Goal: Task Accomplishment & Management: Manage account settings

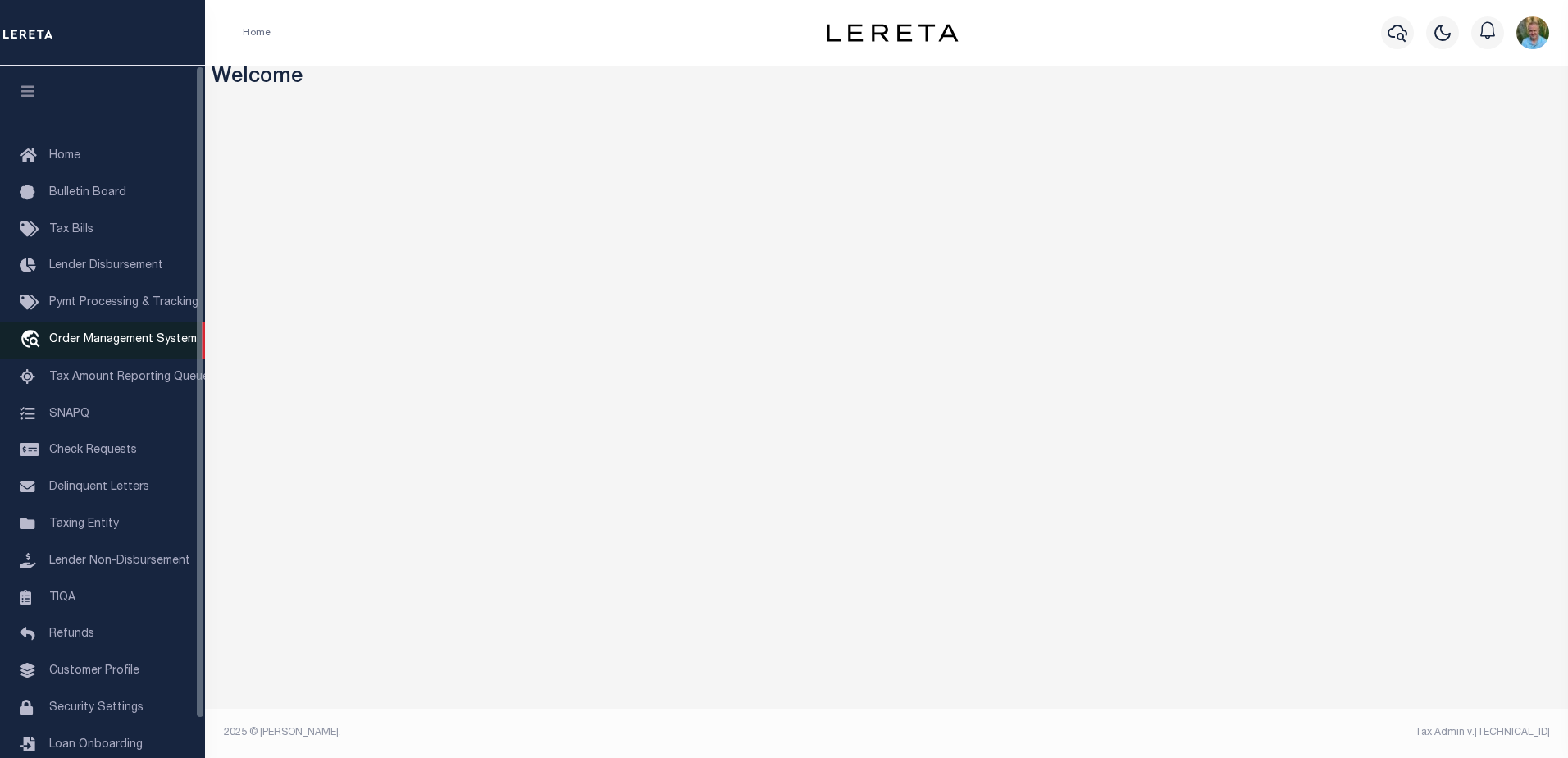
click at [91, 345] on span "Order Management System" at bounding box center [123, 339] width 148 height 11
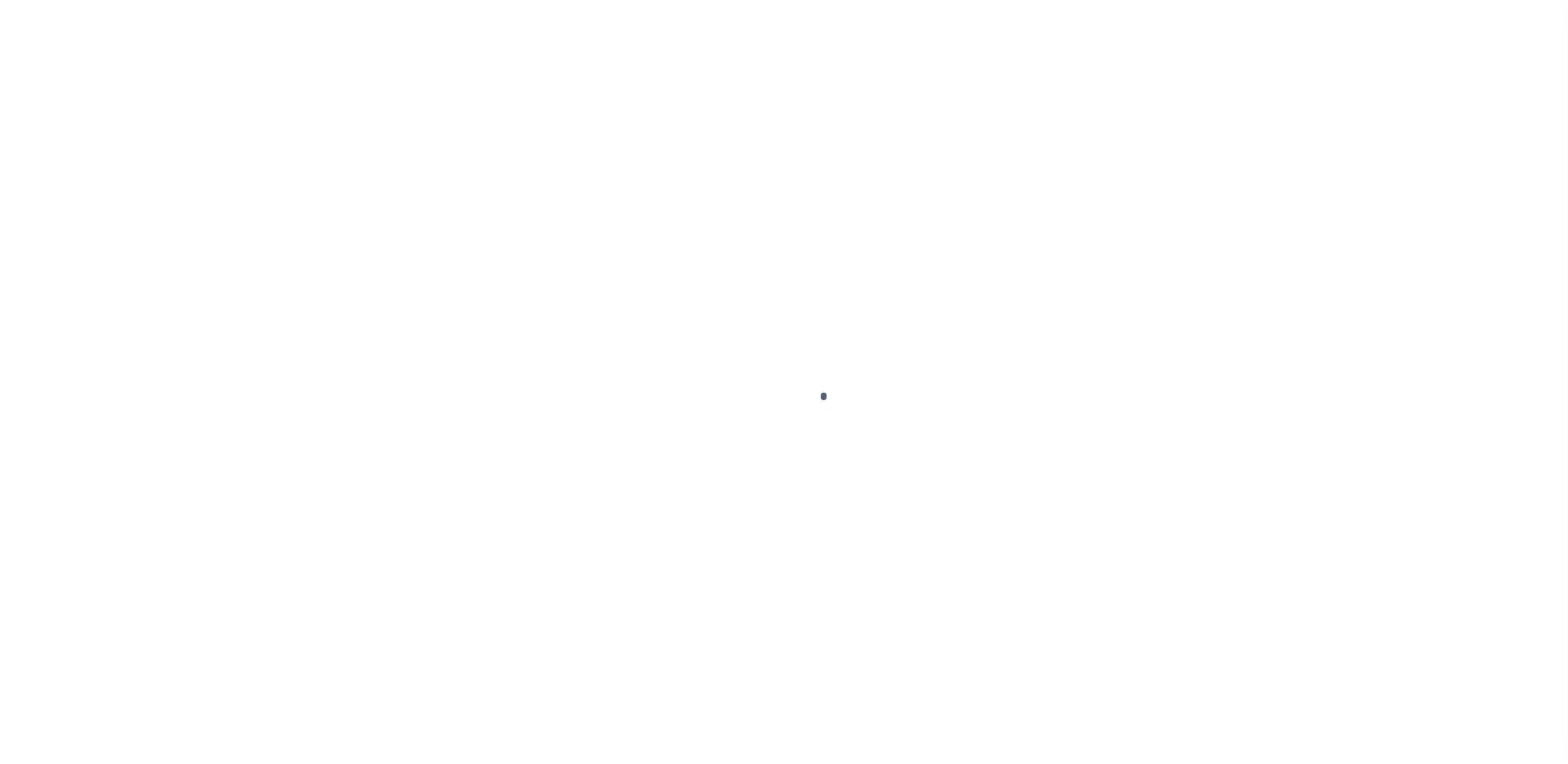
scroll to position [41, 0]
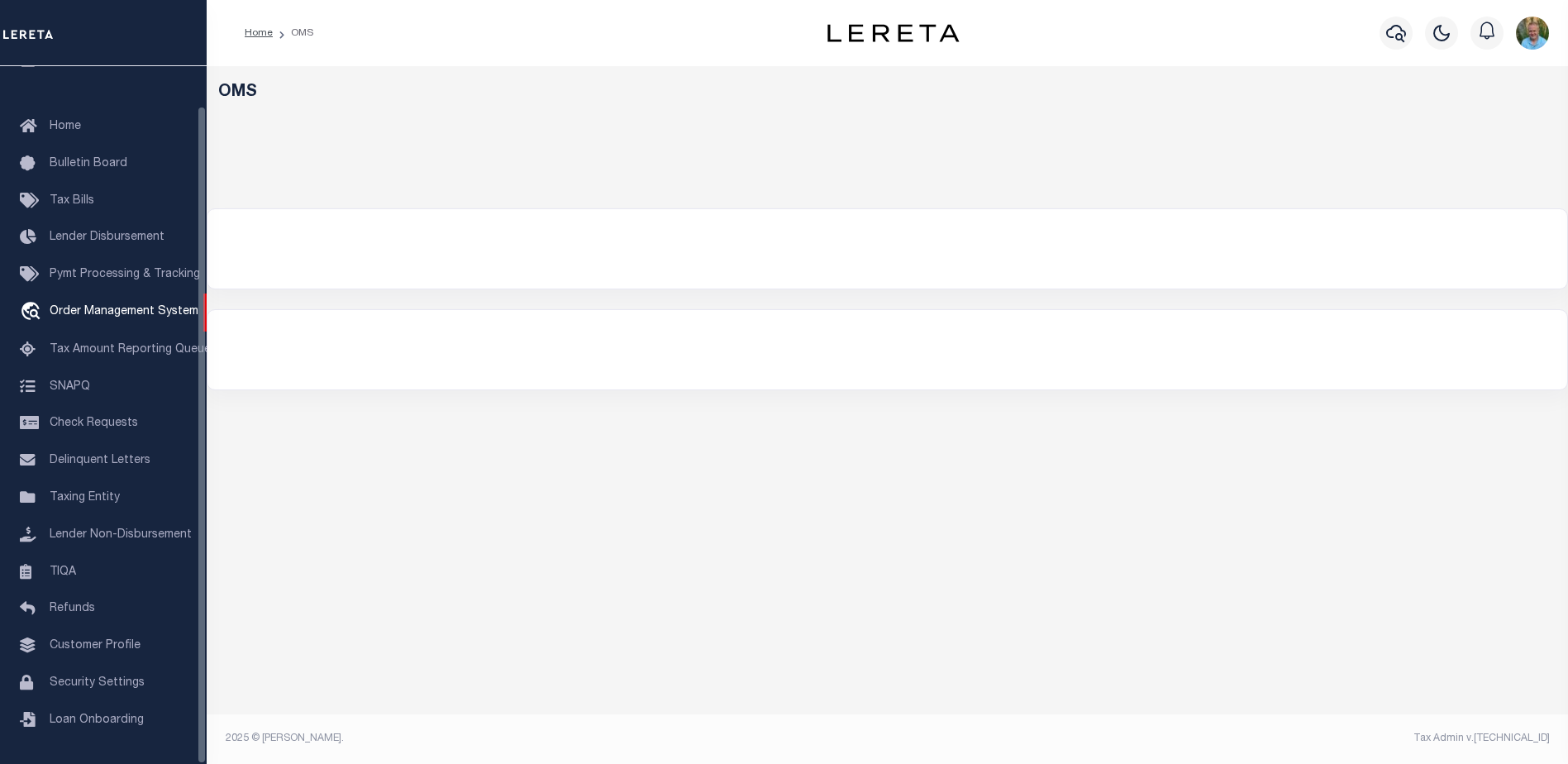
select select
select select "200"
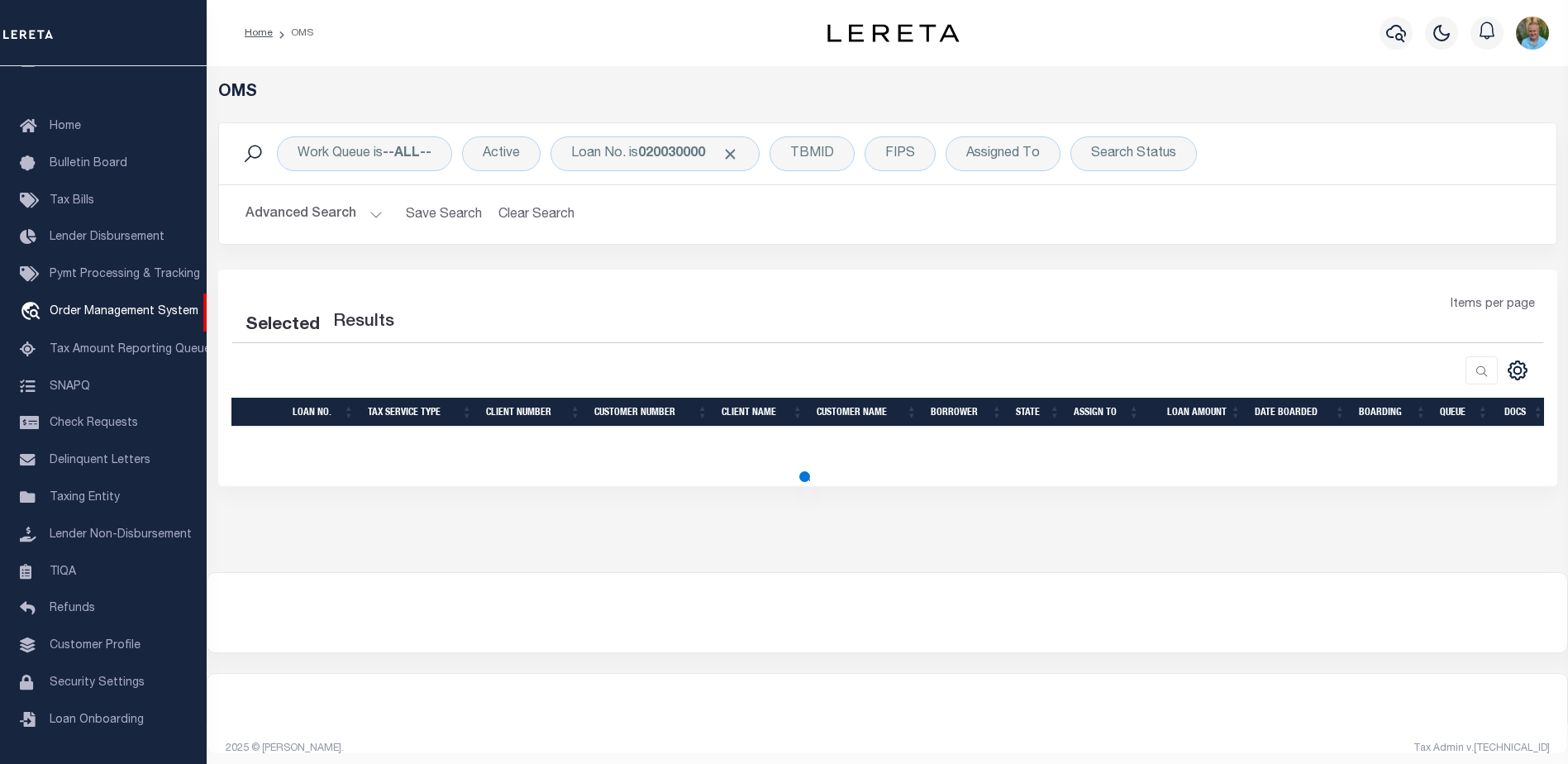
select select "200"
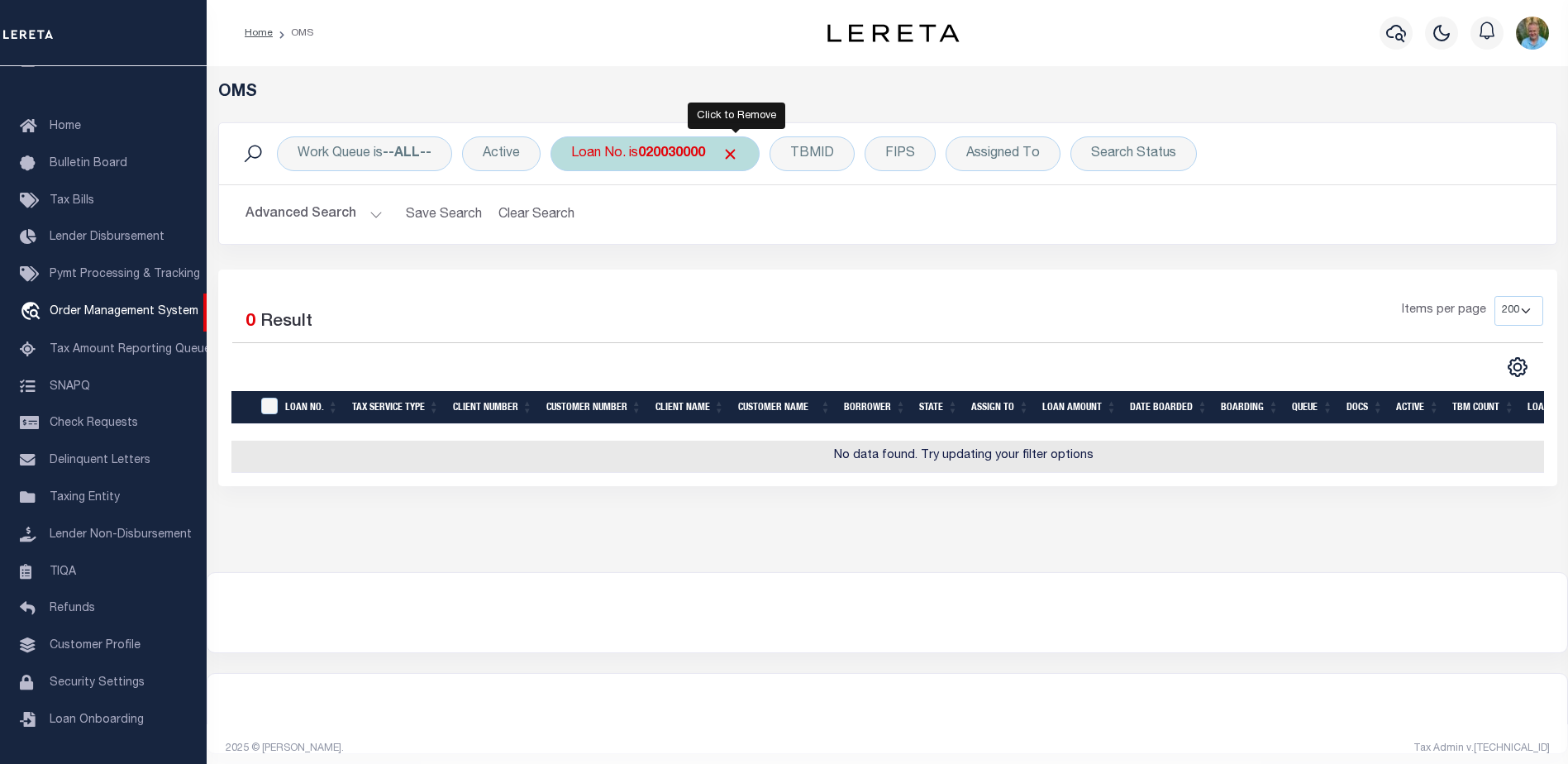
click at [735, 151] on span "Click to Remove" at bounding box center [731, 154] width 17 height 17
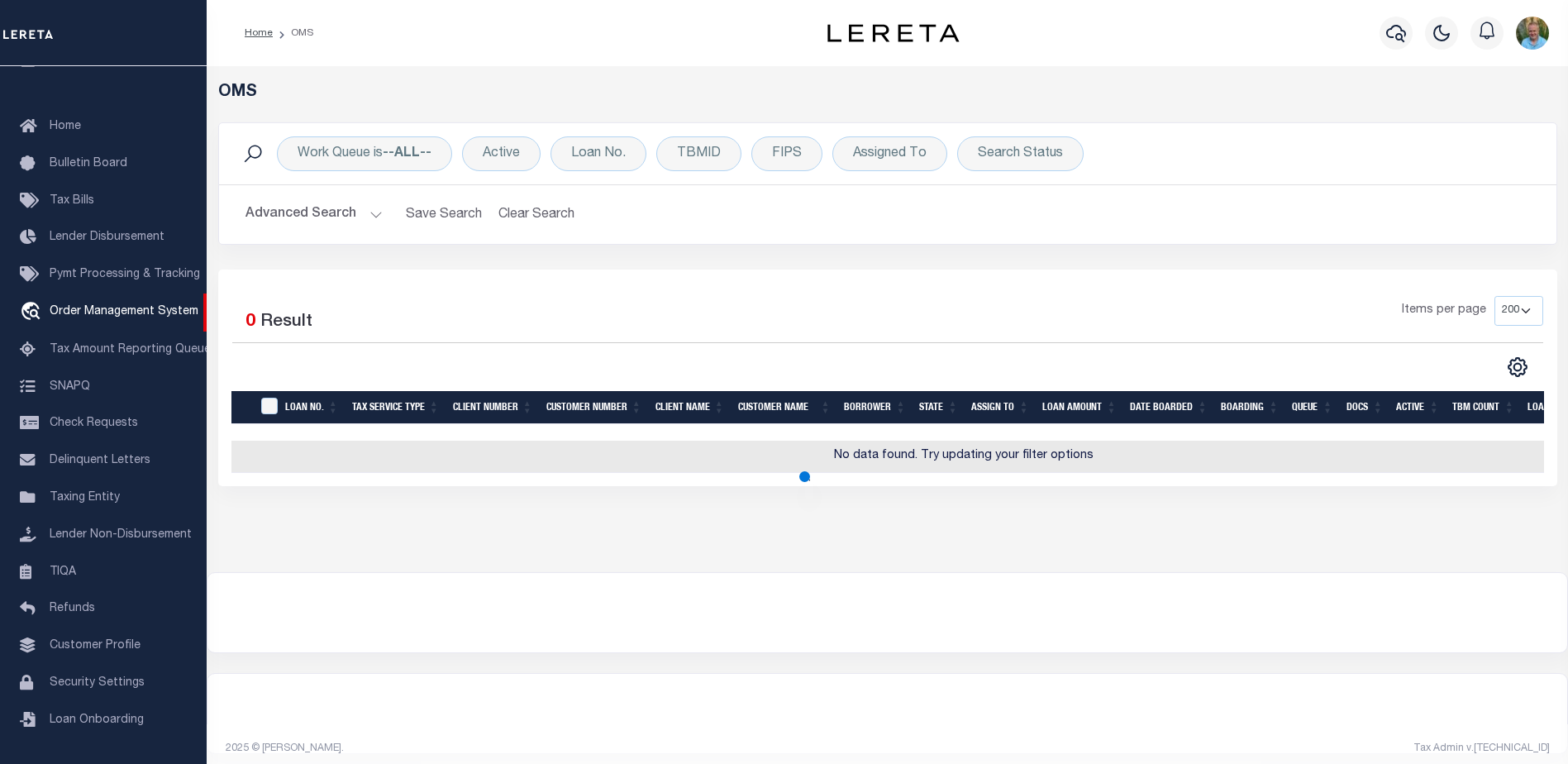
click at [325, 215] on button "Advanced Search" at bounding box center [314, 215] width 138 height 32
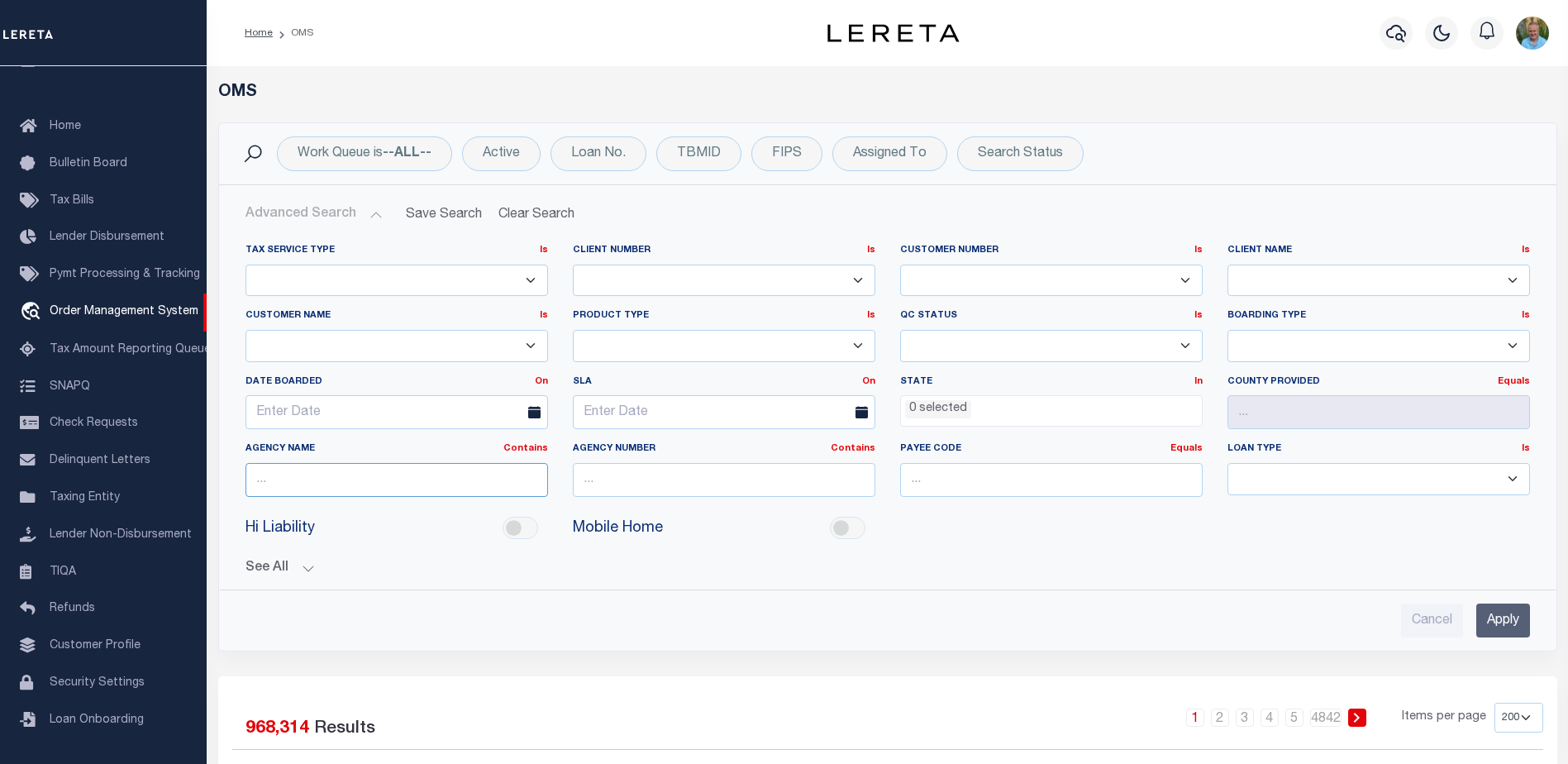
click at [425, 489] on input "text" at bounding box center [396, 479] width 303 height 33
type input "muscogee"
click at [1510, 625] on input "Apply" at bounding box center [1503, 620] width 53 height 33
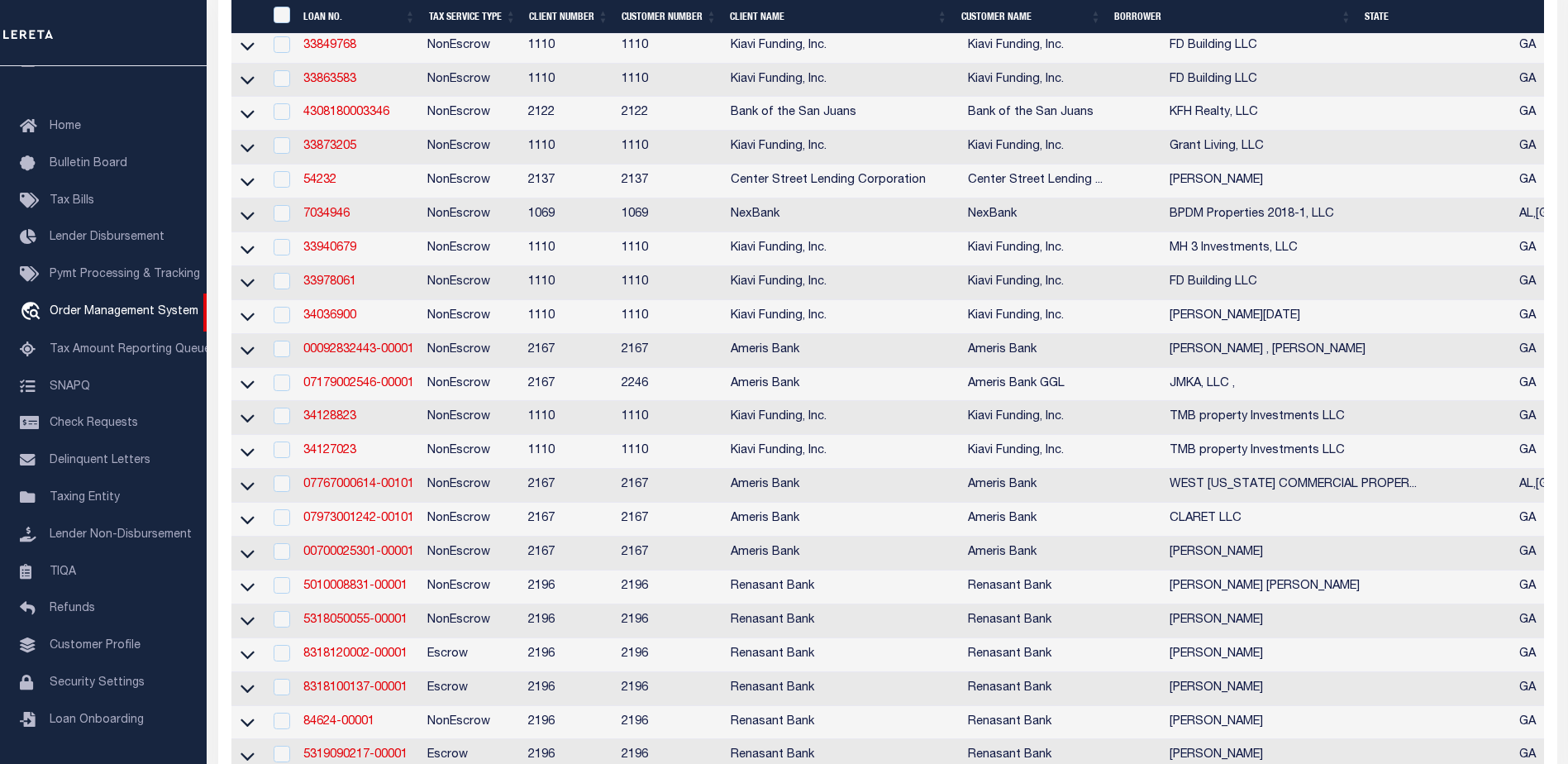
scroll to position [1901, 0]
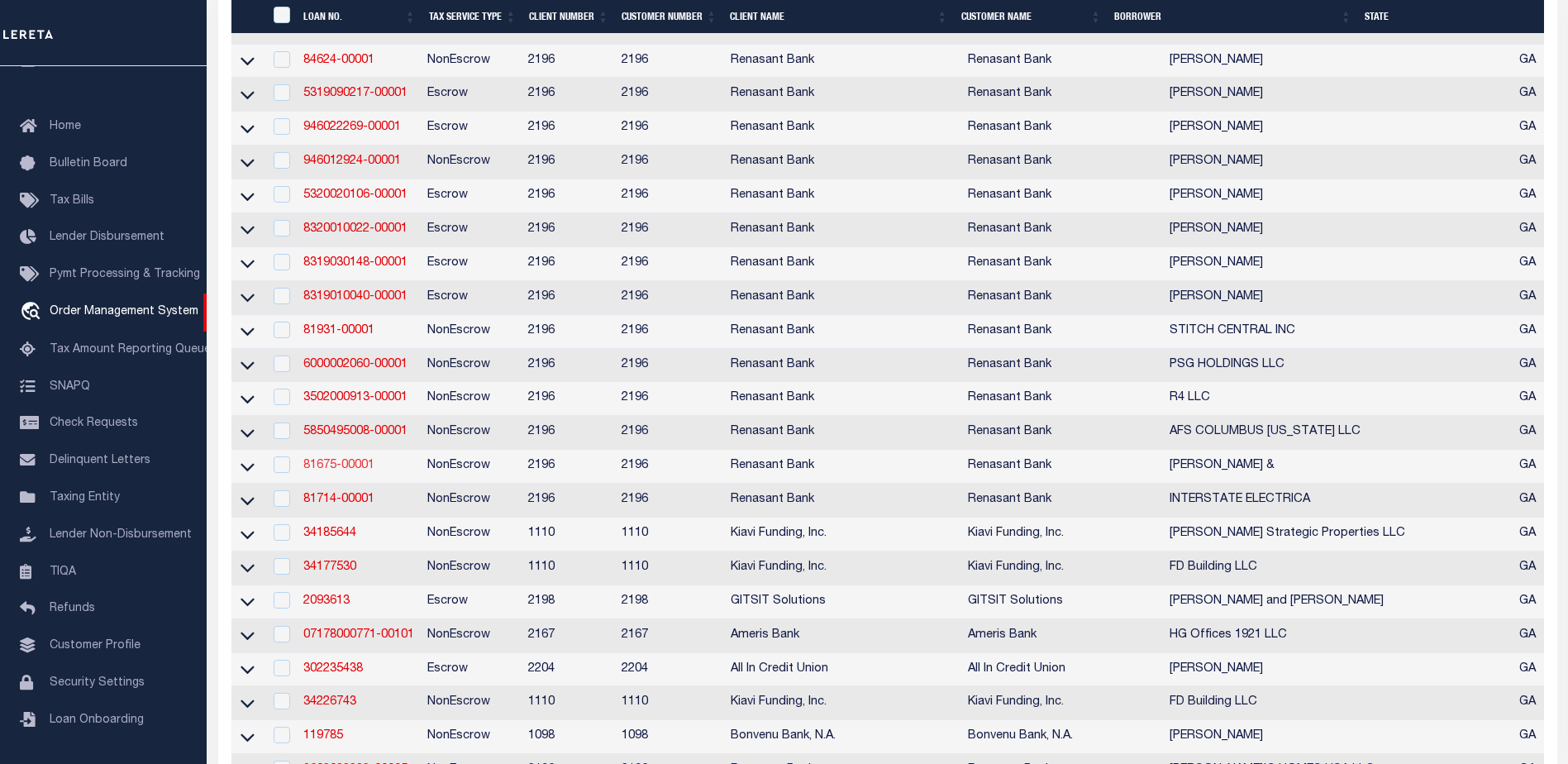
click at [327, 471] on link "81675-00001" at bounding box center [339, 465] width 71 height 11
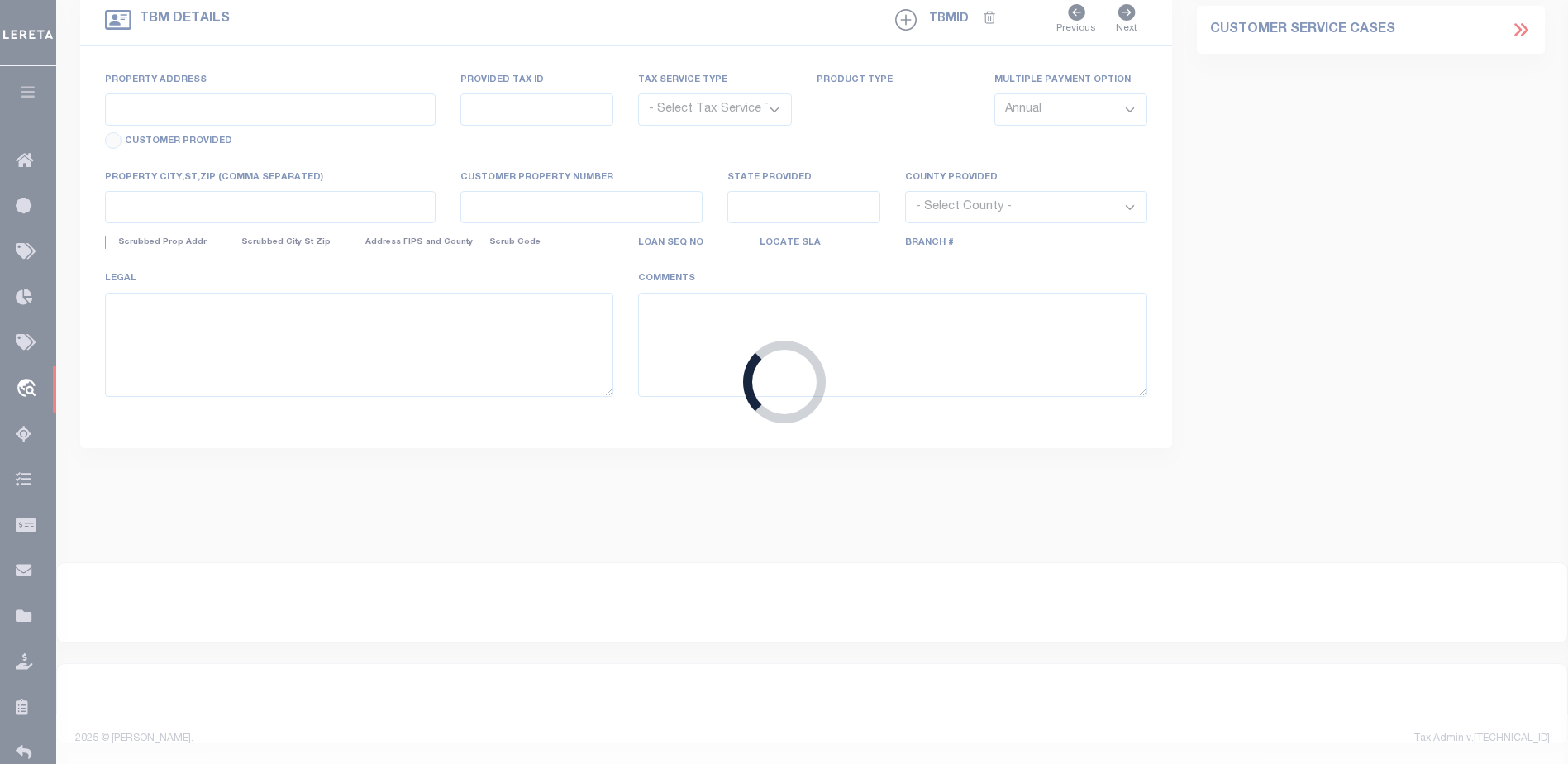
type input "81675-00001"
type input "DAUGHTERY CRAWFORD &"
select select "False"
select select
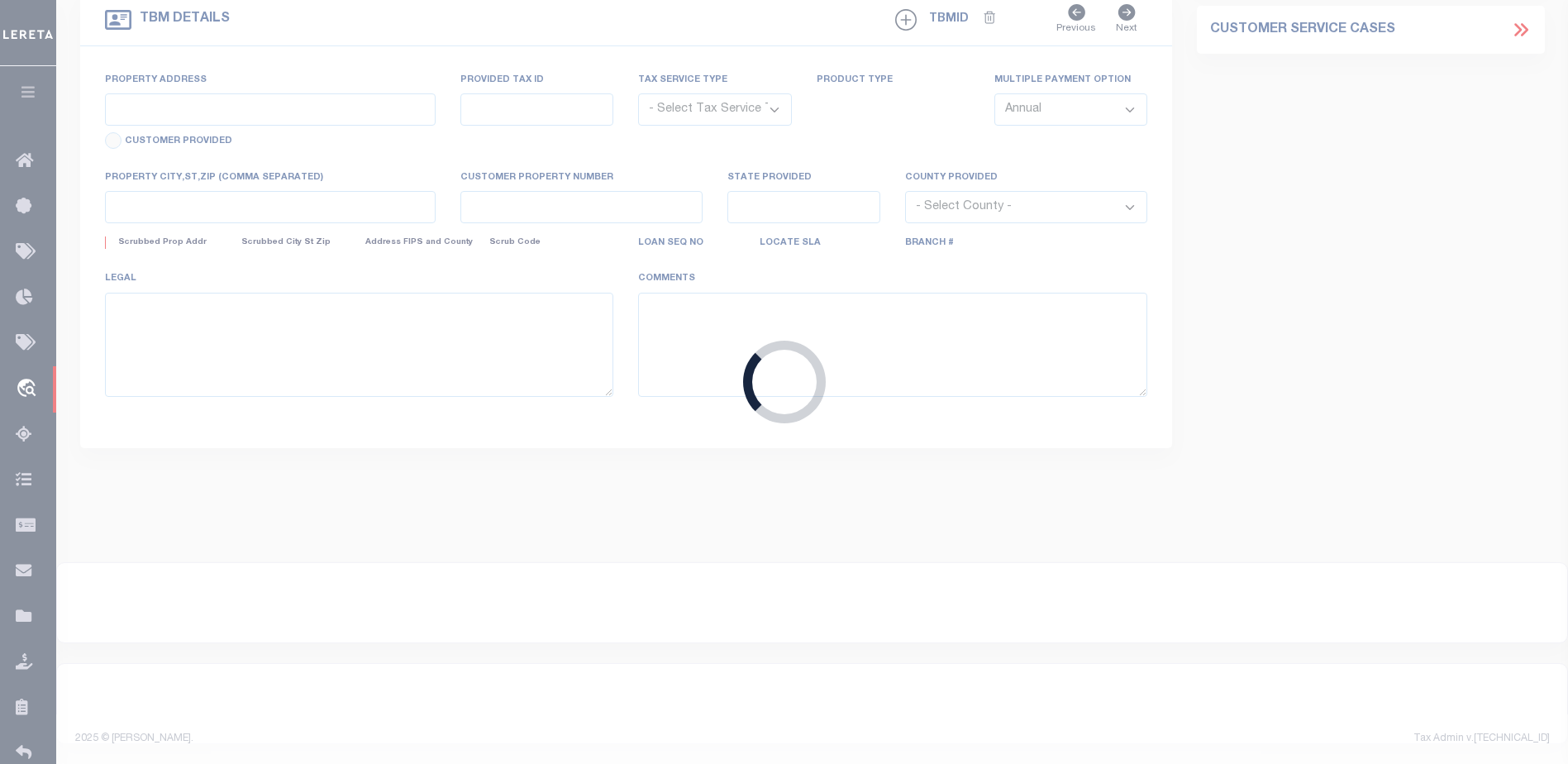
select select "NonEscrow"
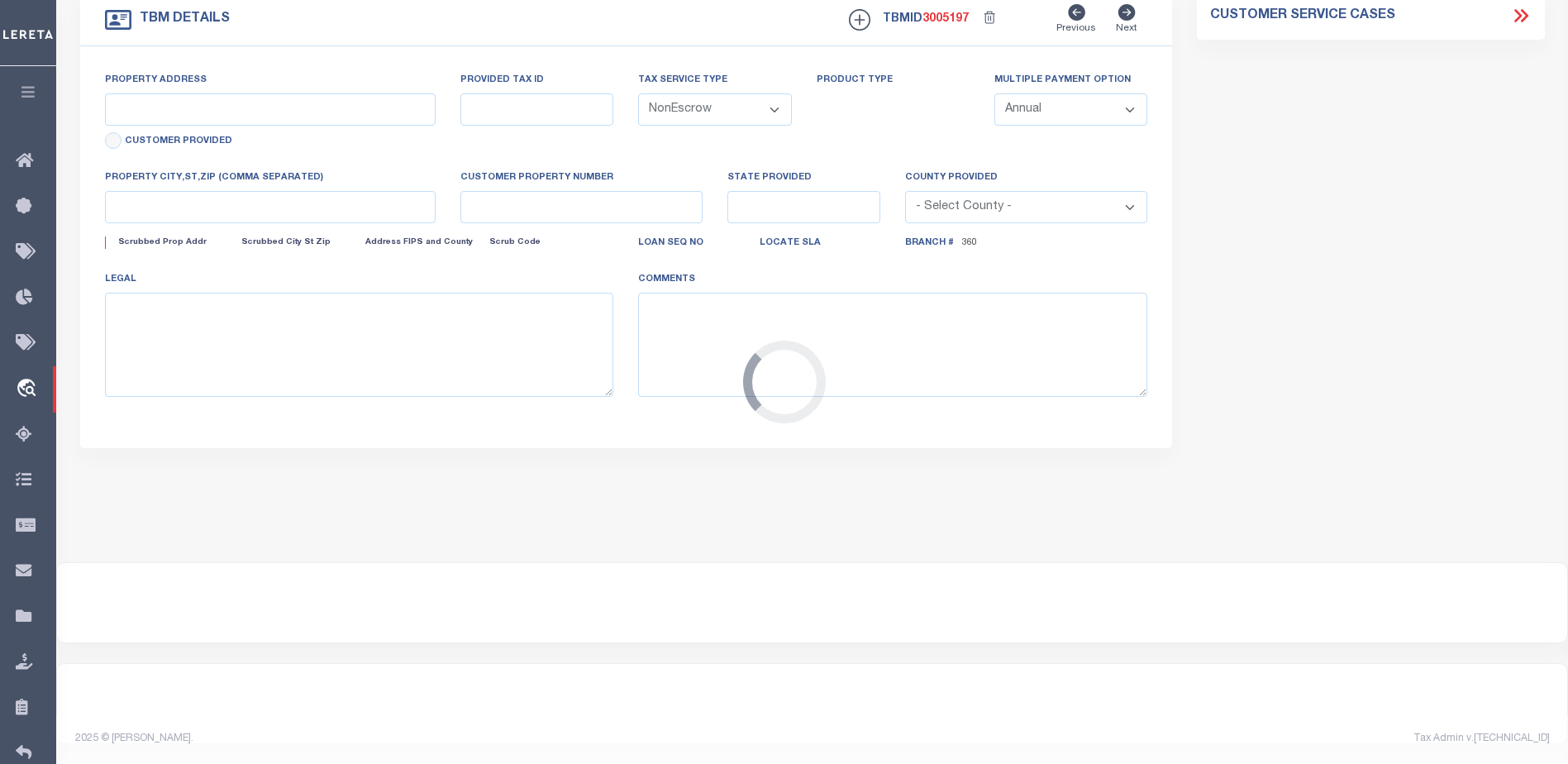
scroll to position [383, 0]
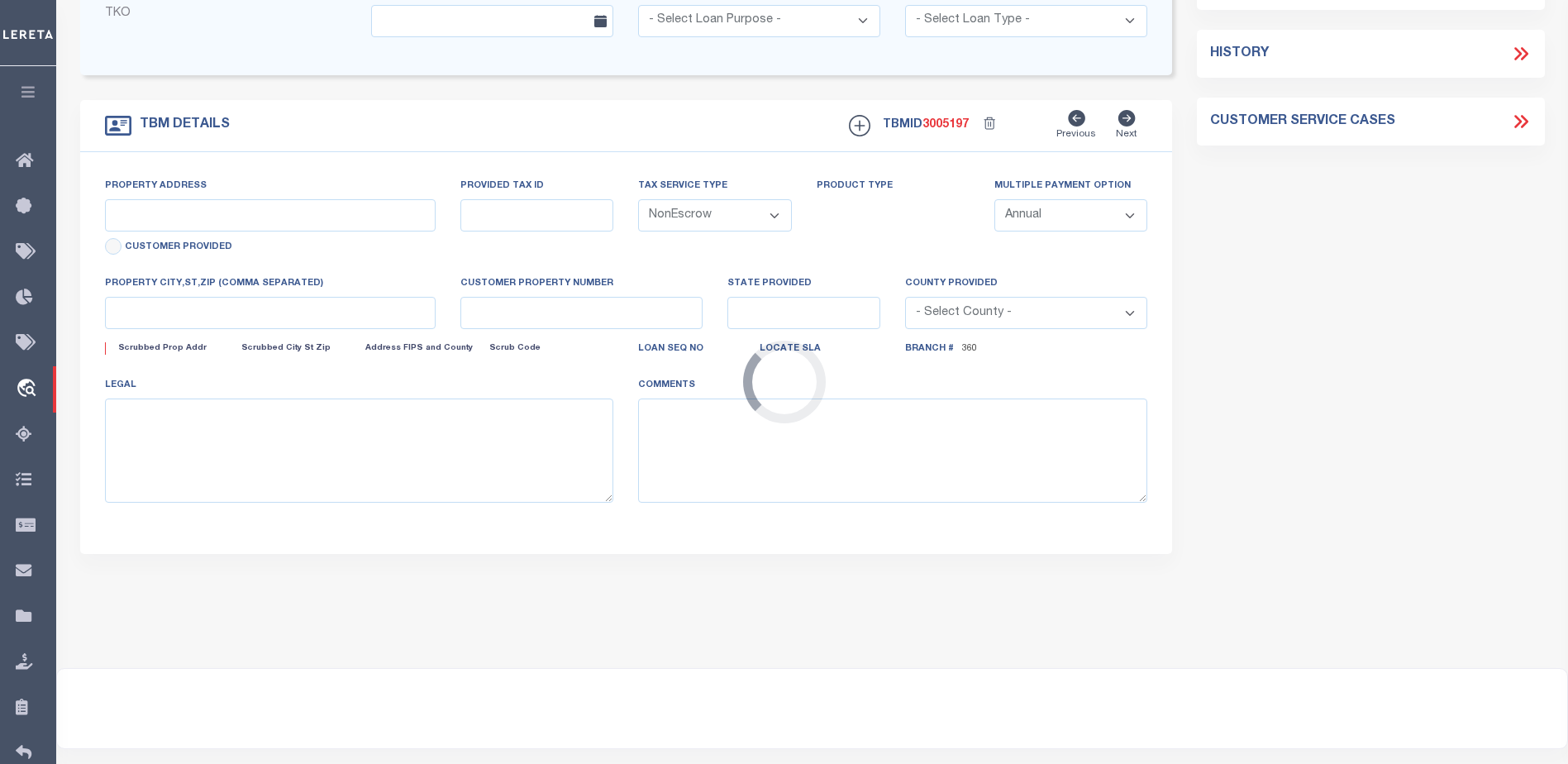
select select "5133"
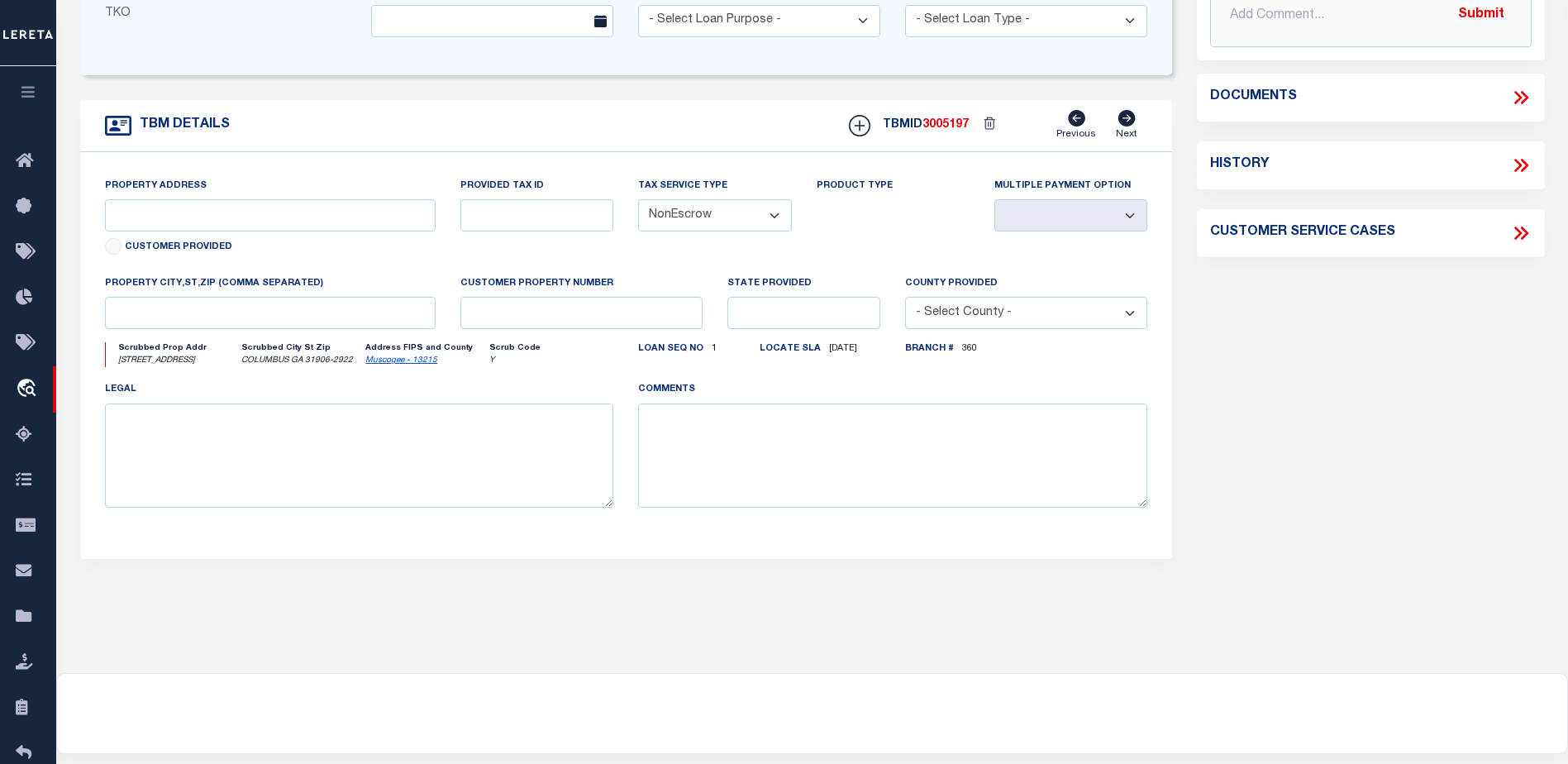
type input "1430 WYNNTON RD"
select select
type input "COLUMBUS GA 31906-2922"
type input "GA"
select select
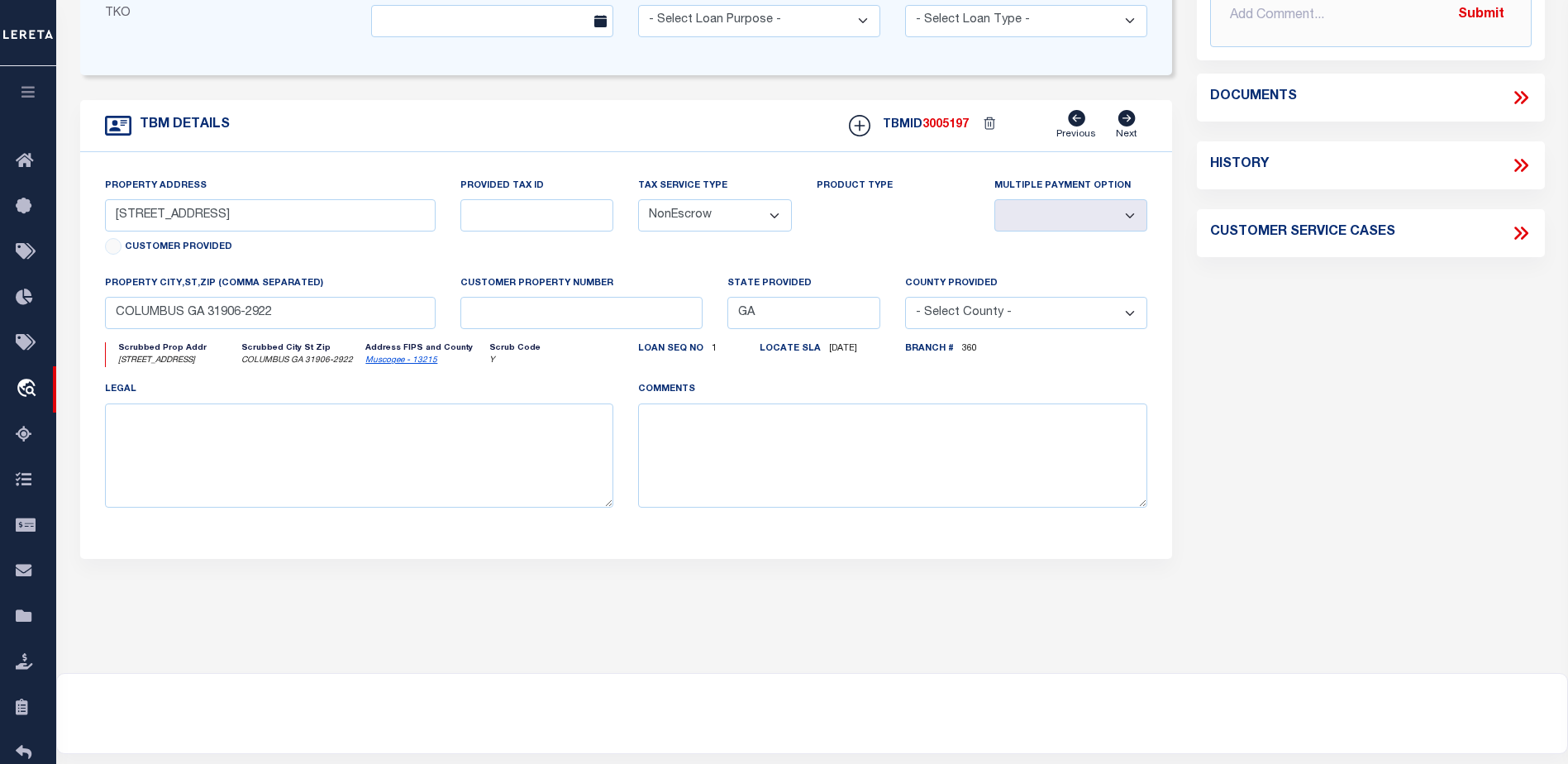
scroll to position [0, 0]
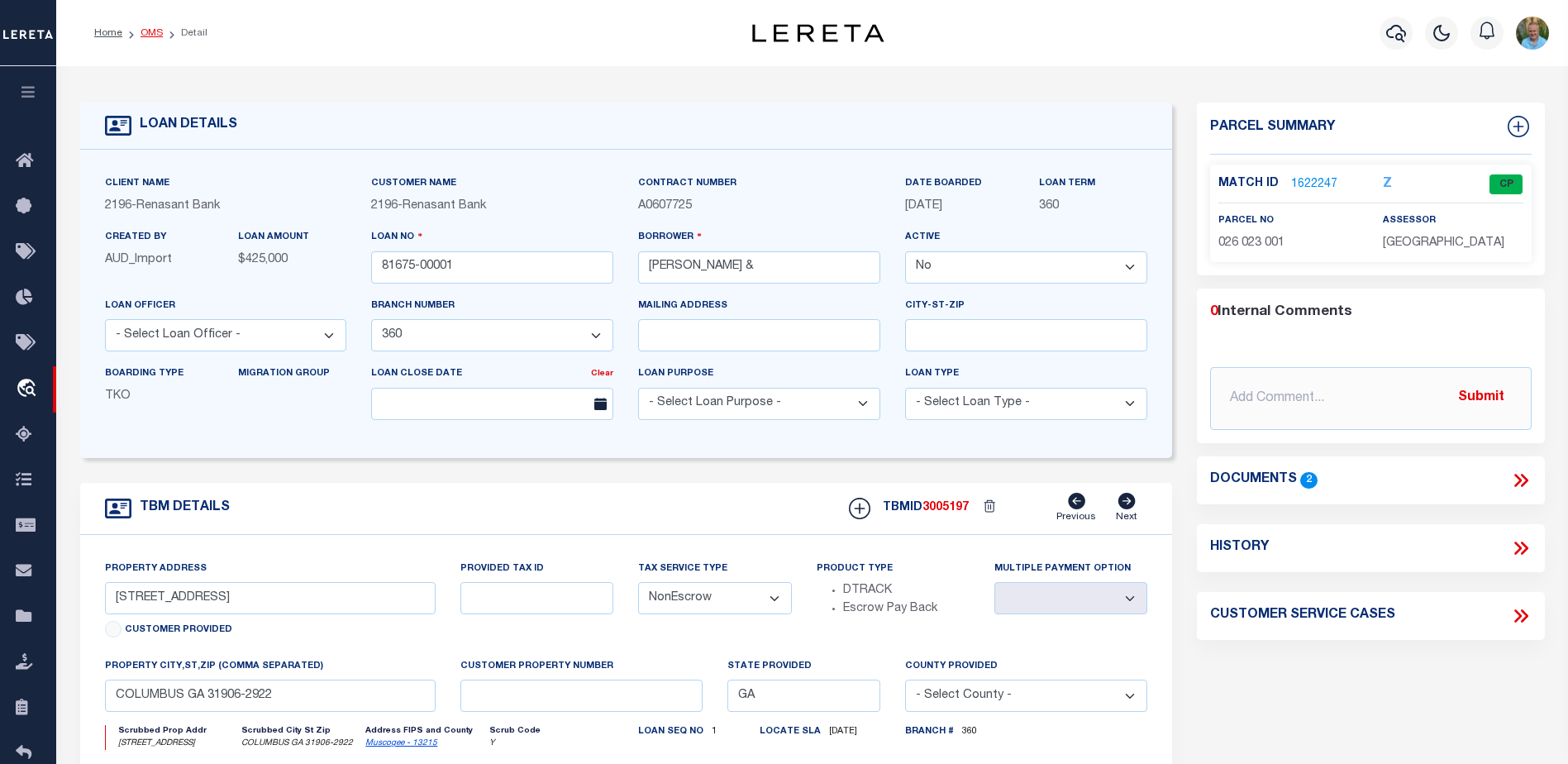
click at [148, 33] on link "OMS" at bounding box center [151, 32] width 22 height 10
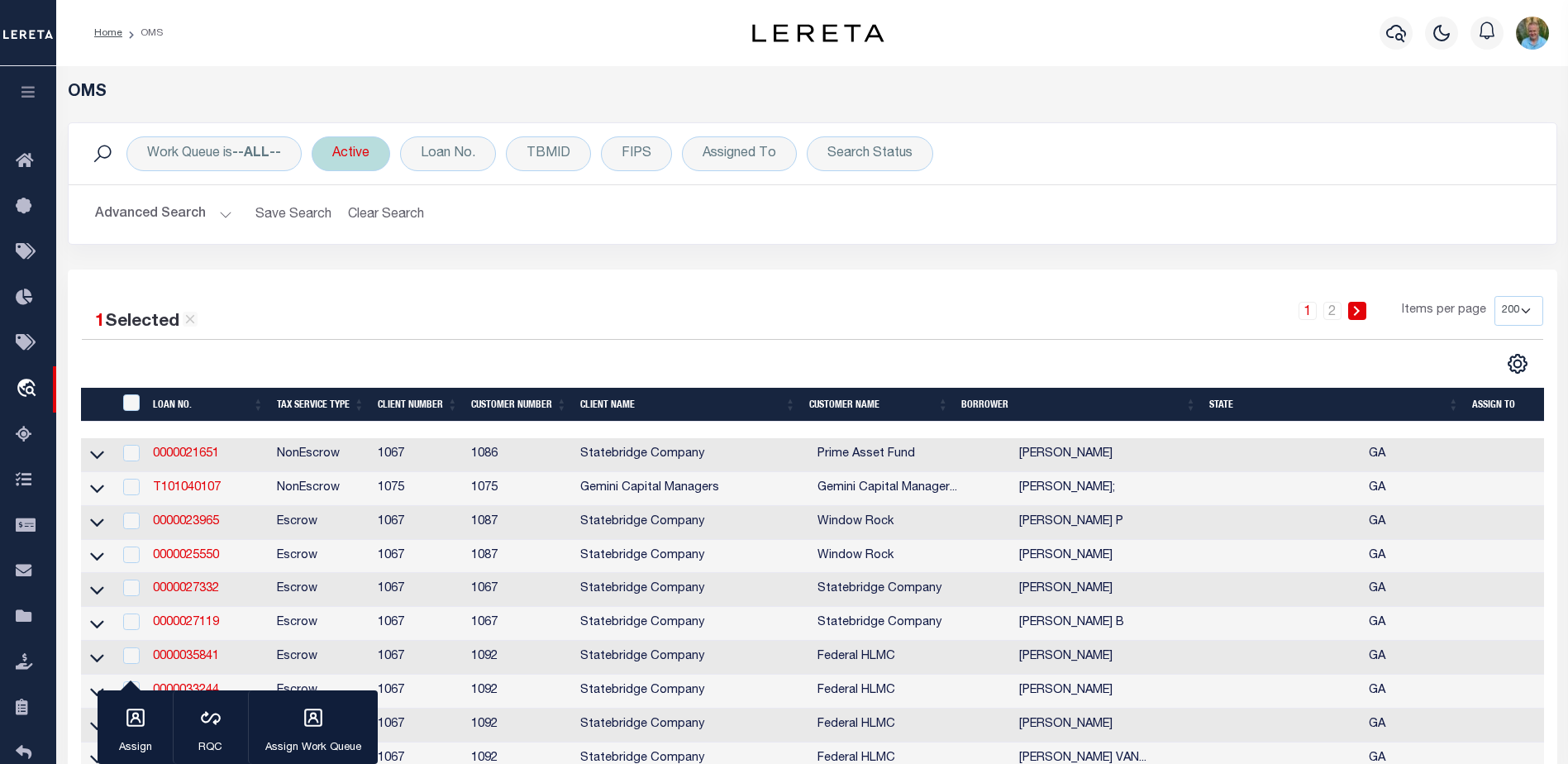
click at [330, 158] on div "Active" at bounding box center [350, 154] width 78 height 34
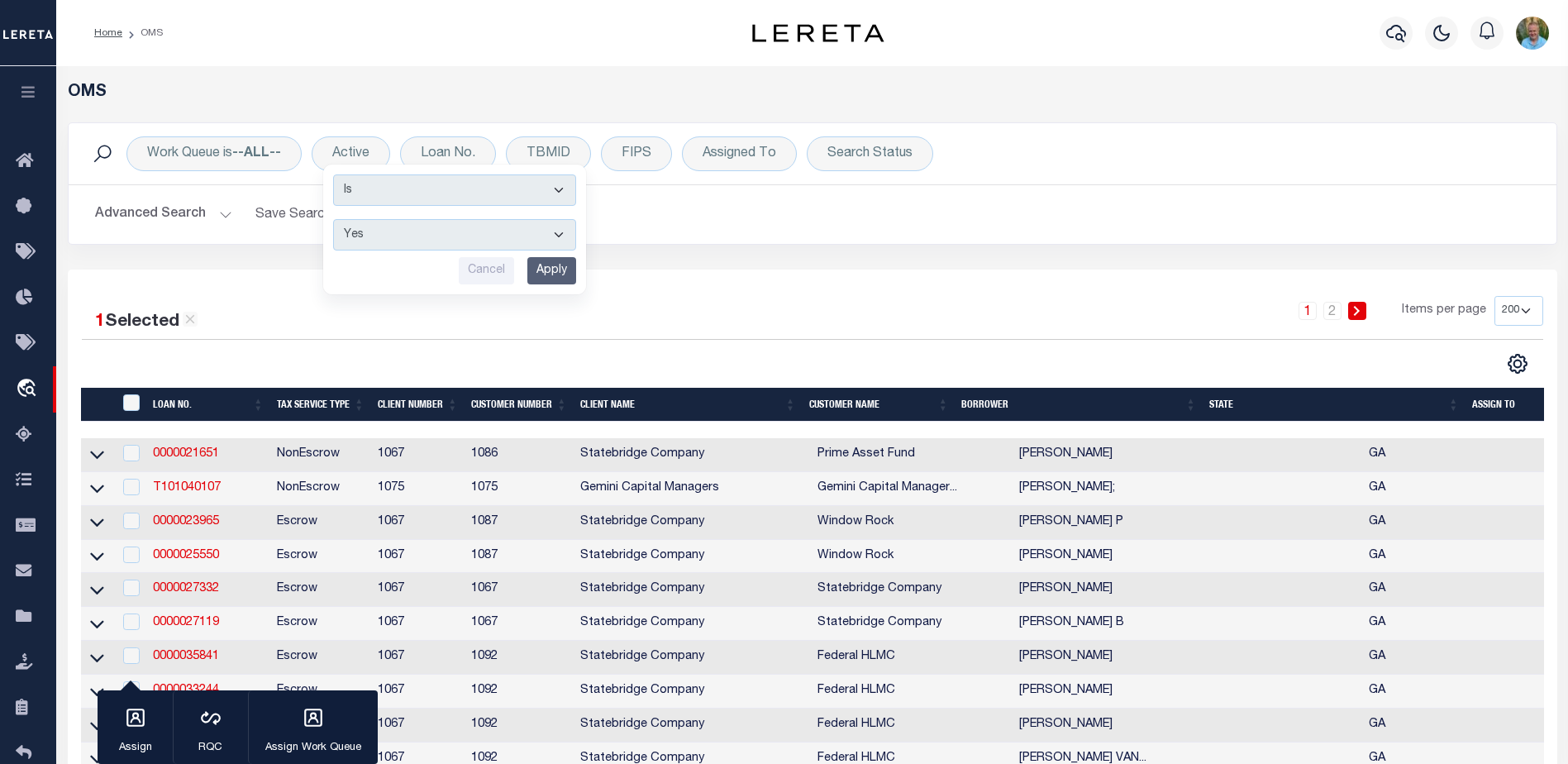
click at [564, 266] on input "Apply" at bounding box center [551, 270] width 49 height 28
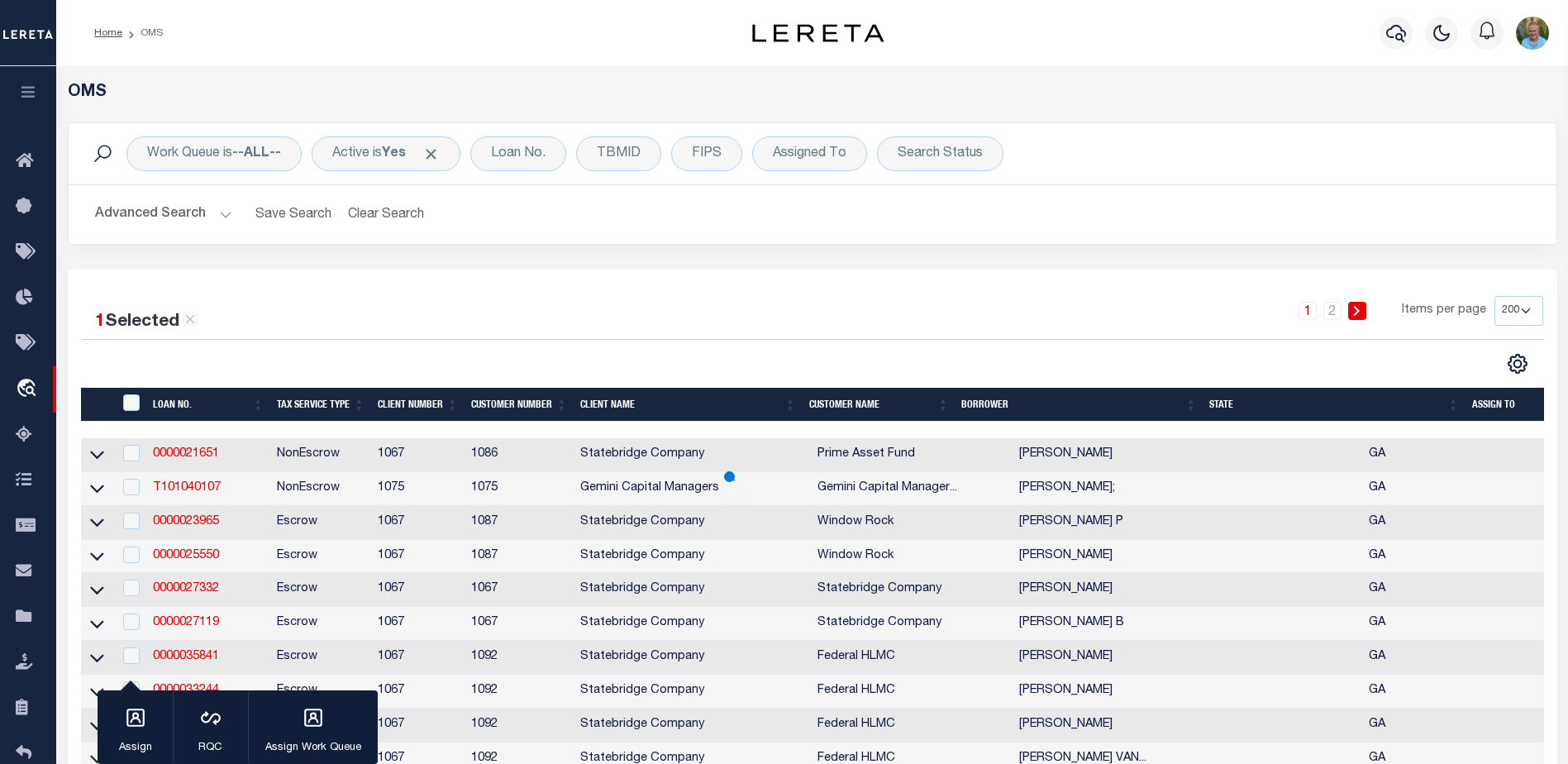
click at [169, 205] on button "Advanced Search" at bounding box center [164, 215] width 138 height 32
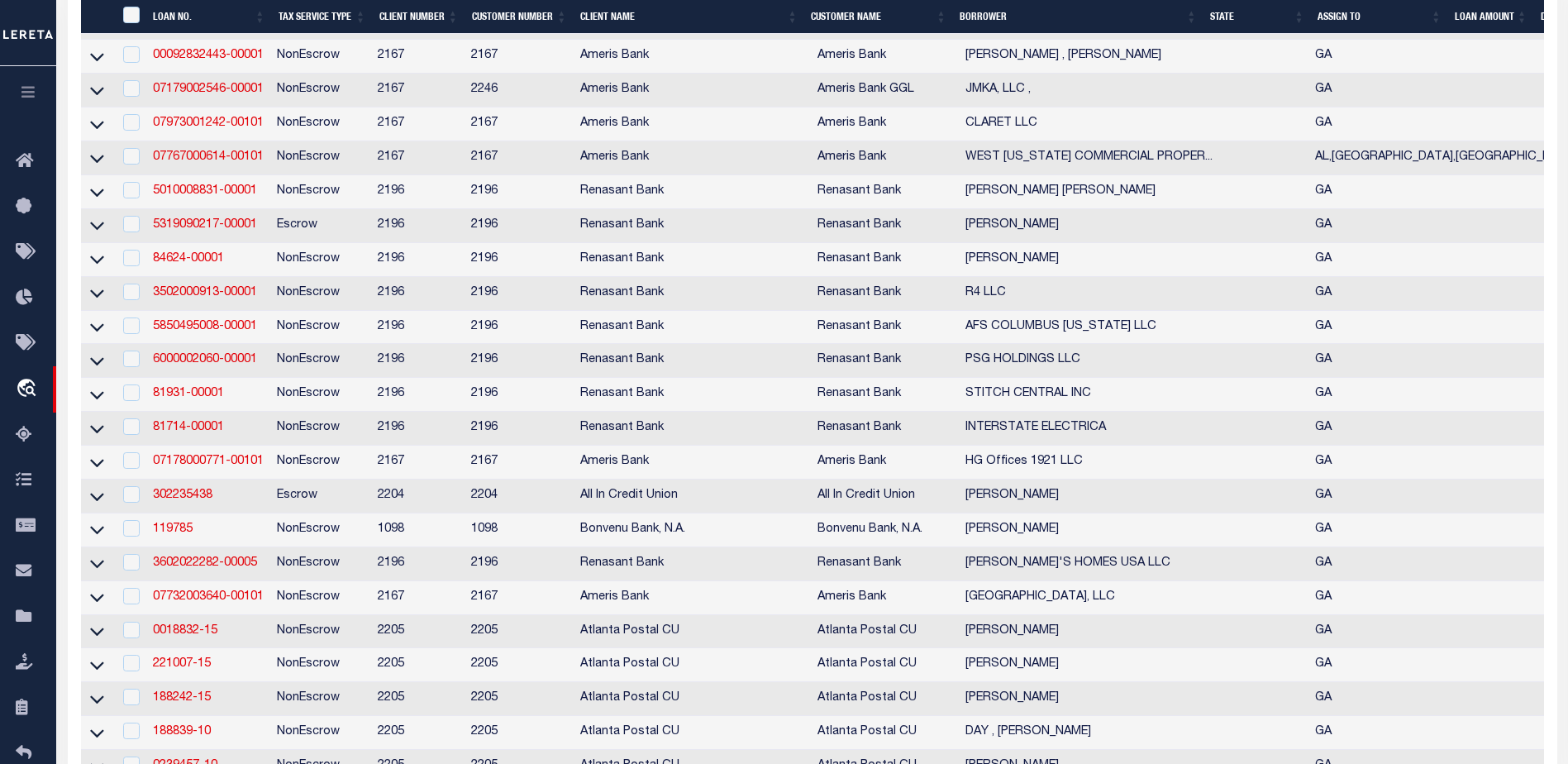
scroll to position [827, 0]
click at [175, 499] on link "302235438" at bounding box center [182, 494] width 59 height 11
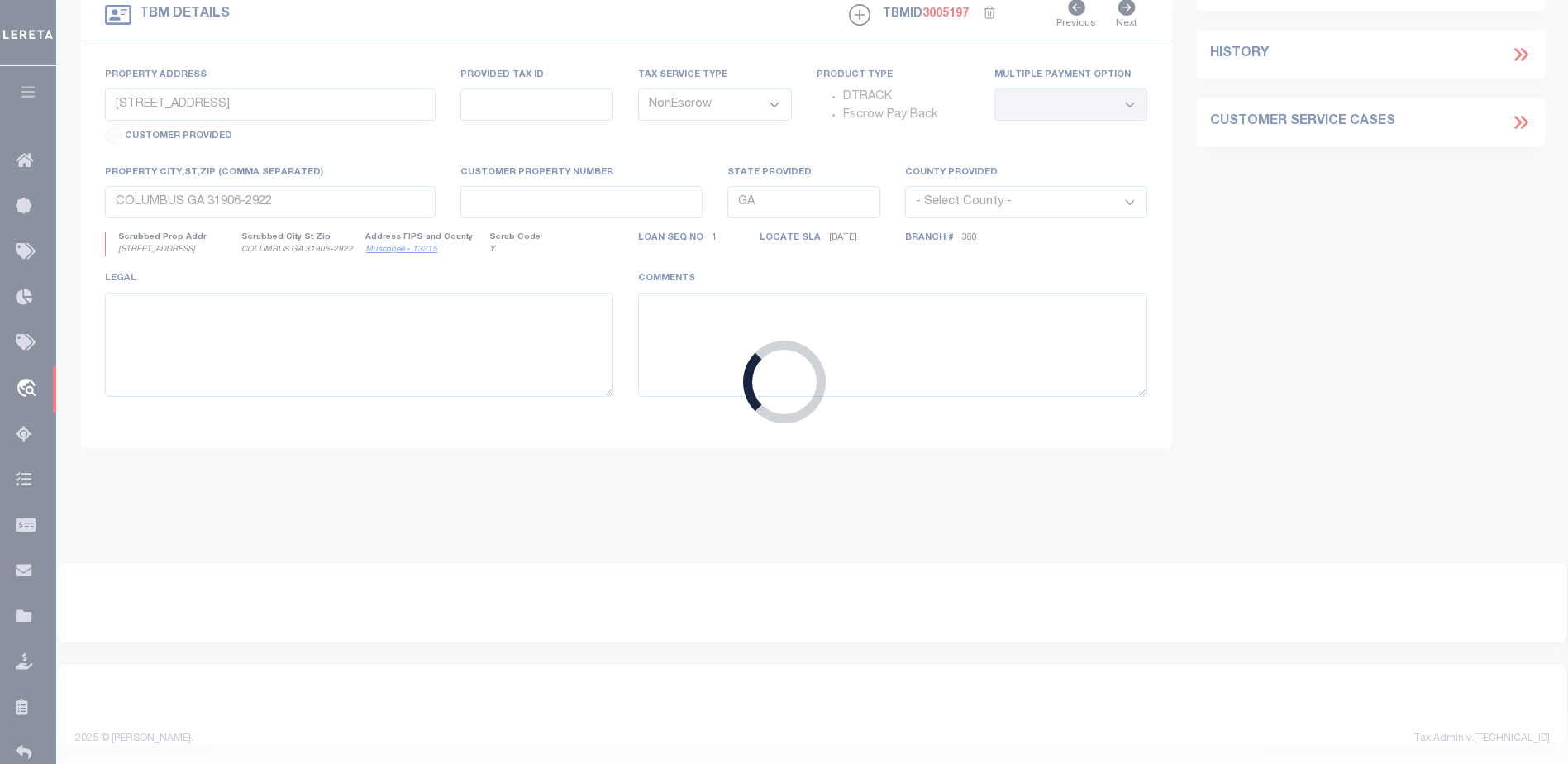
type input "302235438"
type input "Vincent Huff"
select select "True"
select select
select select "Escrow"
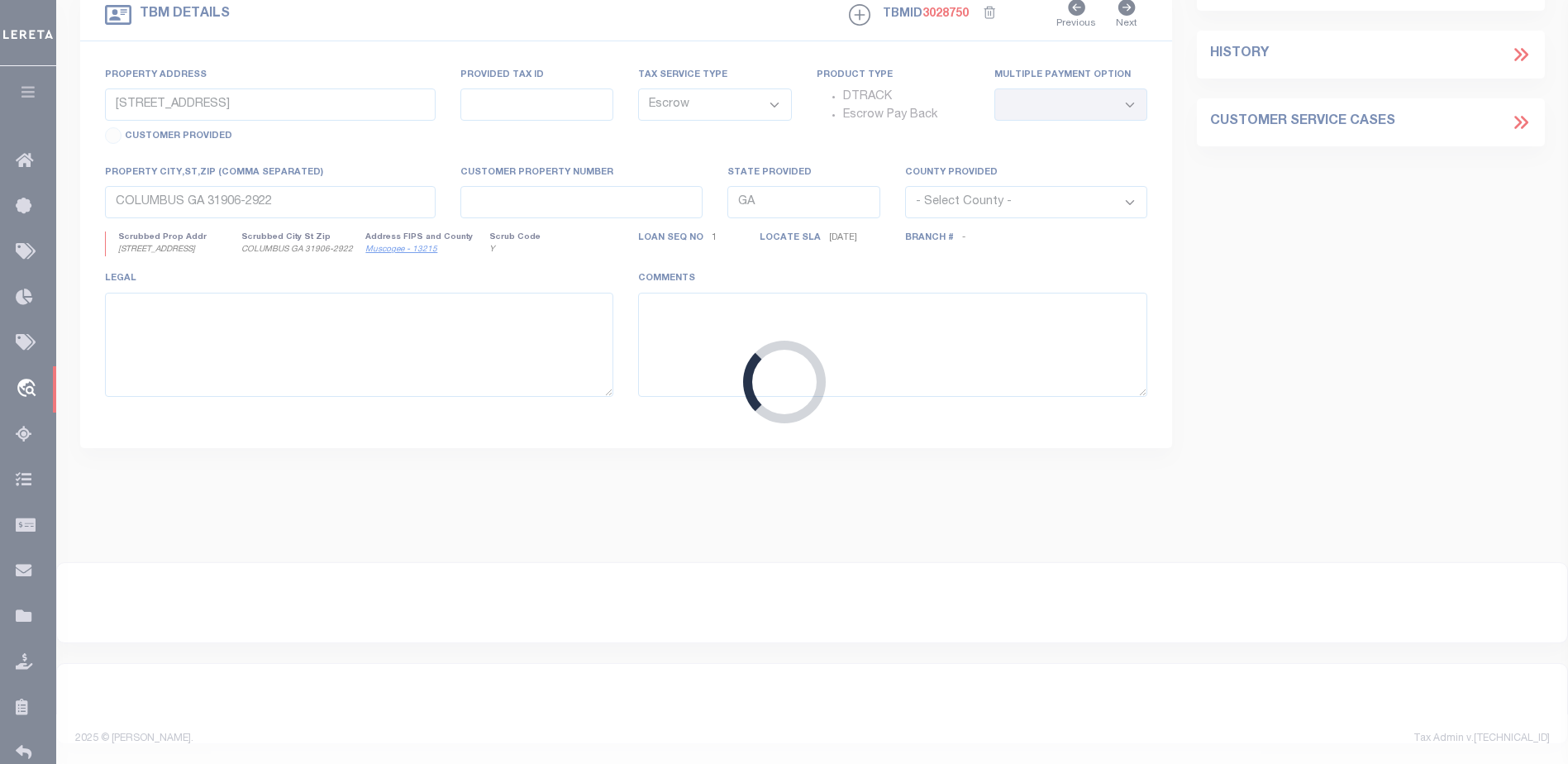
type input "7159 Blackmon Rd"
type input "101 020 011"
select select
type input "Columbus GA 31909"
select select
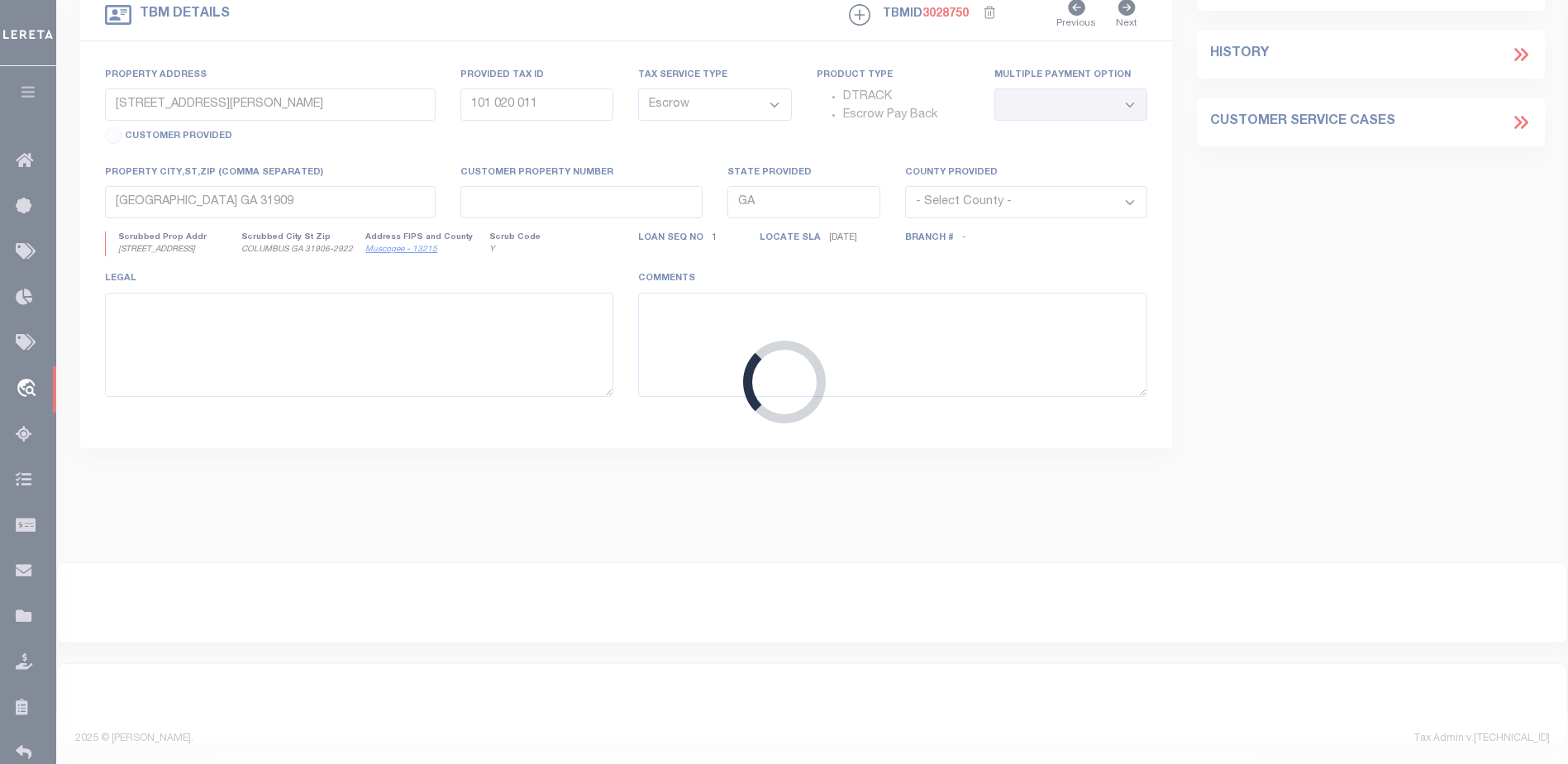
type textarea "Liability subject to parcel provided"
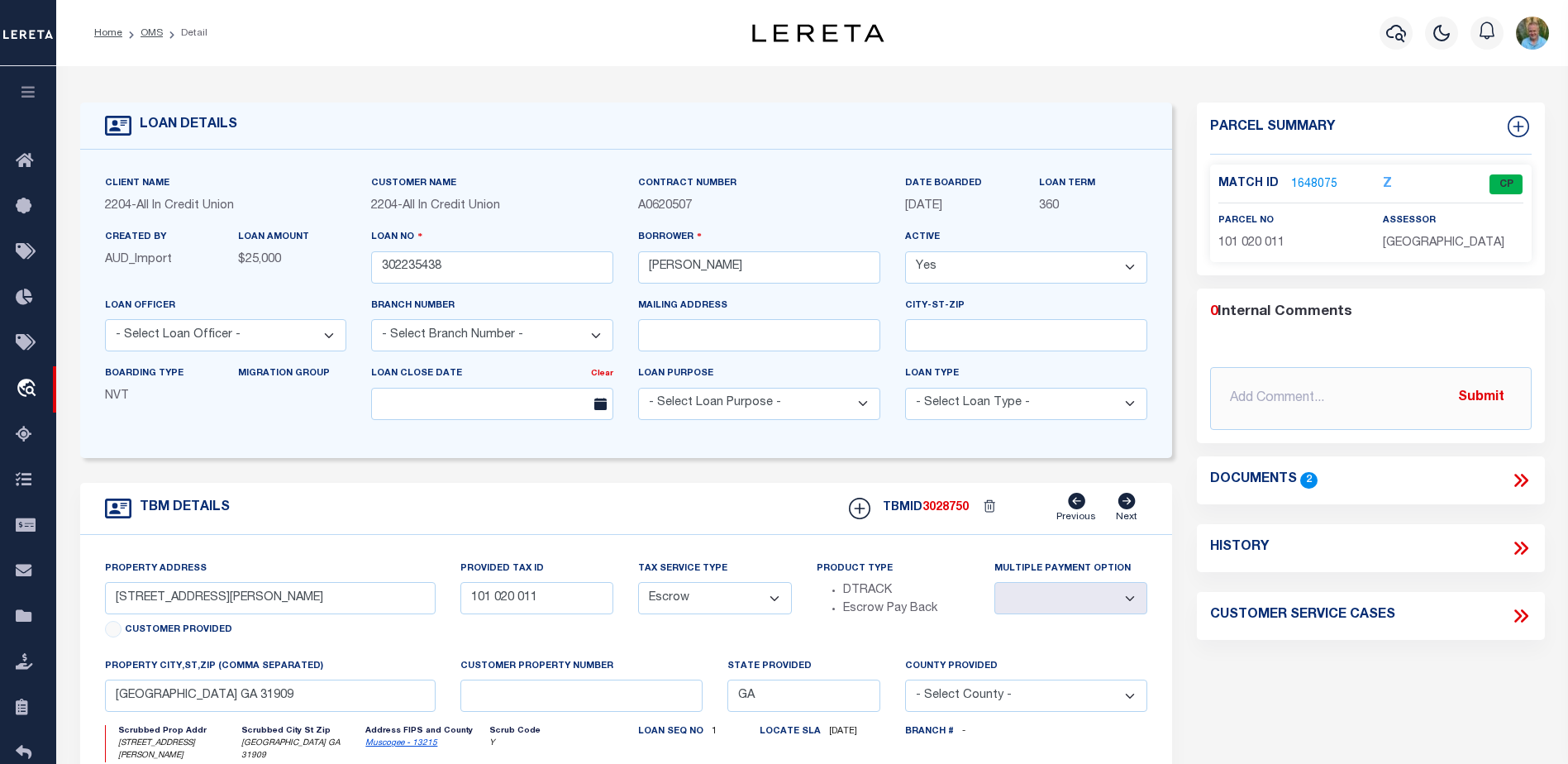
click at [1324, 180] on link "1648075" at bounding box center [1314, 184] width 46 height 17
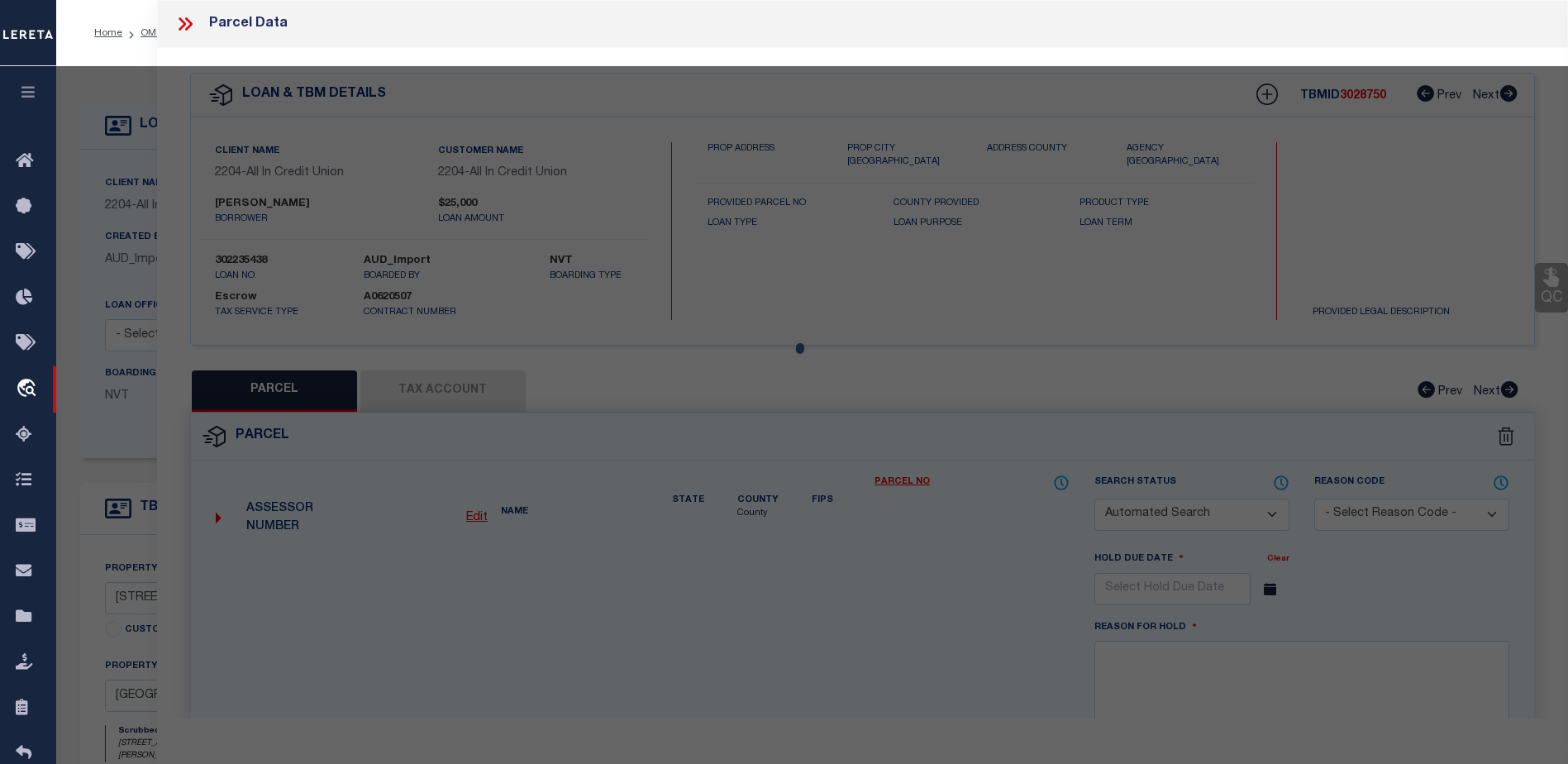
checkbox input "false"
select select "CP"
checkbox input "false"
type textarea "USD01 - URBAN DIS 1"
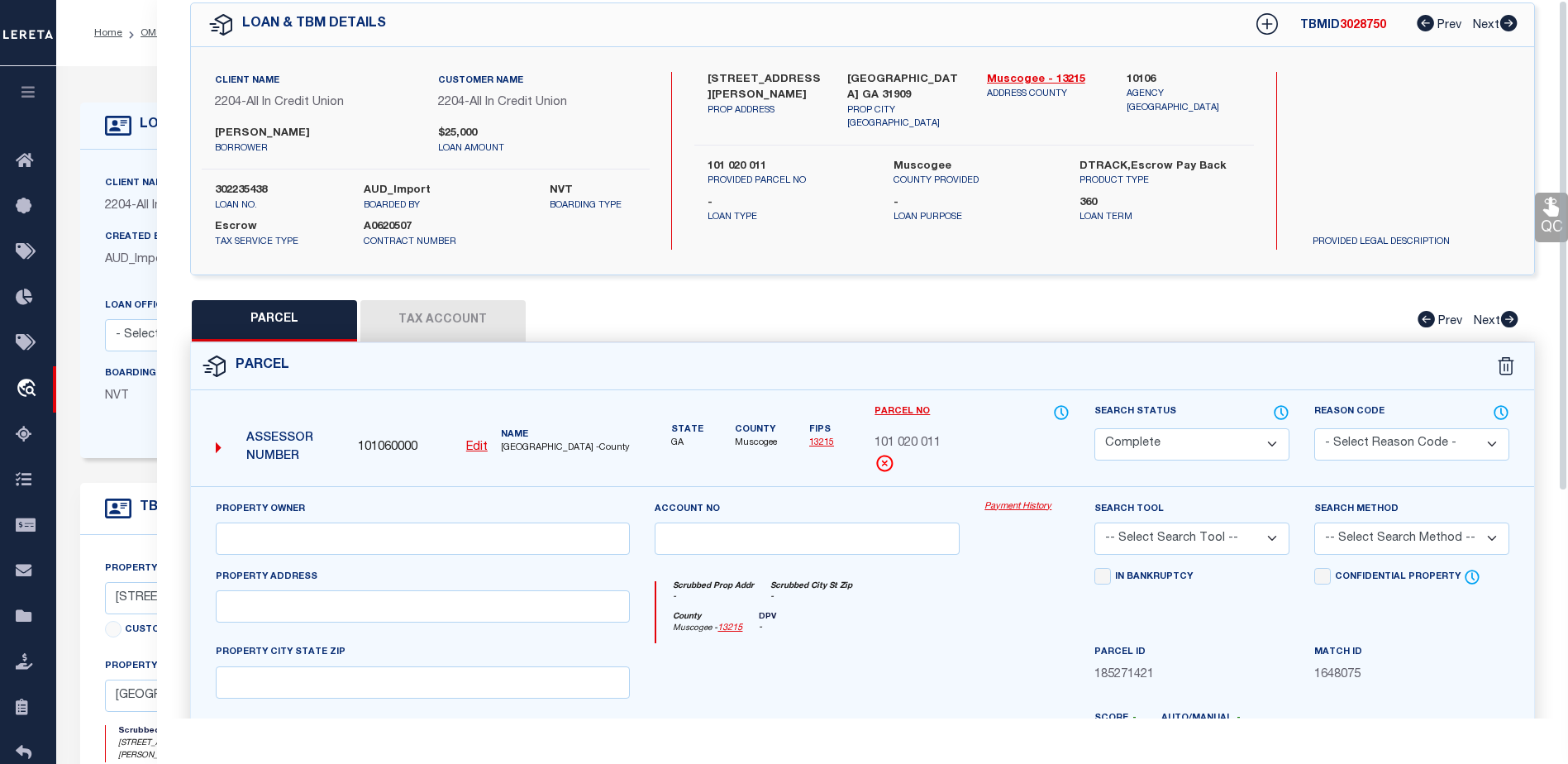
scroll to position [165, 0]
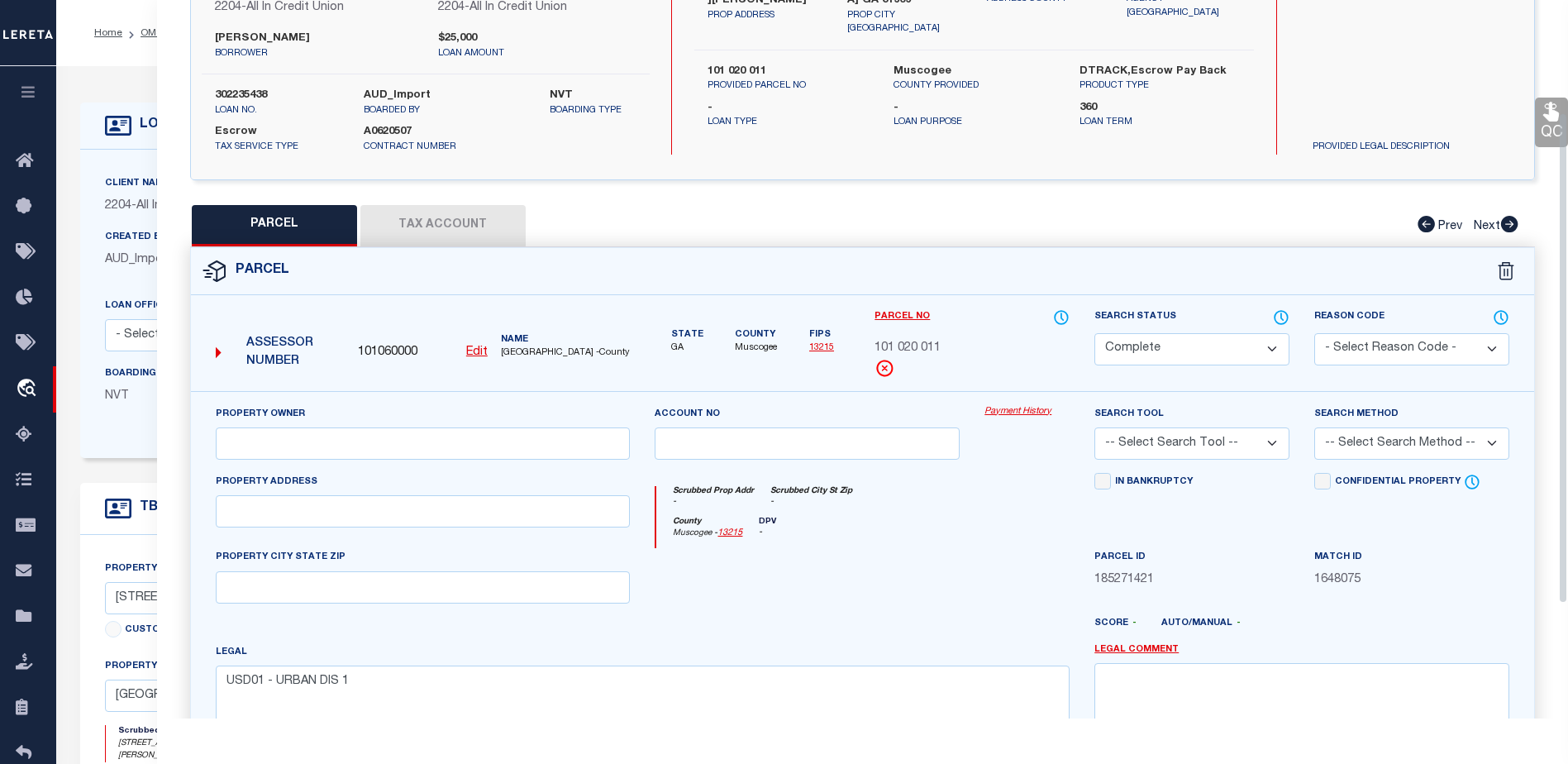
click at [1020, 415] on link "Payment History" at bounding box center [1027, 412] width 85 height 14
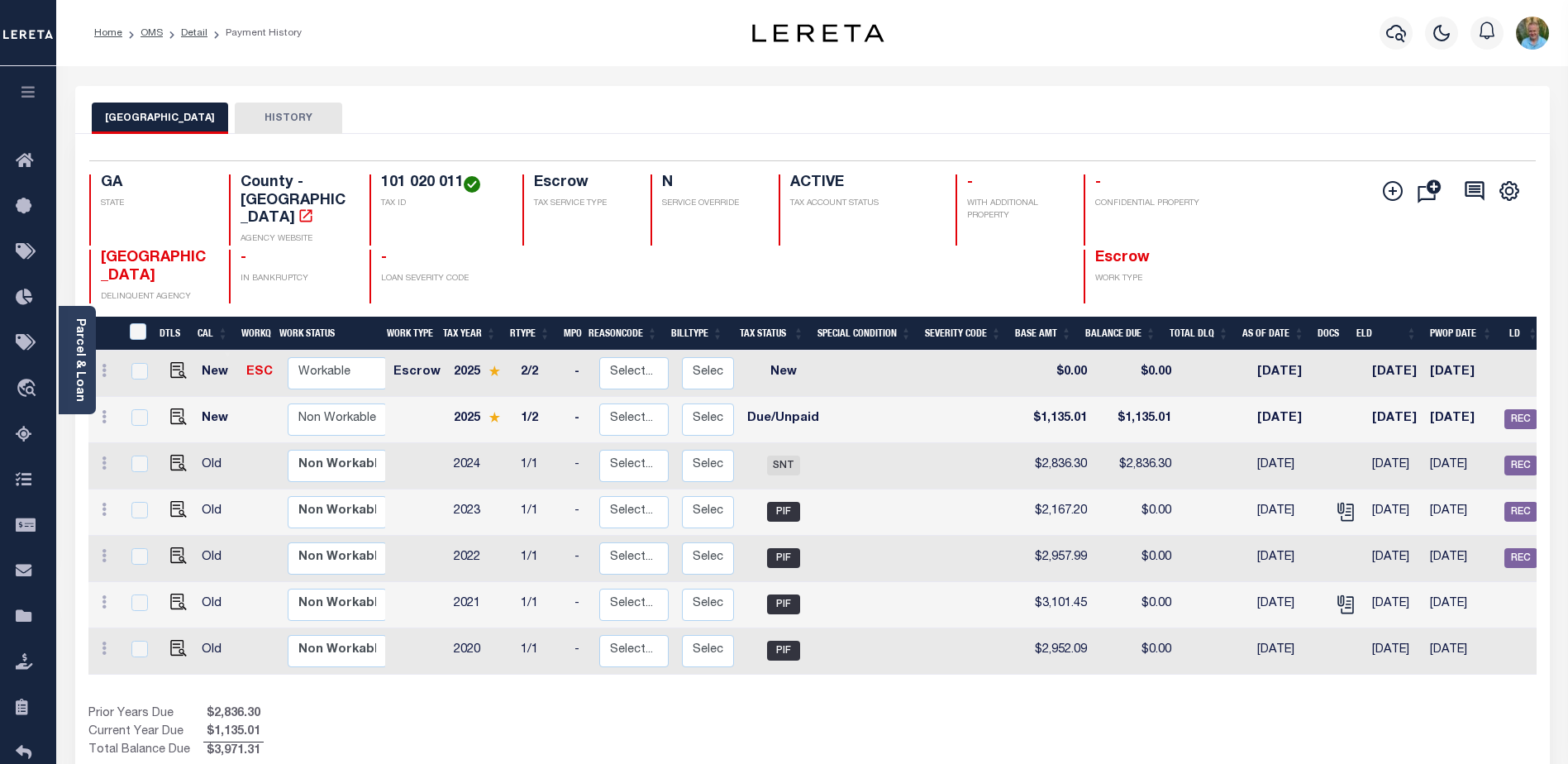
click at [207, 29] on li "Payment History" at bounding box center [254, 33] width 95 height 15
click at [195, 32] on link "Detail" at bounding box center [195, 32] width 27 height 10
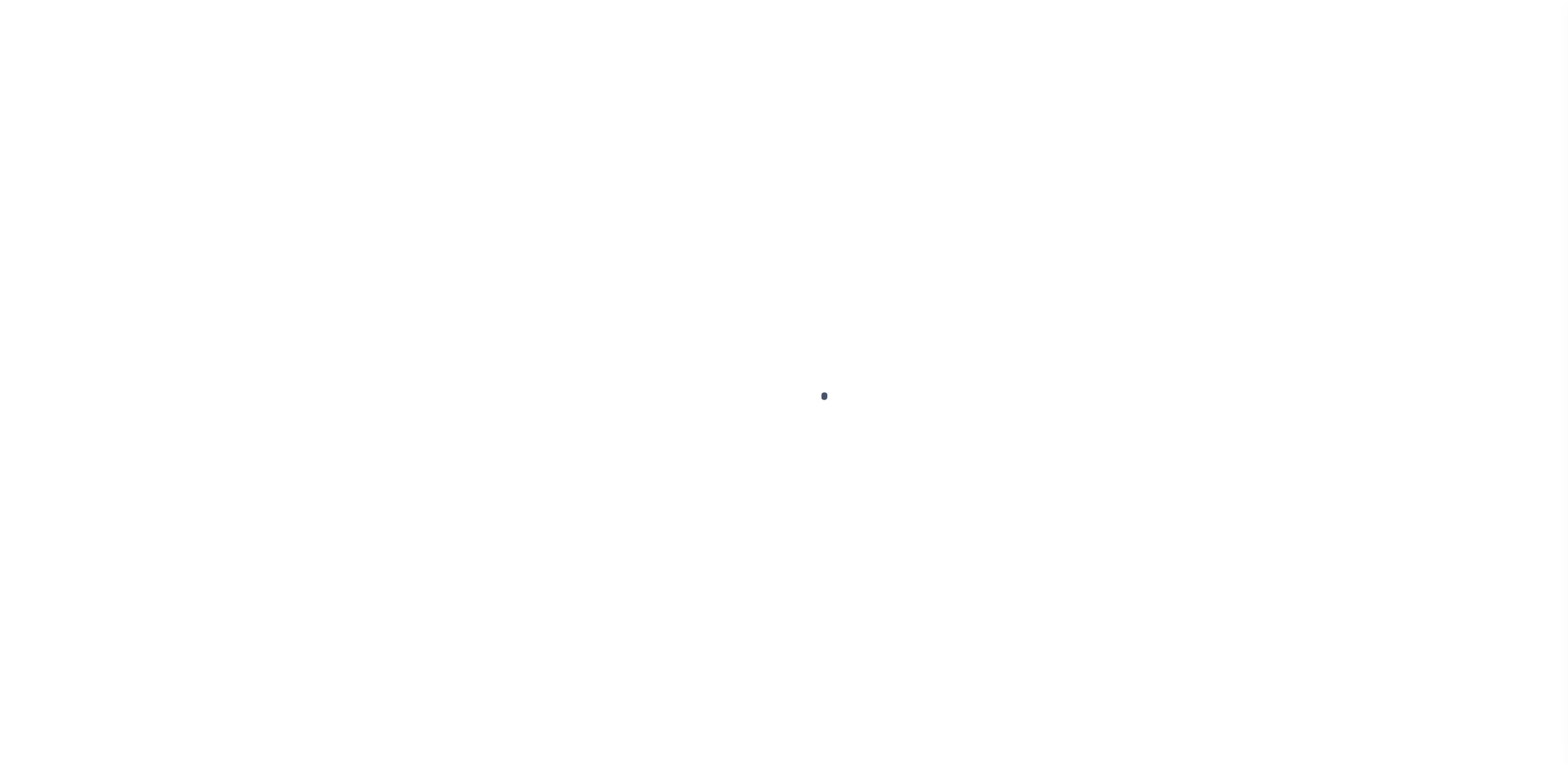
type input "302235438"
type input "Vincent Huff"
select select
select select "Escrow"
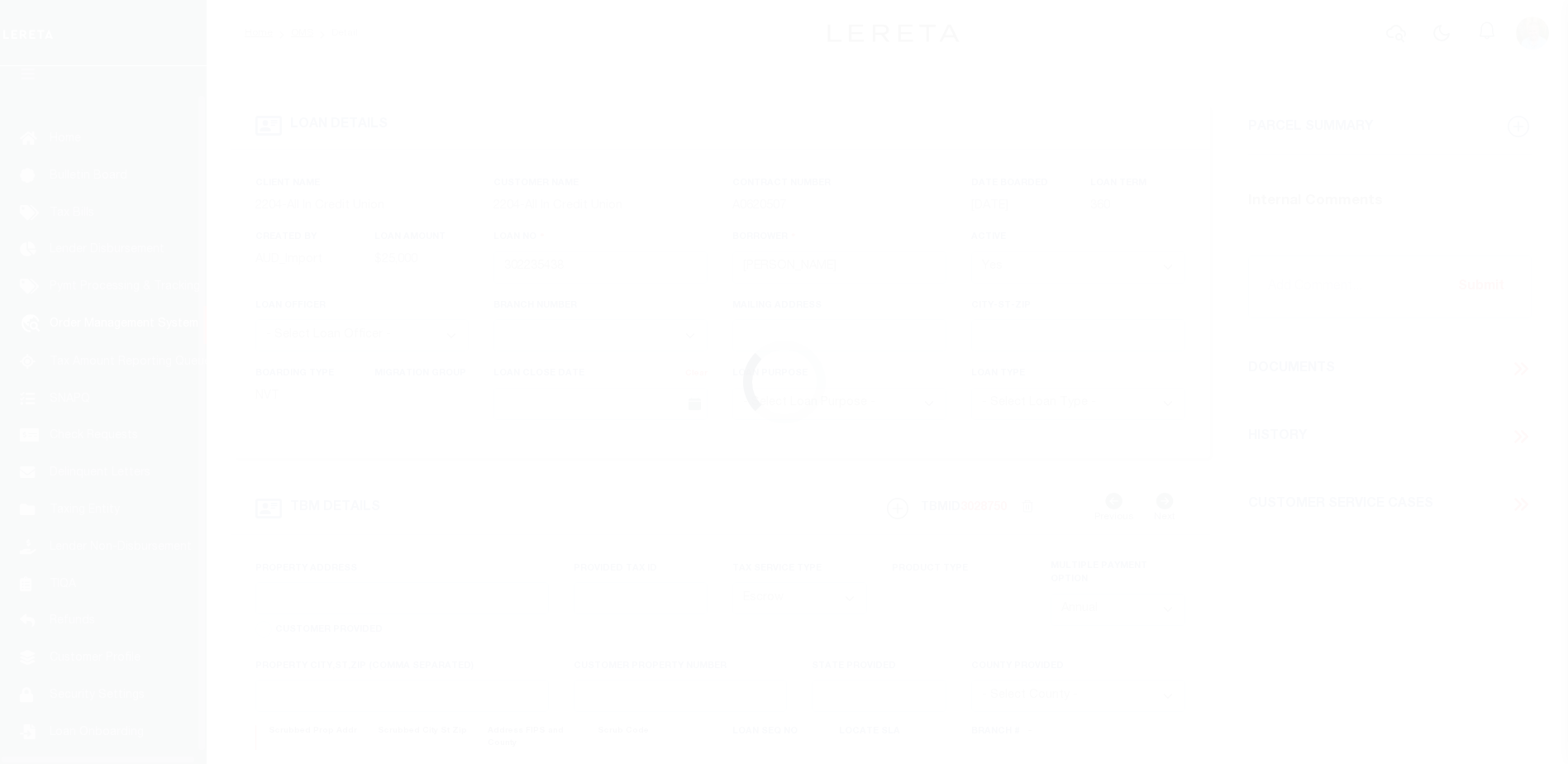
scroll to position [41, 0]
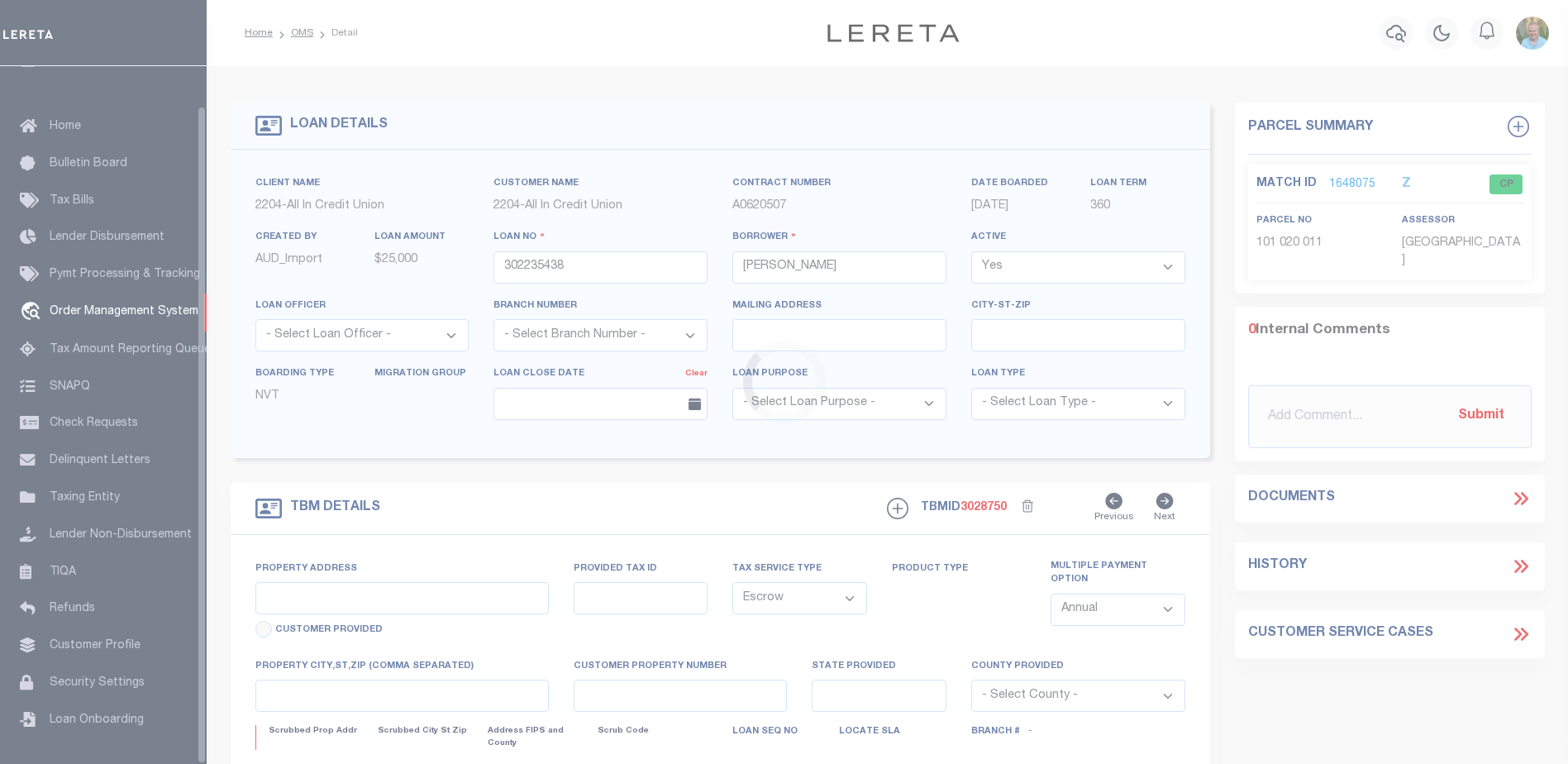
type input "7159 Blackmon Rd"
type input "101 020 011"
select select
type input "Columbus GA 31909"
type input "GA"
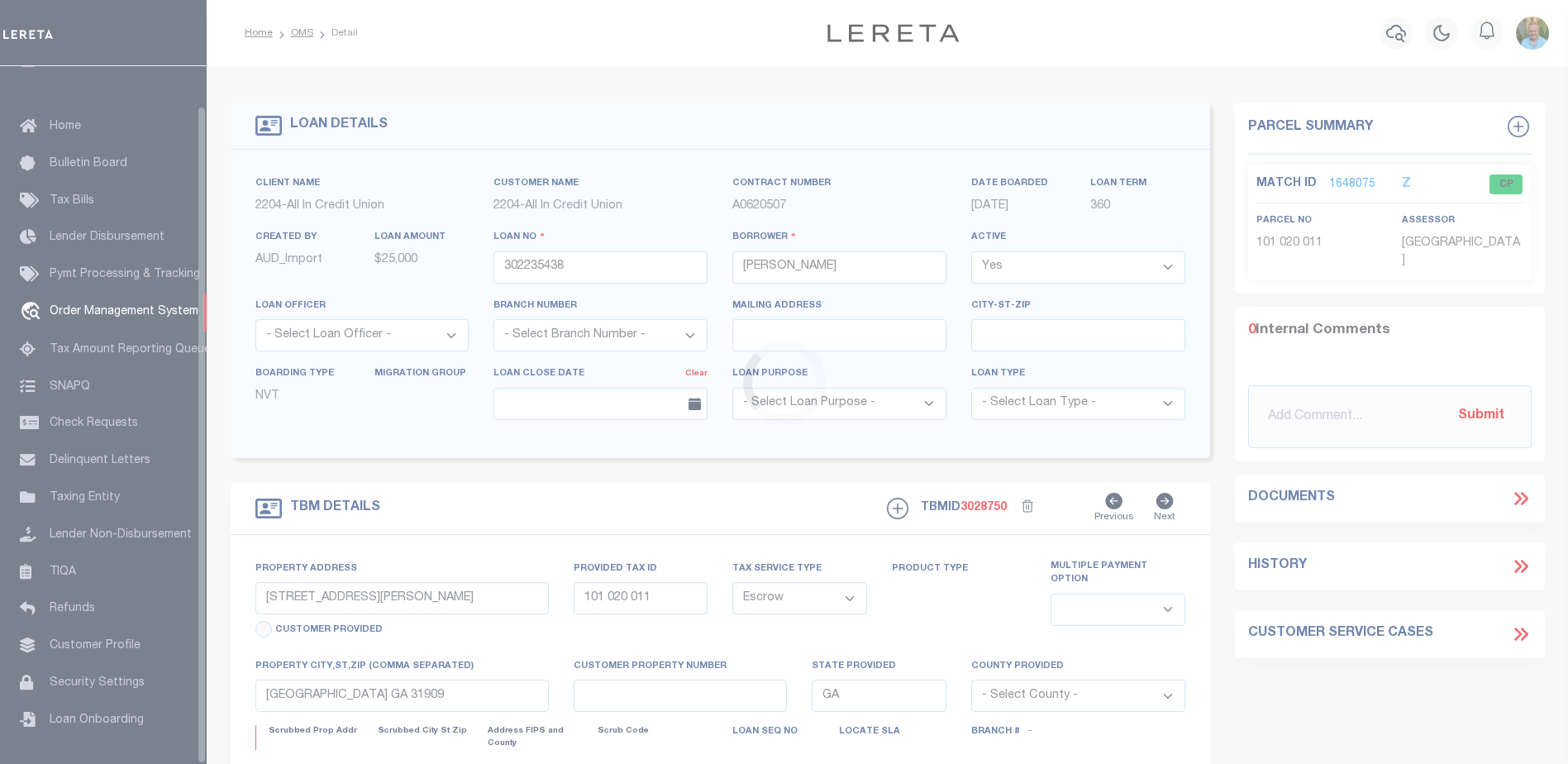
select select
type textarea "Liability subject to parcel provided"
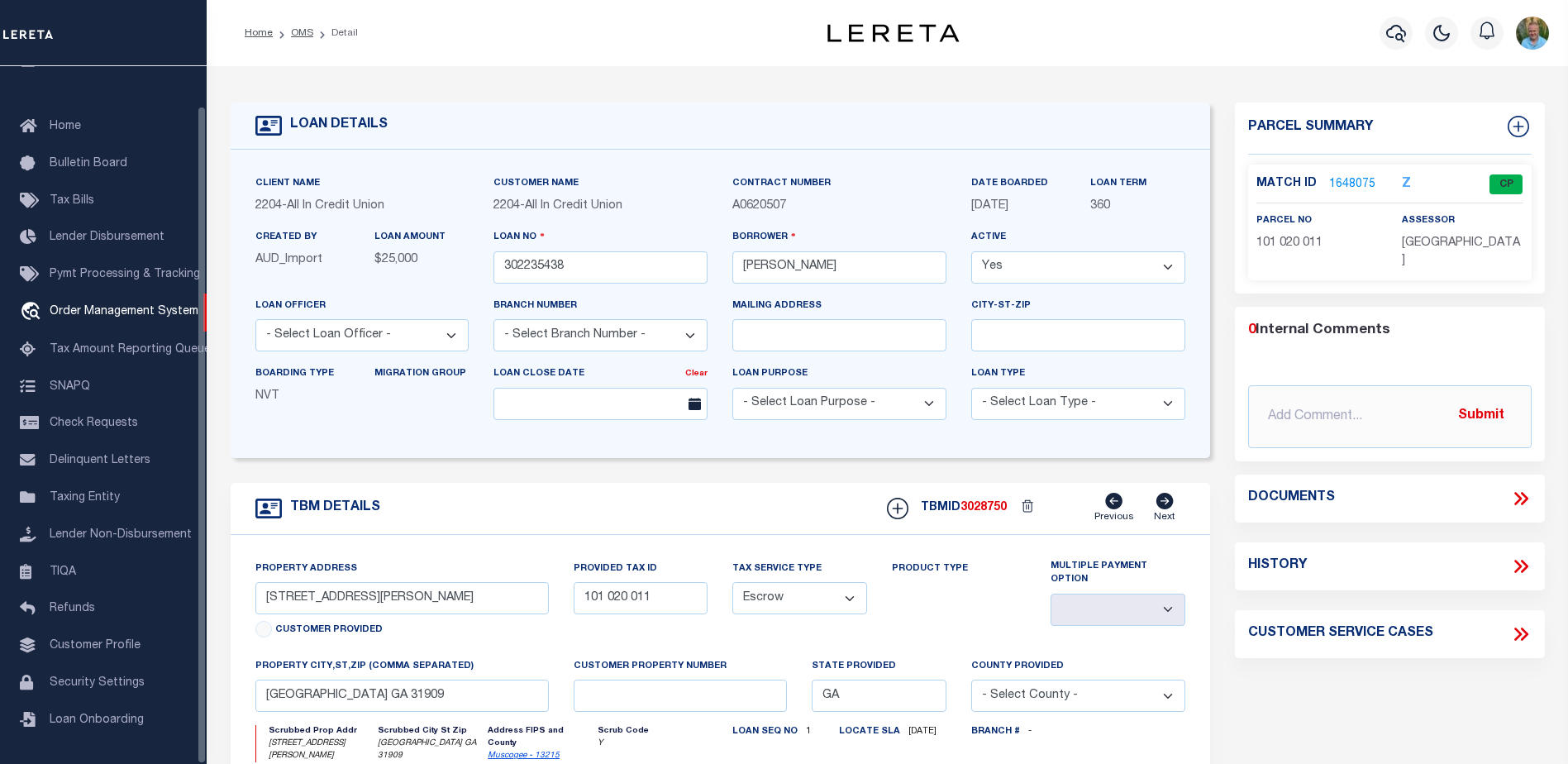
select select "200"
click at [294, 29] on link "OMS" at bounding box center [302, 32] width 22 height 10
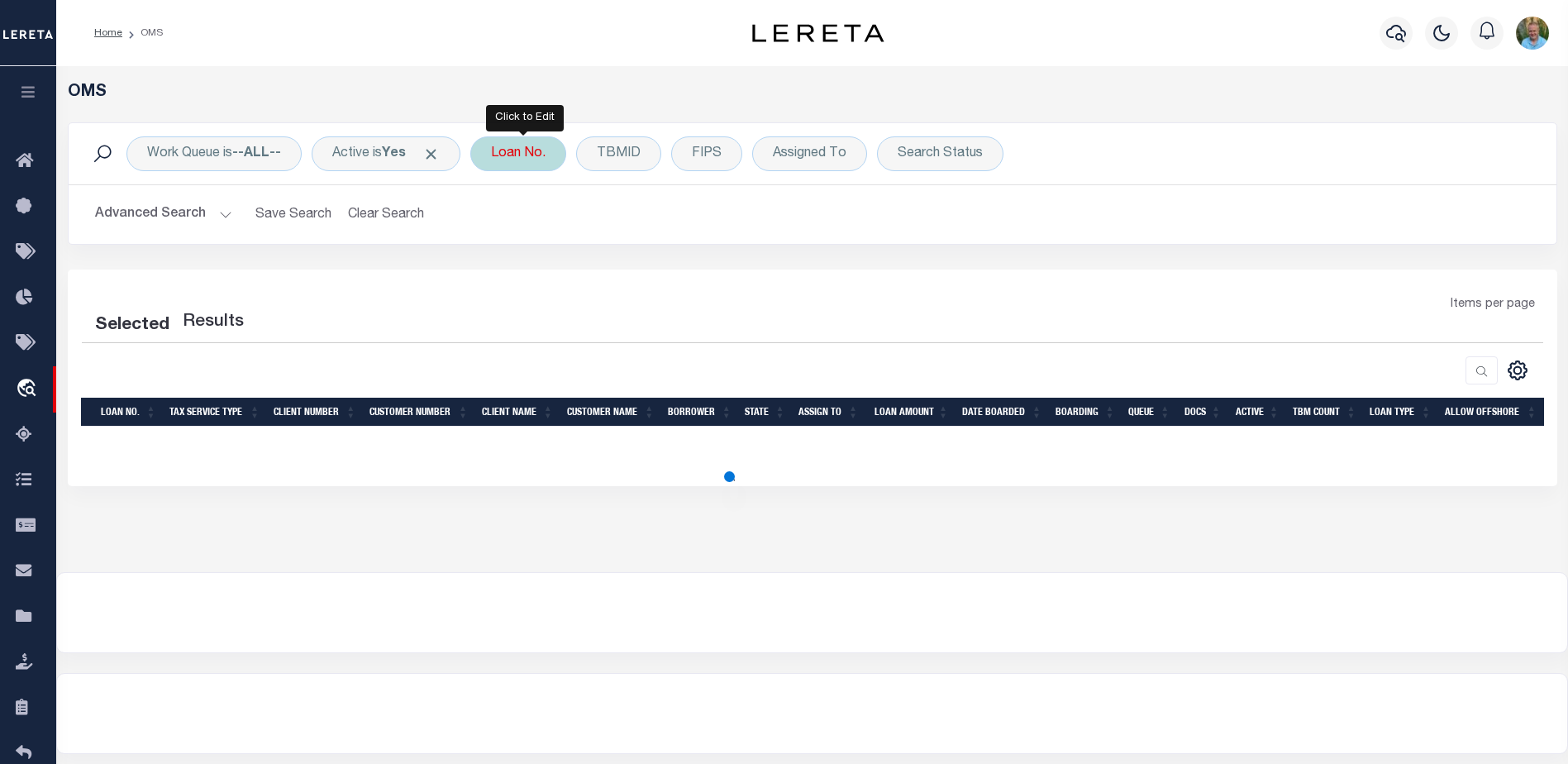
click at [510, 154] on div "Loan No." at bounding box center [519, 154] width 95 height 34
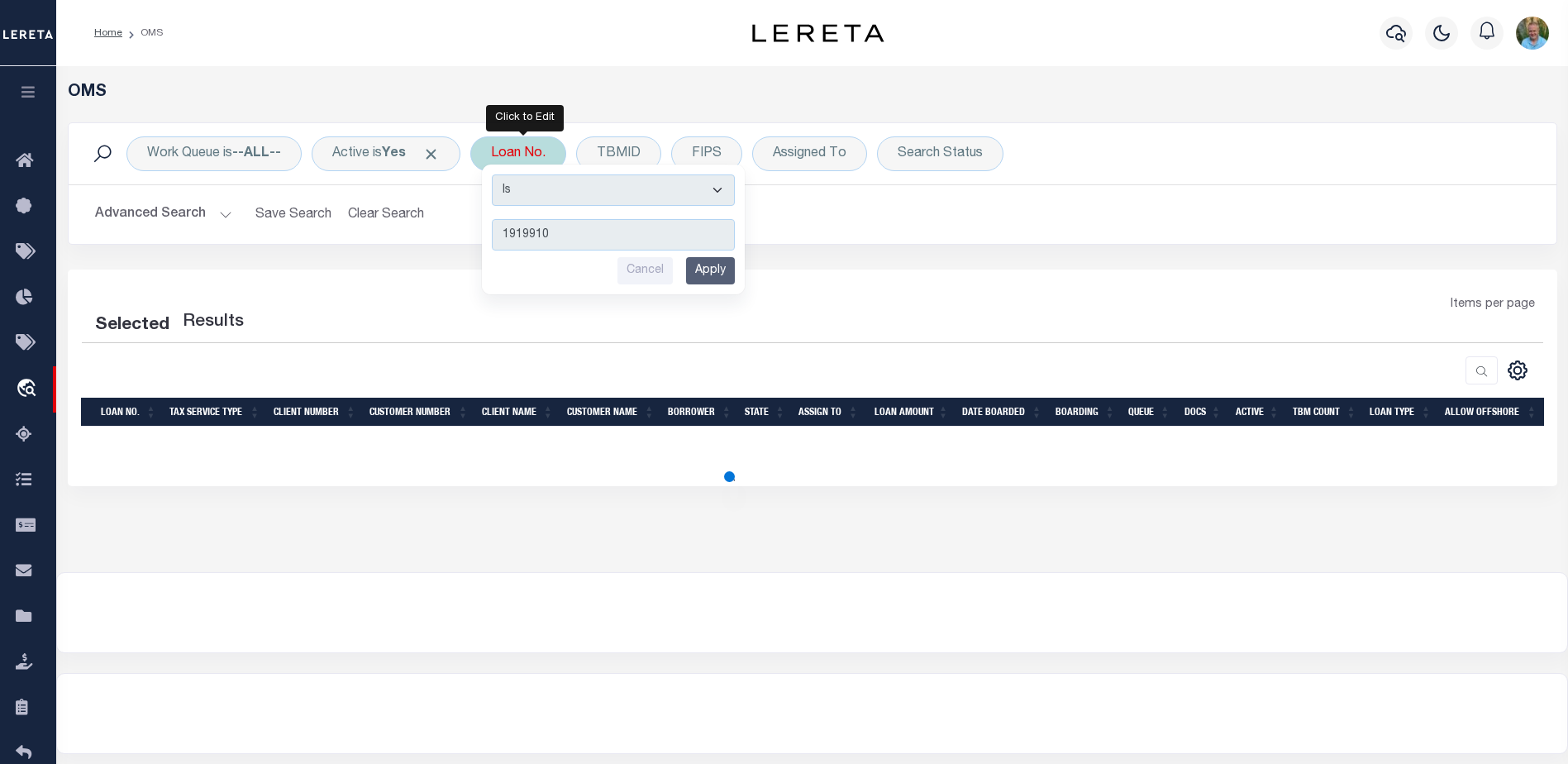
type input "1919910"
click at [712, 270] on input "Apply" at bounding box center [710, 270] width 49 height 28
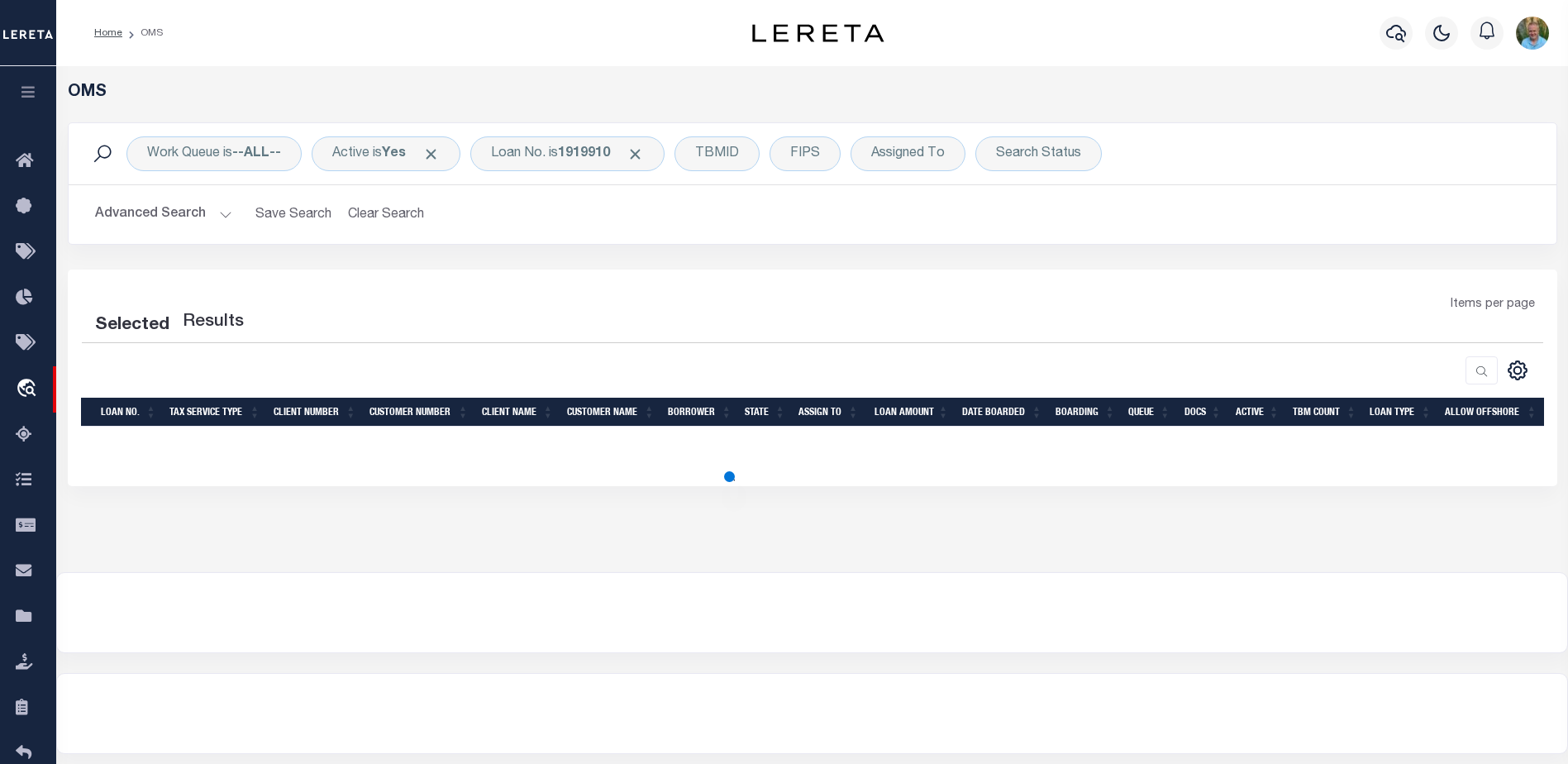
select select "200"
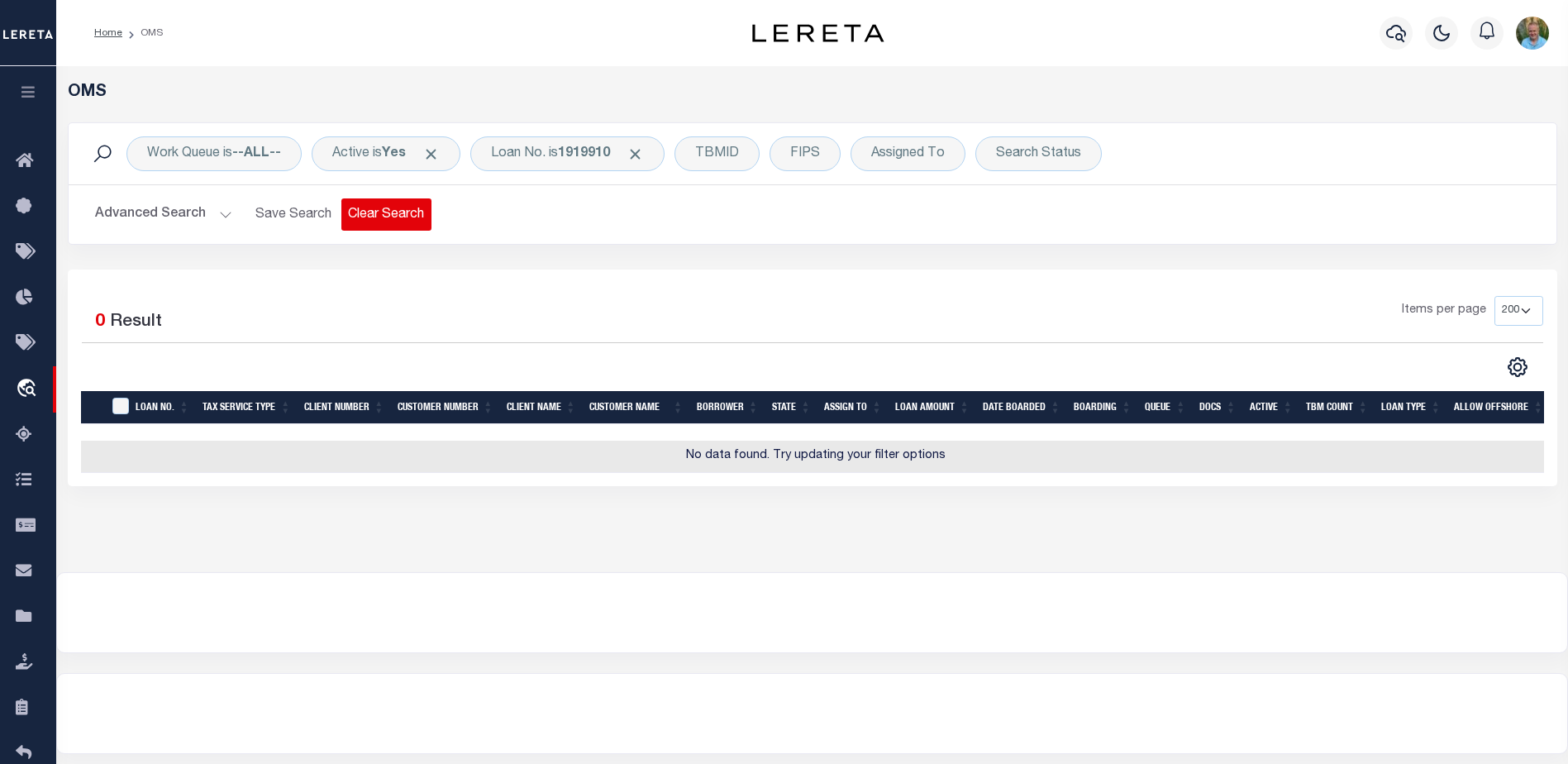
click at [372, 212] on button "Clear Search" at bounding box center [387, 215] width 90 height 32
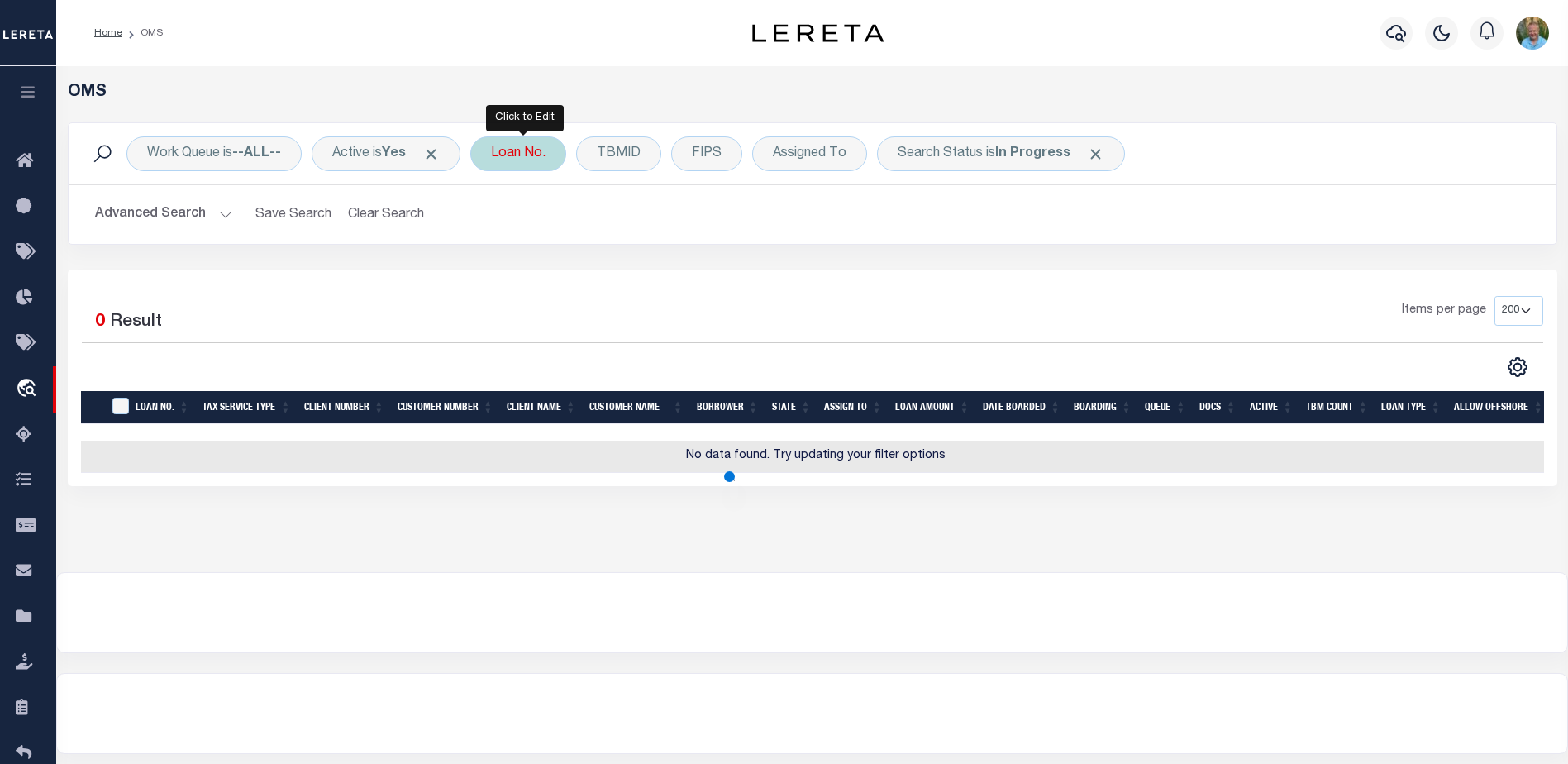
click at [498, 157] on div "Loan No." at bounding box center [519, 154] width 95 height 34
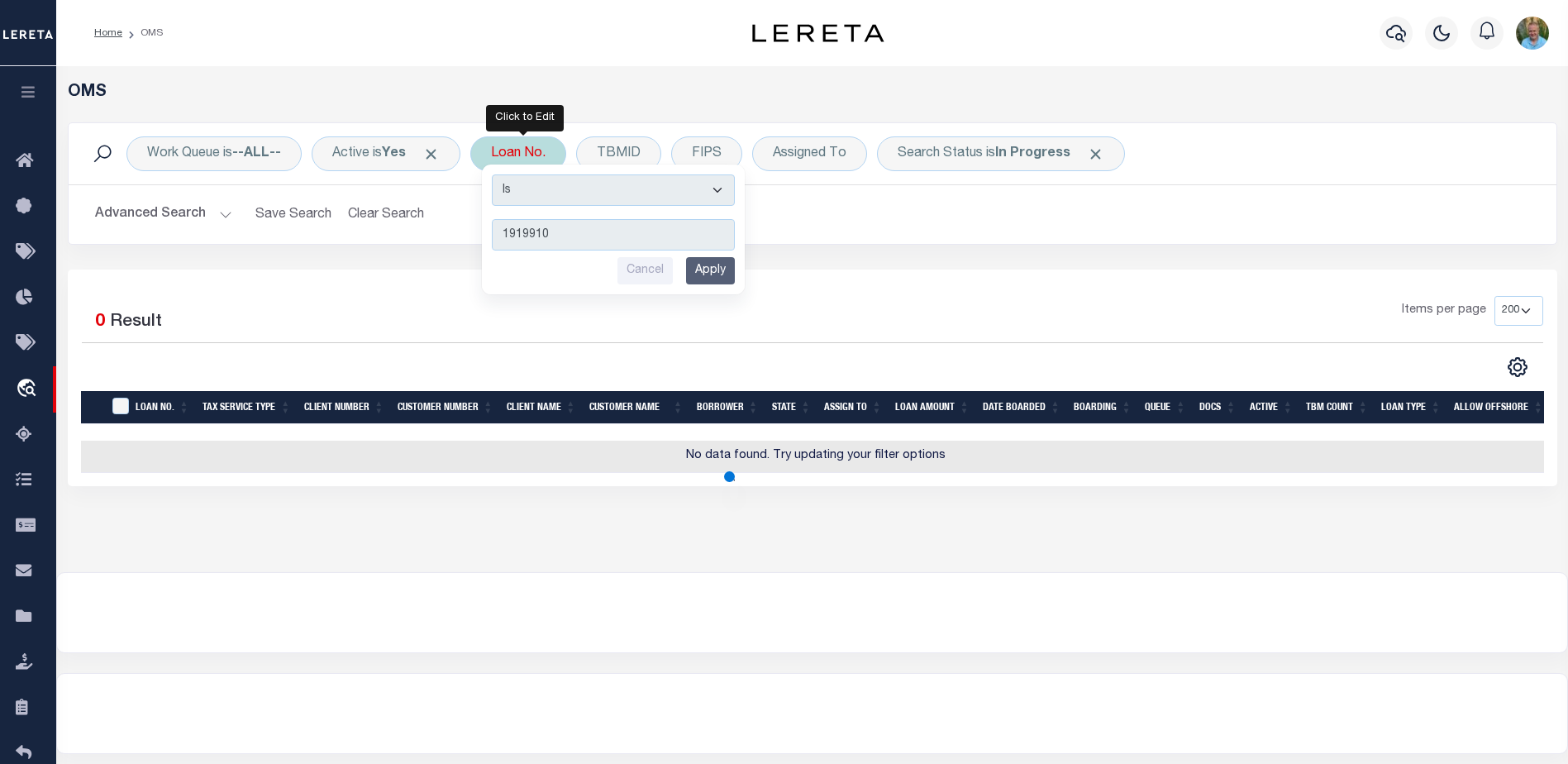
type input "1919910"
click at [708, 270] on input "Apply" at bounding box center [710, 270] width 49 height 28
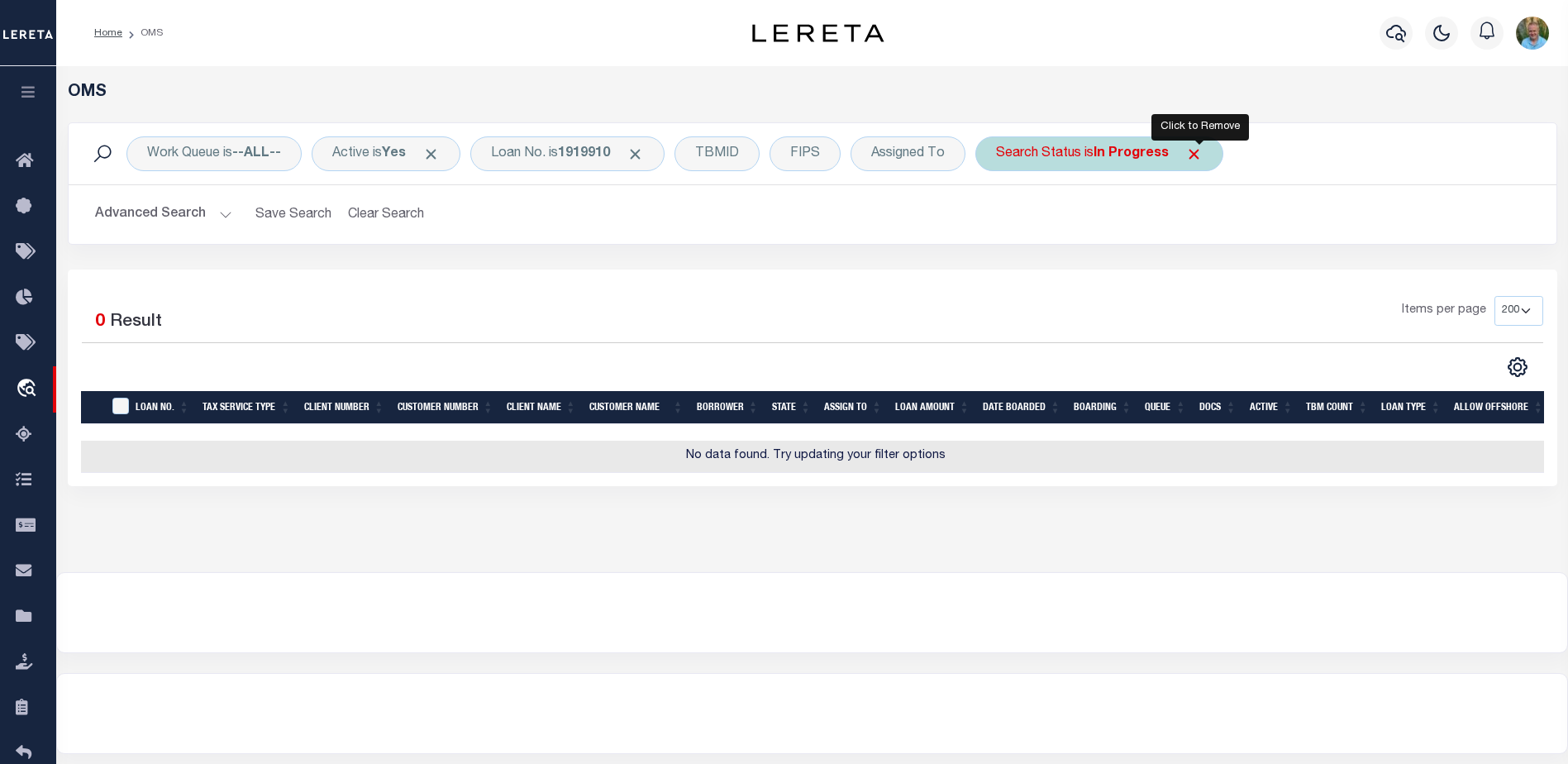
click at [1196, 151] on span "Click to Remove" at bounding box center [1194, 154] width 17 height 17
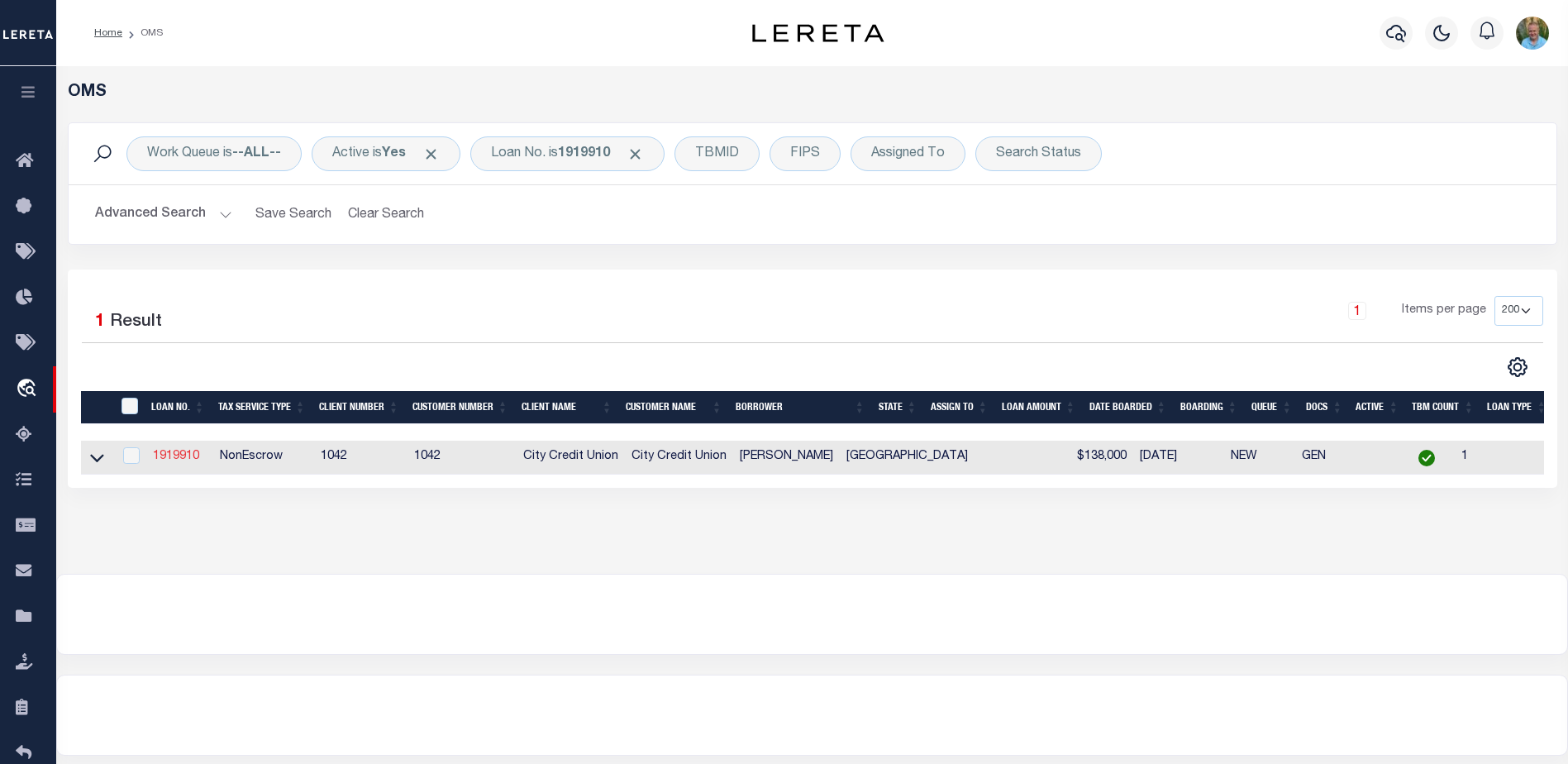
click at [171, 456] on link "1919910" at bounding box center [176, 456] width 46 height 11
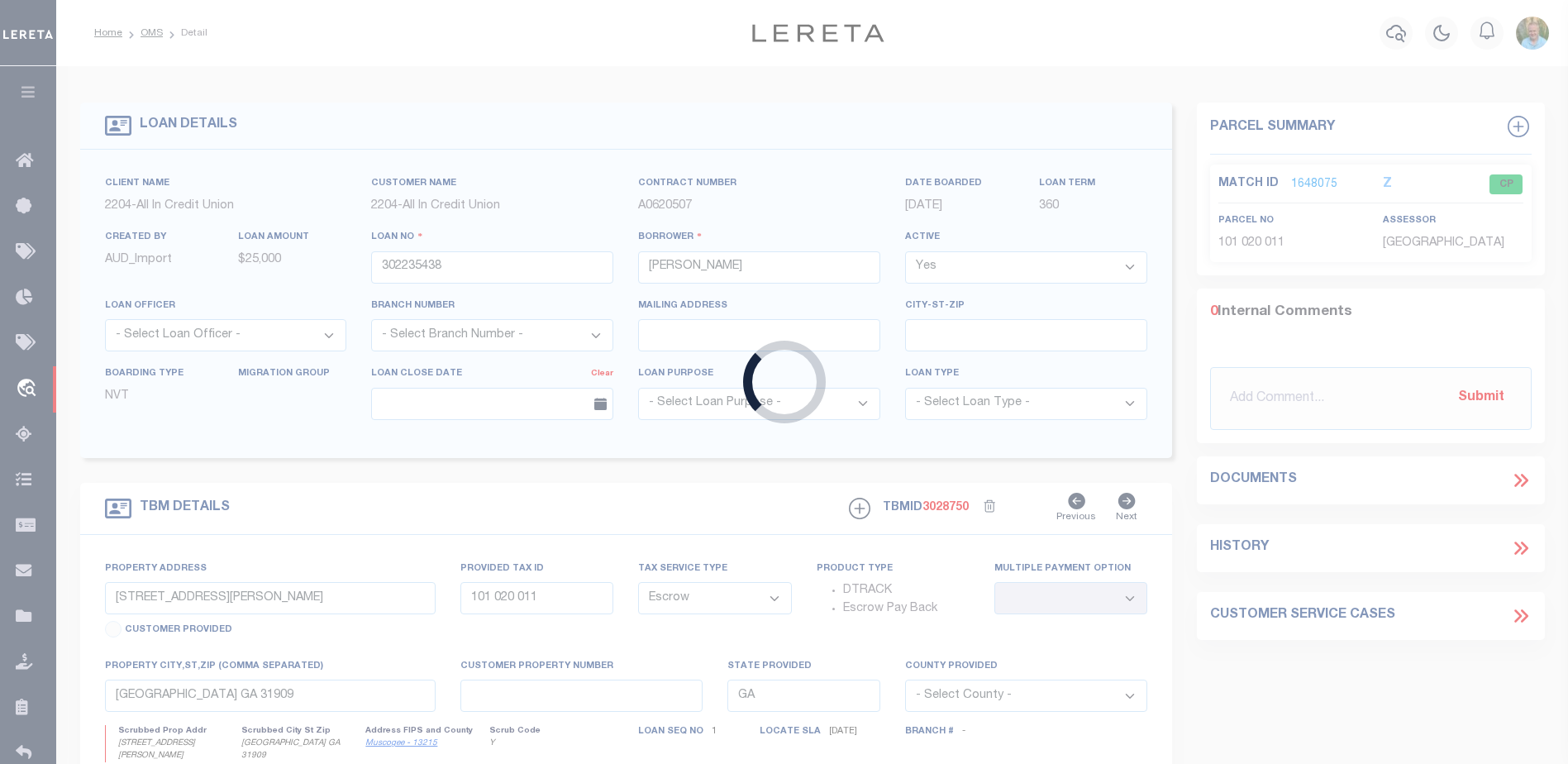
type input "1919910"
type input "ESTEBAN MALDONADO"
select select
select select "10"
select select "NonEscrow"
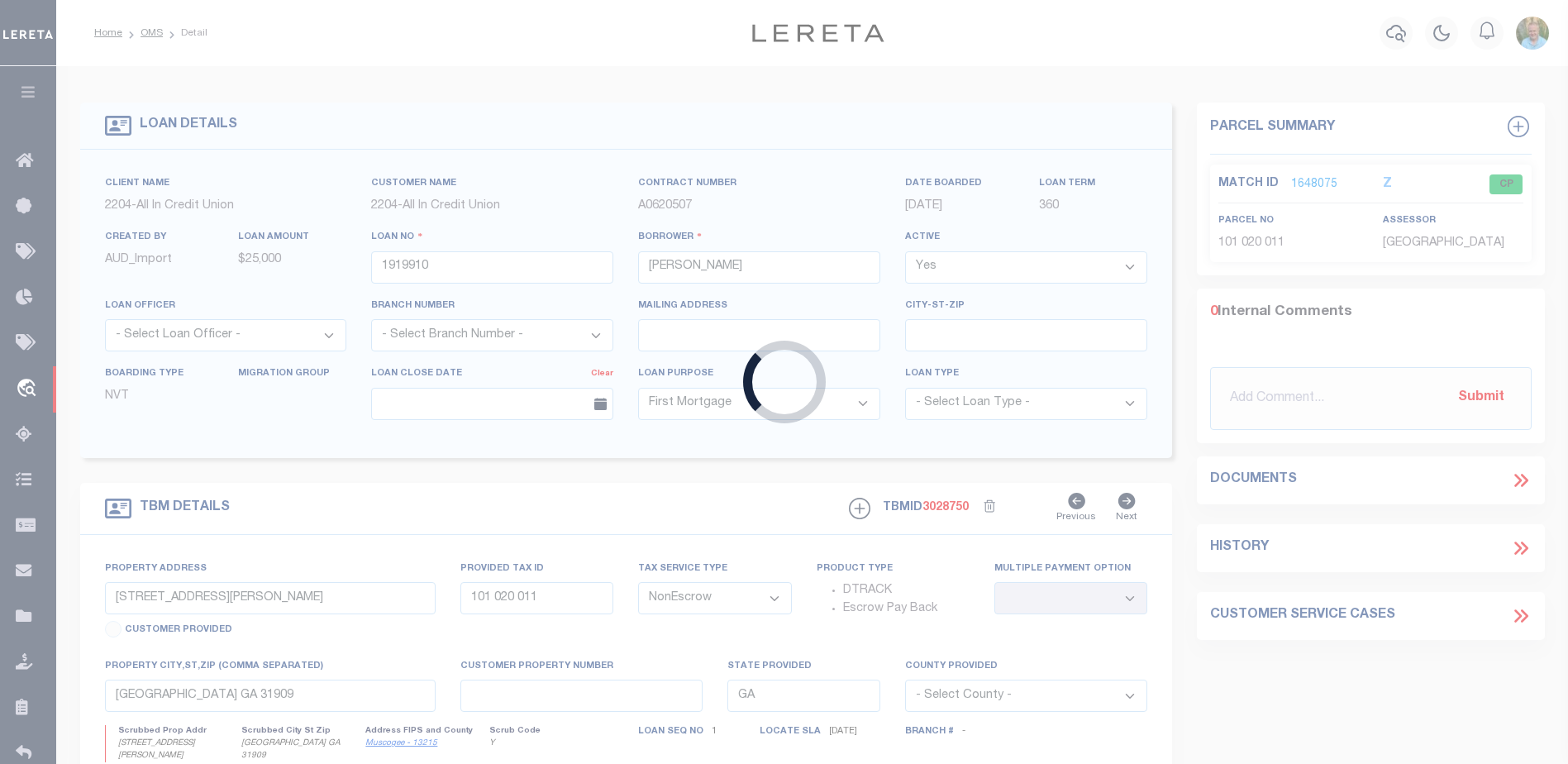
select select "4338"
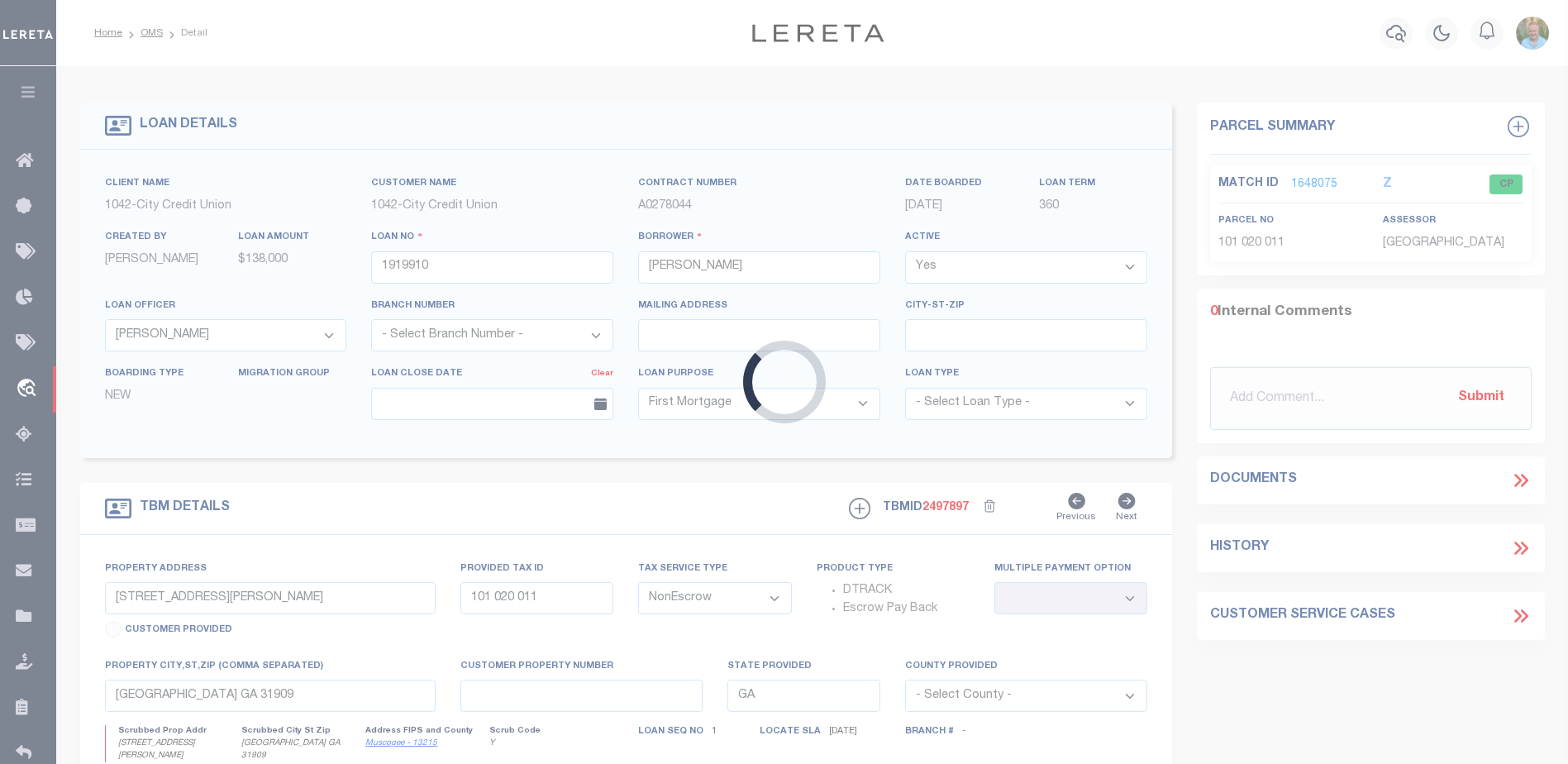
type input "4021 COLGATE LANE"
select select
type input "GARLAND TX 75042"
type input "TX"
select select
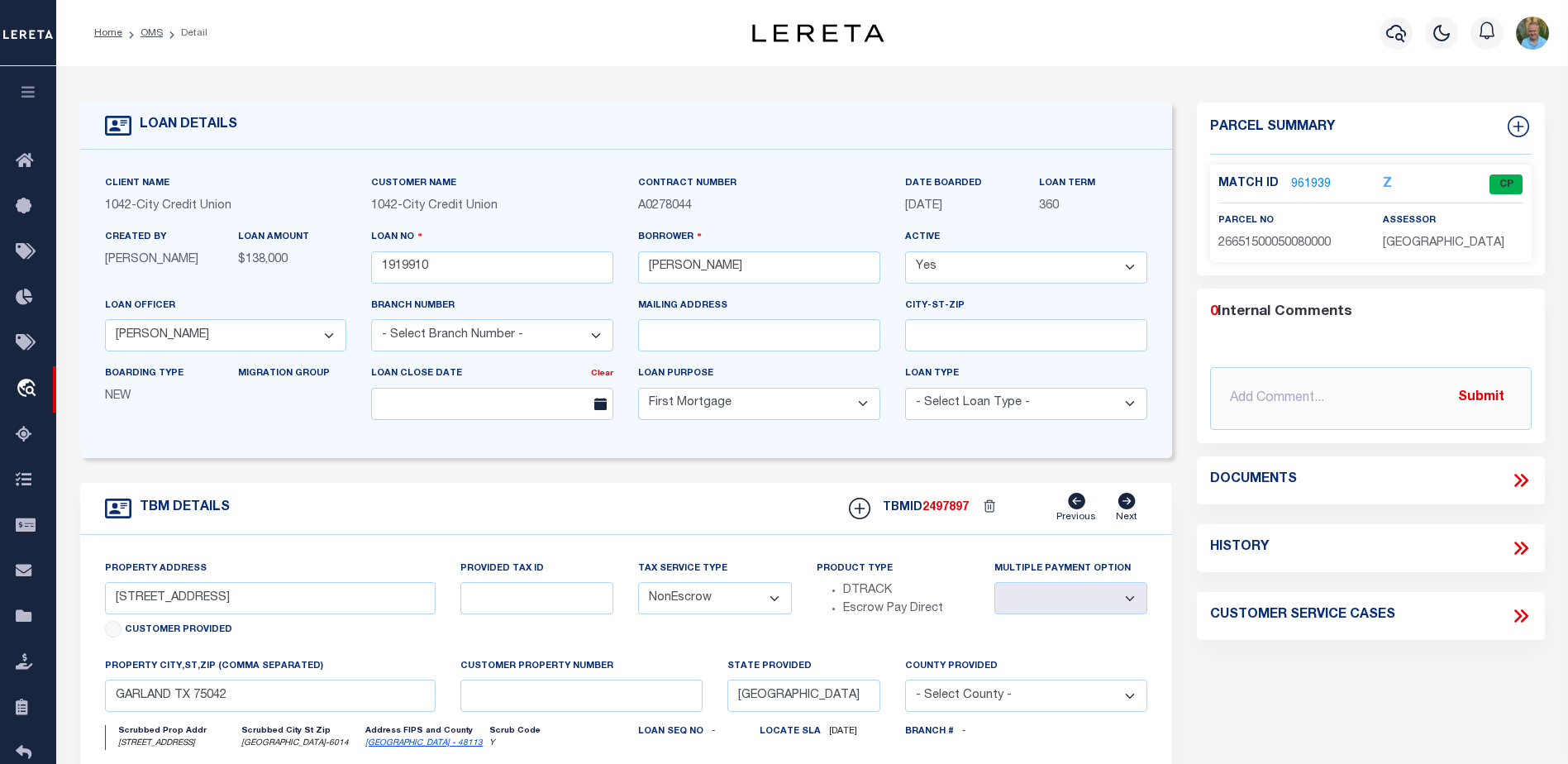
click at [1311, 178] on link "961939" at bounding box center [1311, 184] width 40 height 17
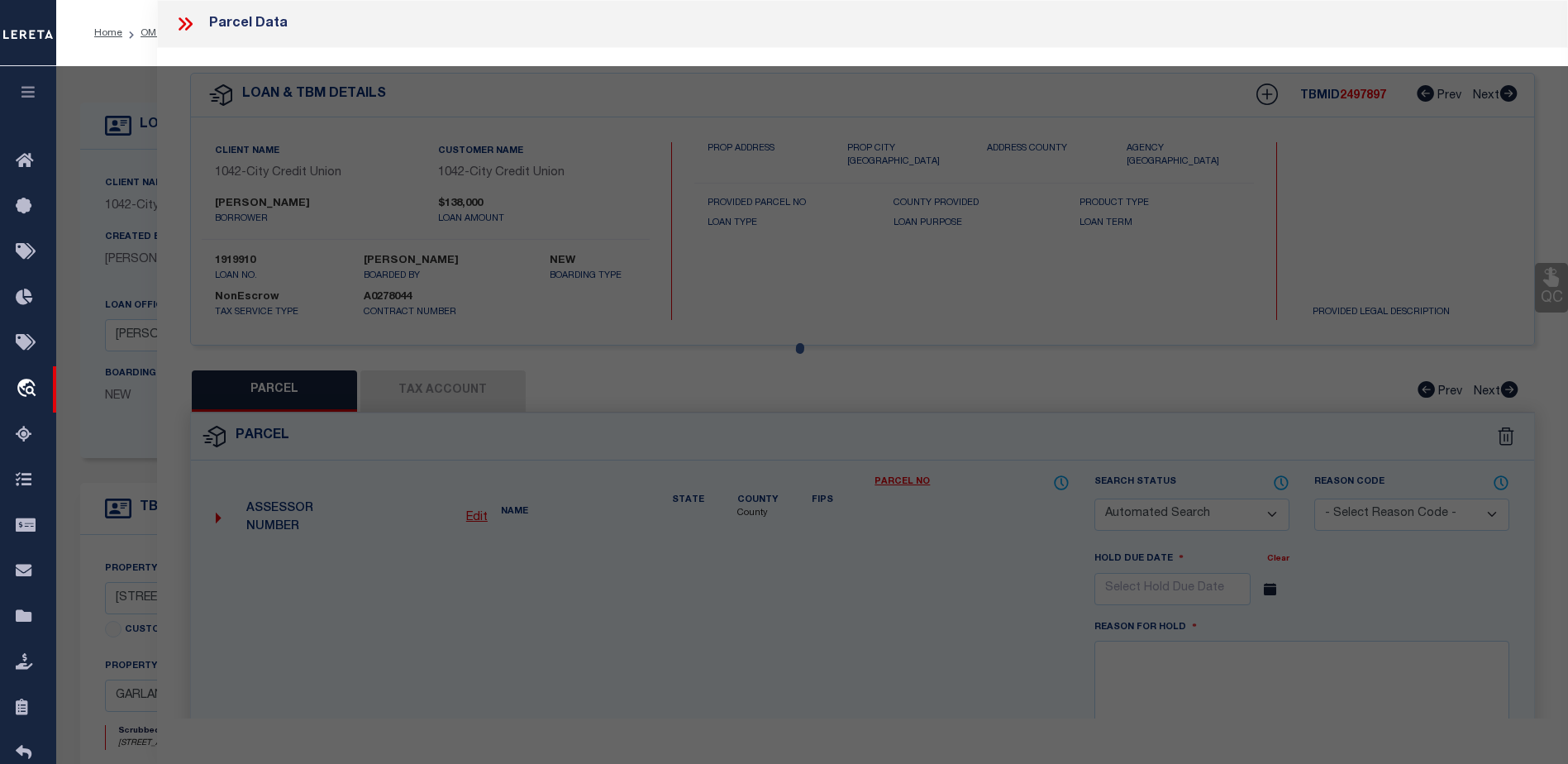
checkbox input "false"
select select "CP"
type input "MALDONADO ESTEBAN A & JUAN J OROZCO"
type input "26651500050080000"
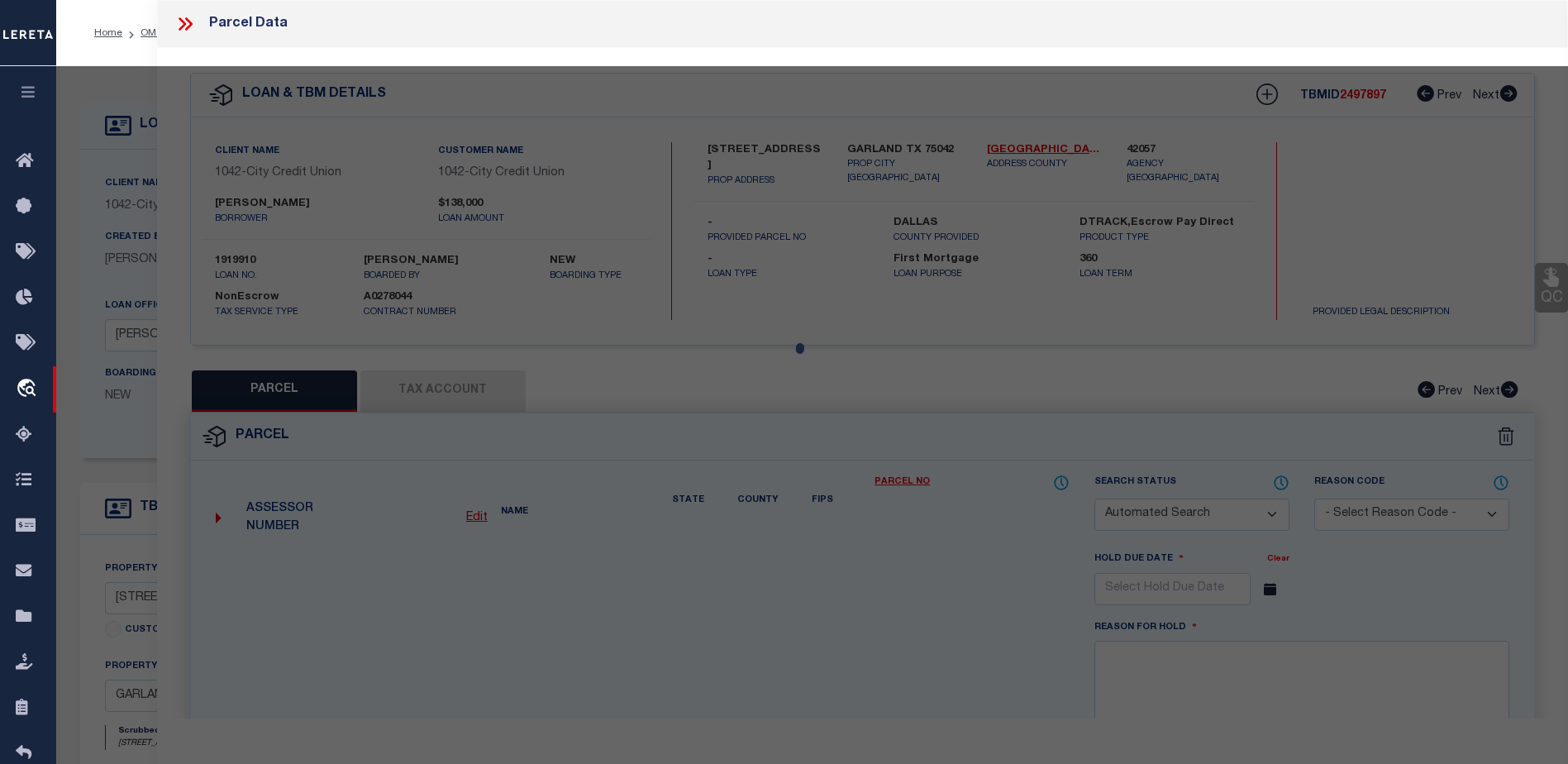
type input "4021 COLGATE"
checkbox input "false"
type input "GARLAND TX"
type textarea "WALNUT TERRACE 2 BLK 5 LT 8 VOL2000112/03542 DD06012000 CO-DC 6515000500800 326…"
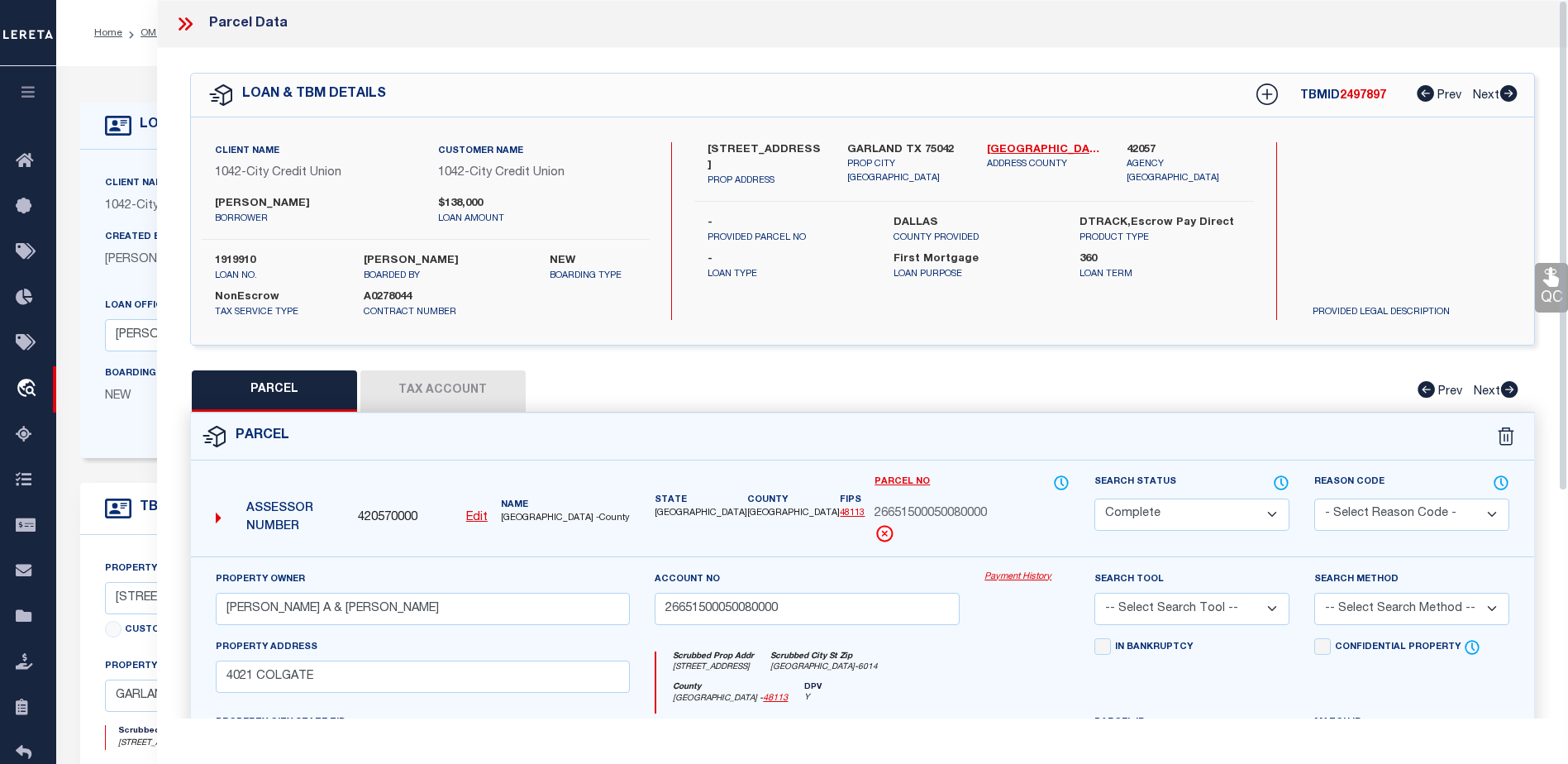
click at [1032, 575] on link "Payment History" at bounding box center [1027, 577] width 85 height 14
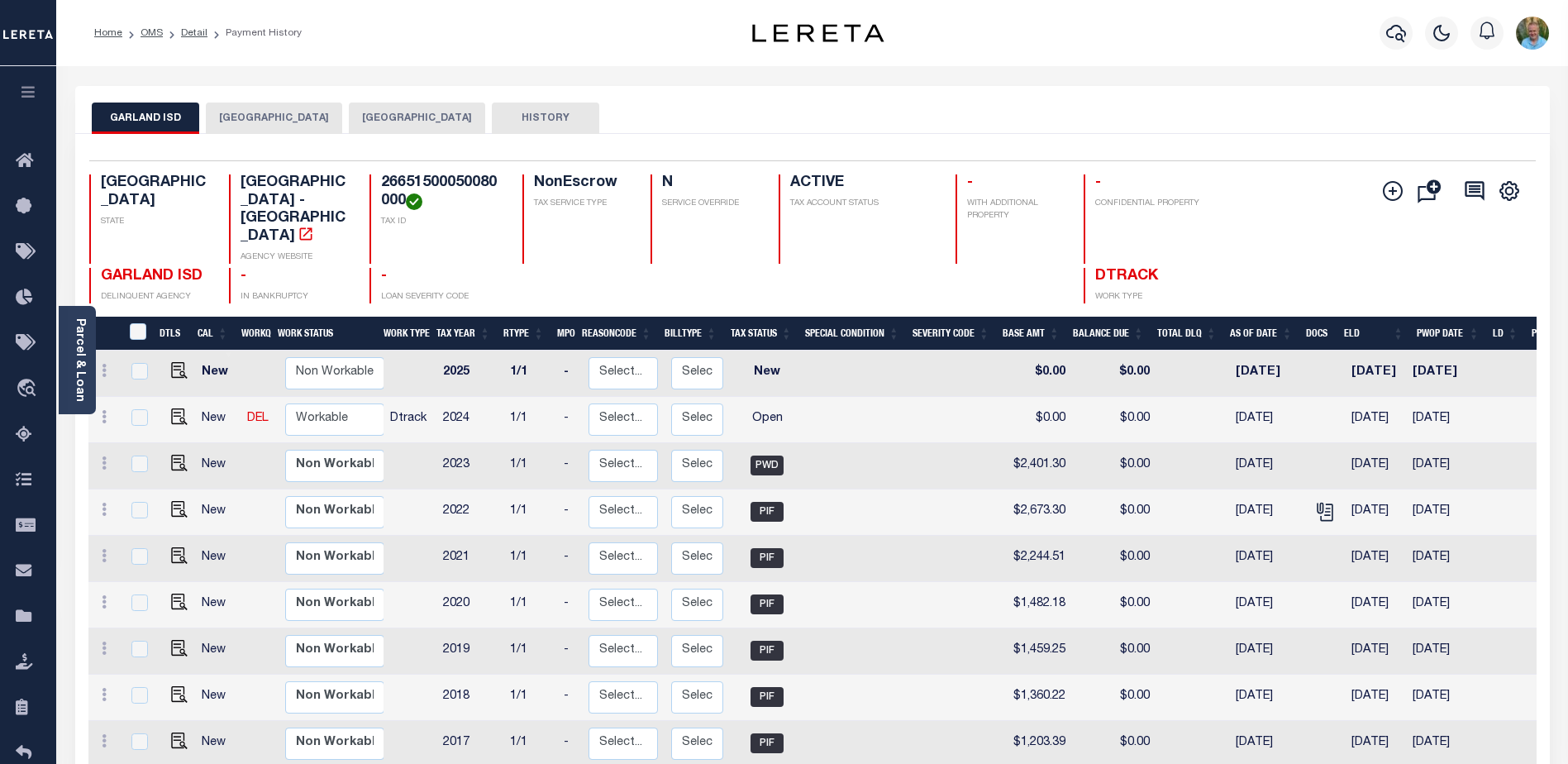
click at [238, 119] on button "GARLAND CITY" at bounding box center [274, 117] width 137 height 32
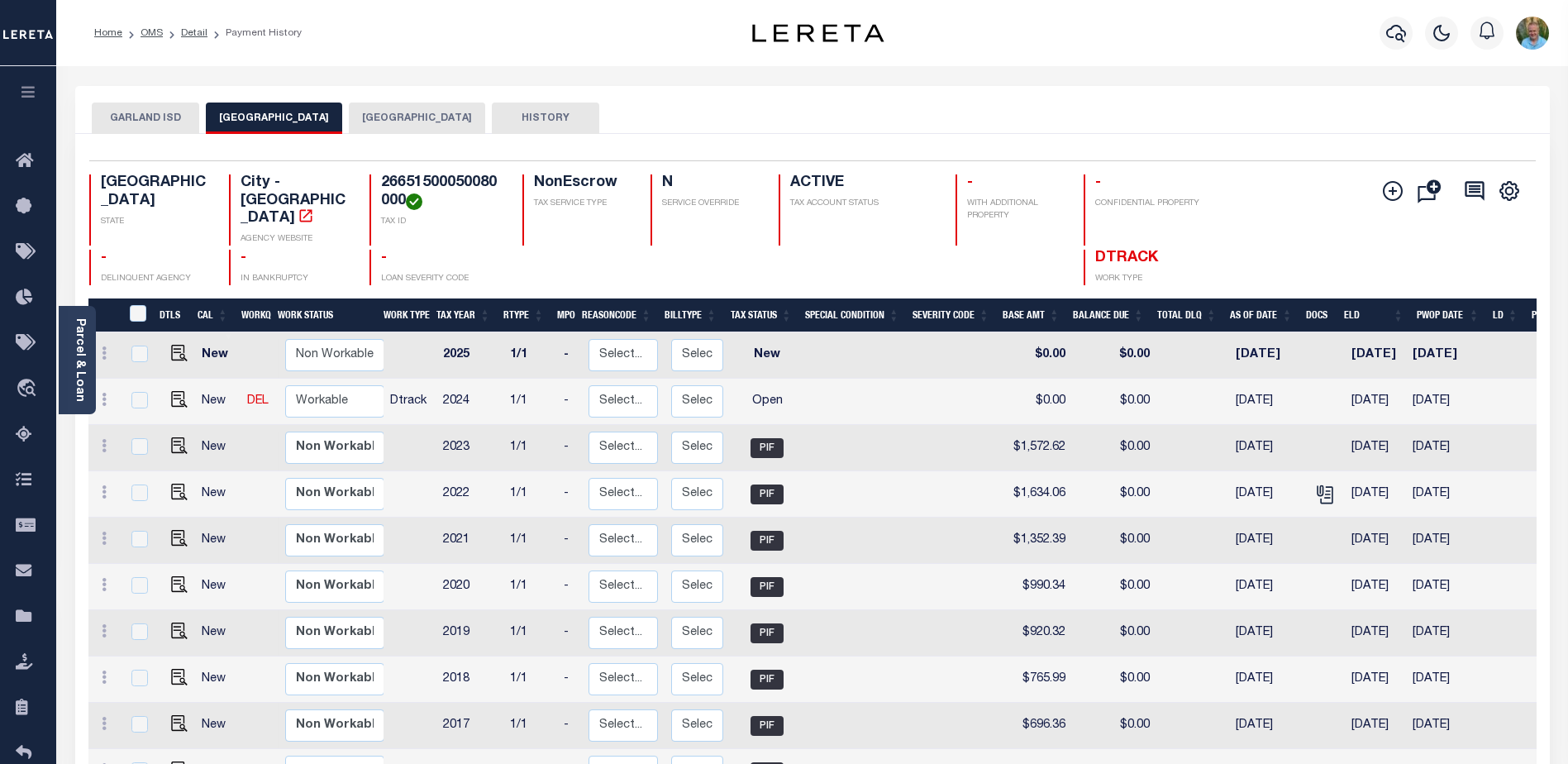
click at [370, 120] on button "DALLAS COUNTY" at bounding box center [416, 117] width 137 height 32
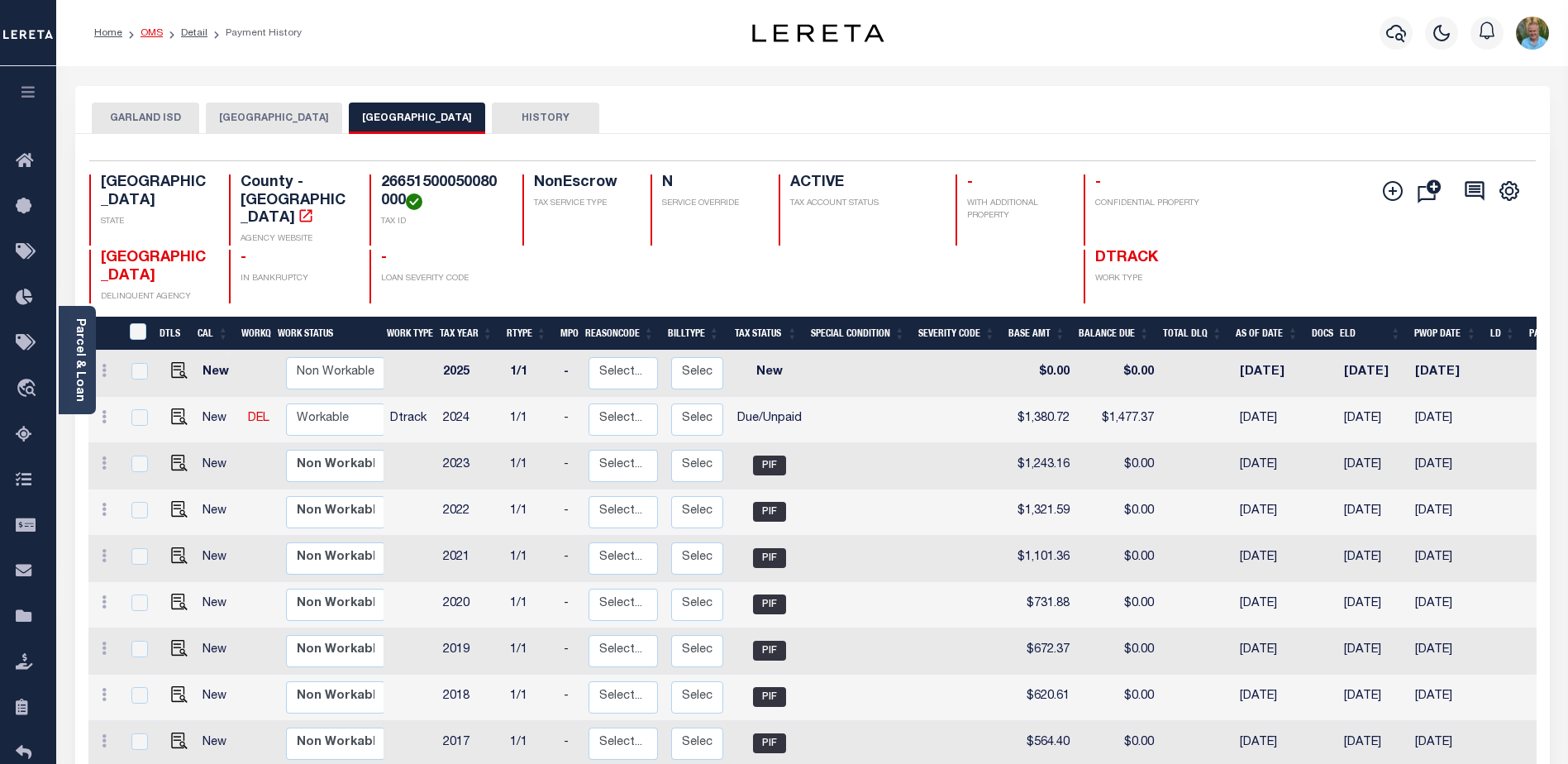
click at [152, 31] on link "OMS" at bounding box center [151, 32] width 22 height 10
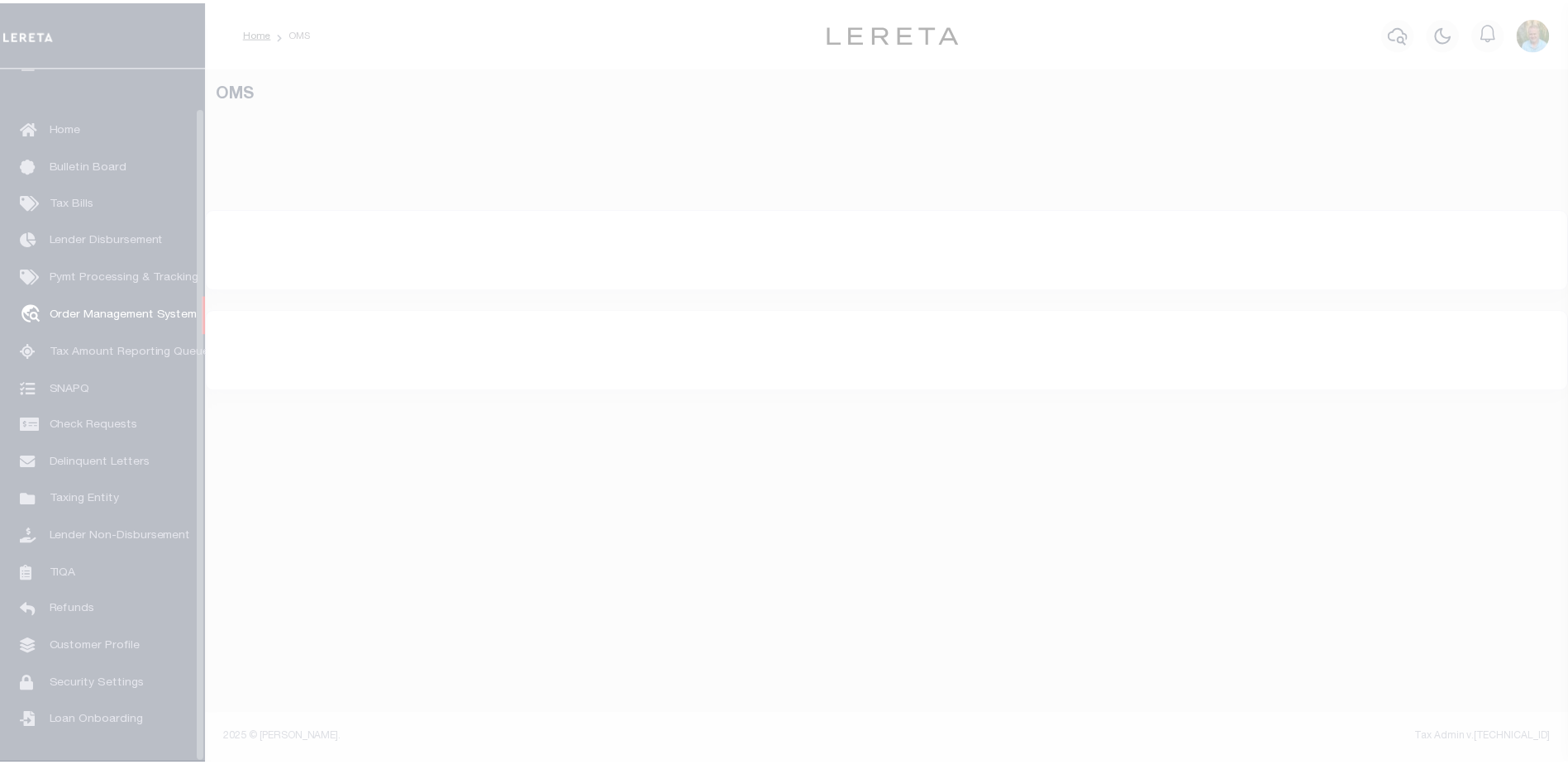
scroll to position [41, 0]
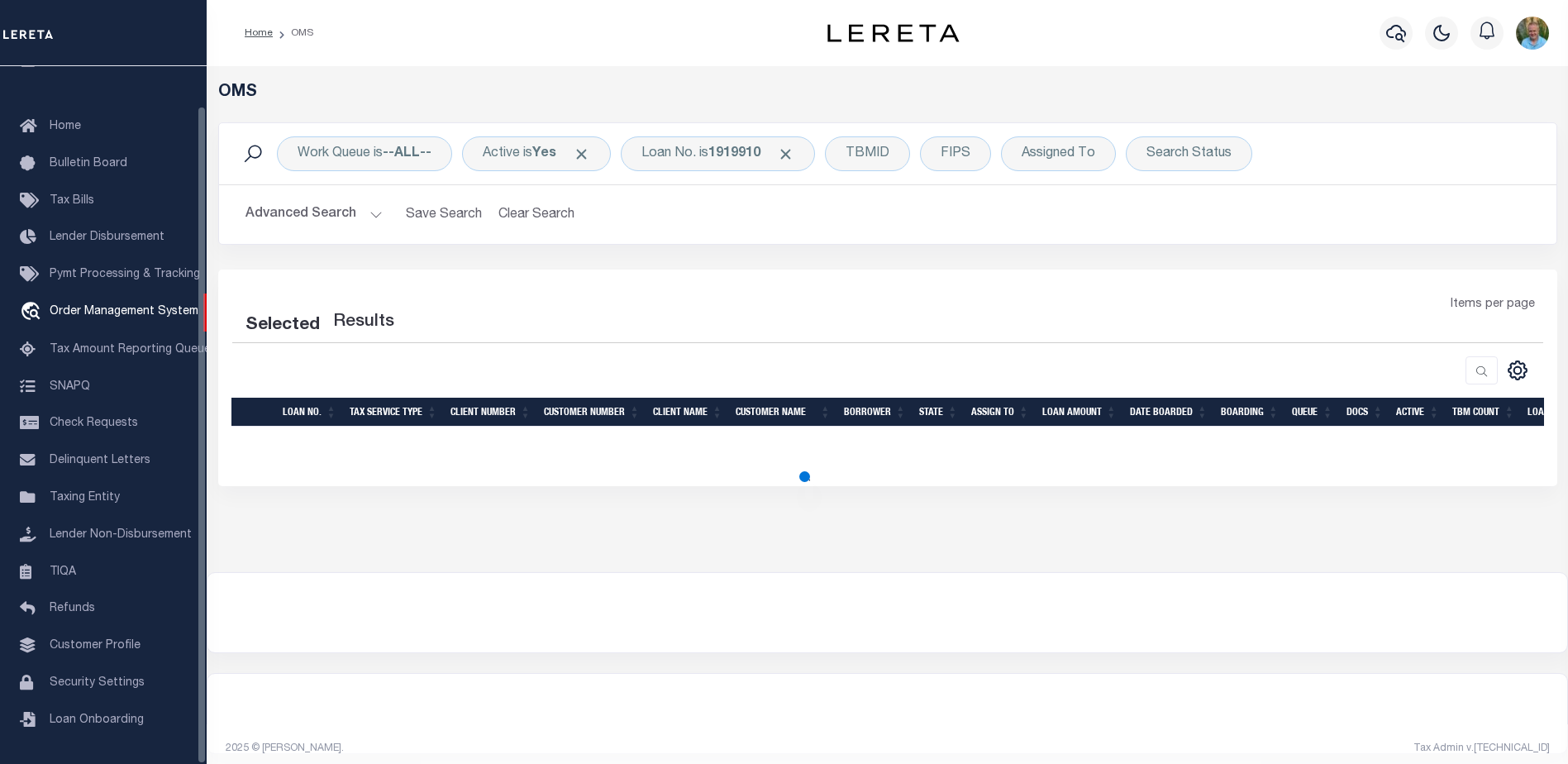
select select "200"
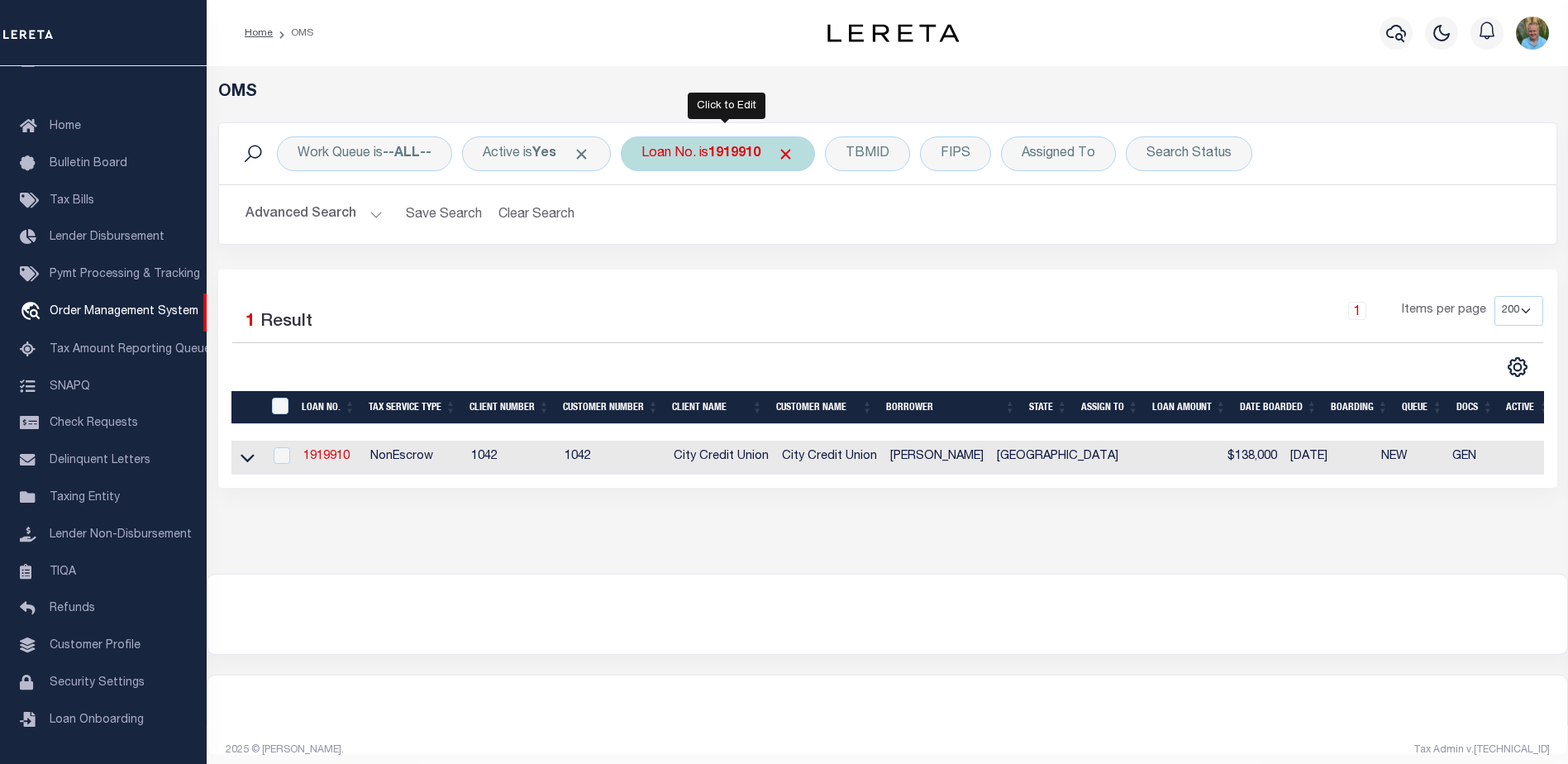
click at [754, 161] on div "Loan No. is 1919910" at bounding box center [717, 154] width 194 height 34
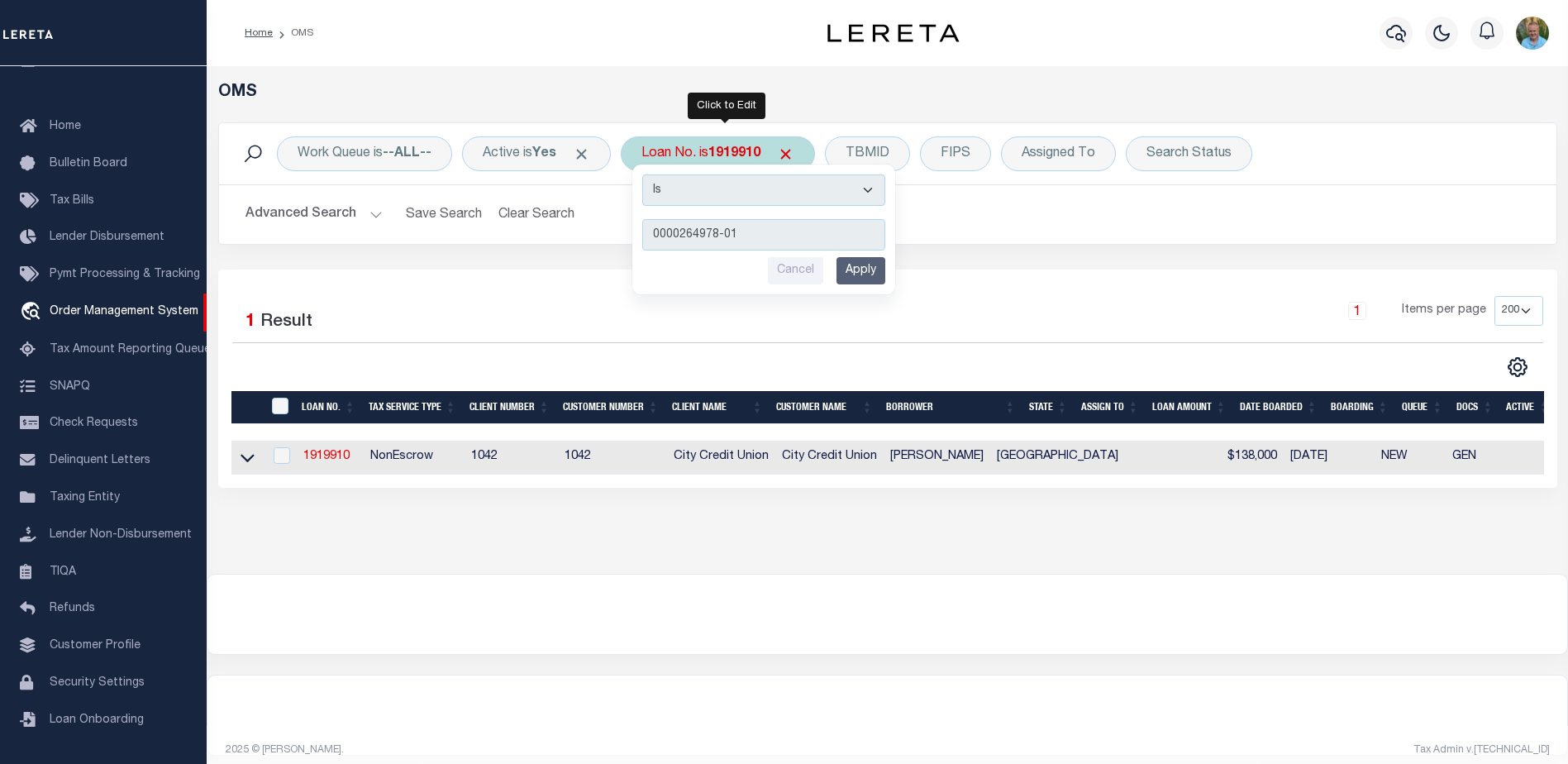
type input "0000264978-01"
click at [877, 275] on input "Apply" at bounding box center [860, 270] width 49 height 28
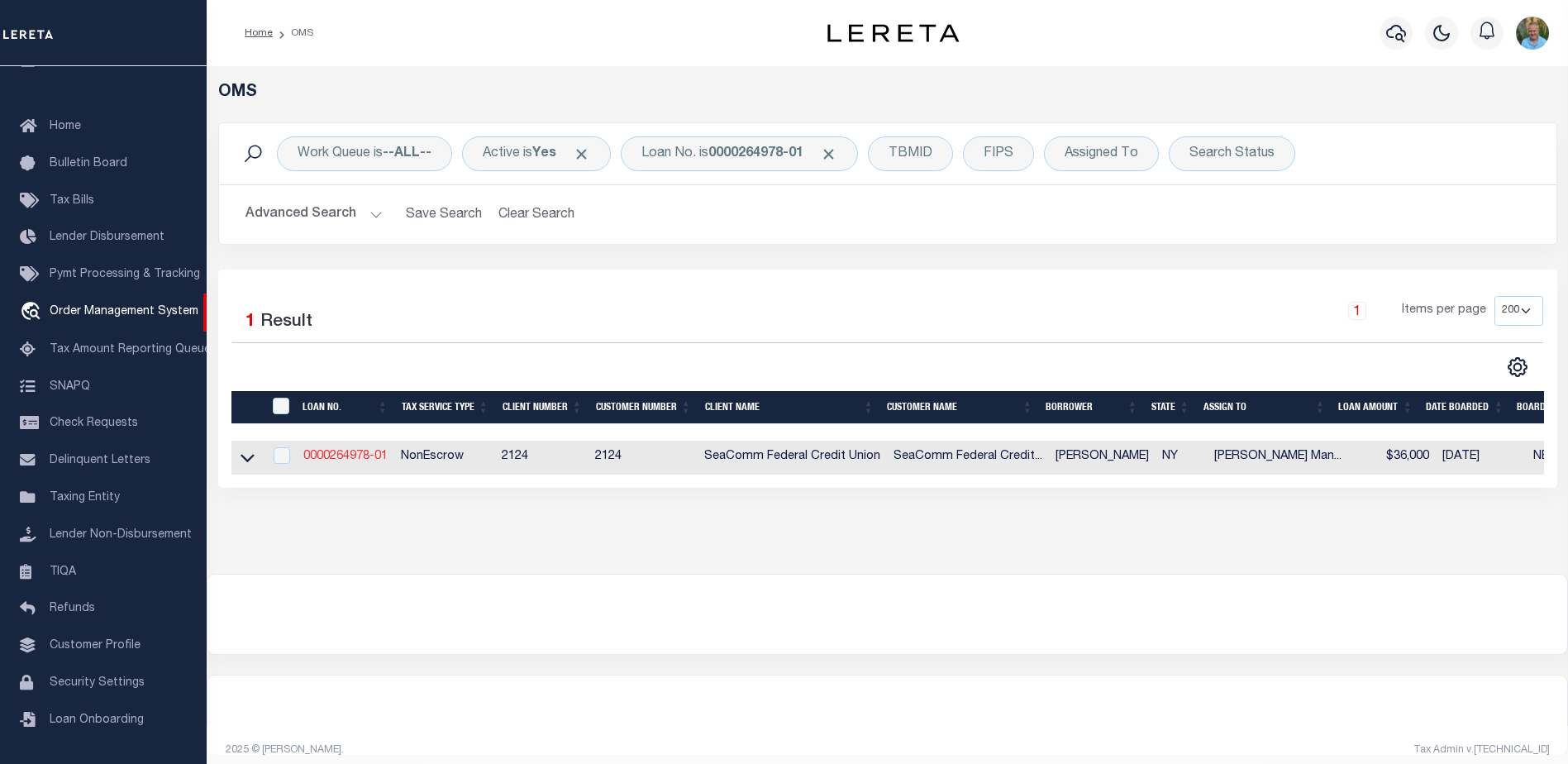
click at [348, 452] on link "0000264978-01" at bounding box center [346, 456] width 84 height 11
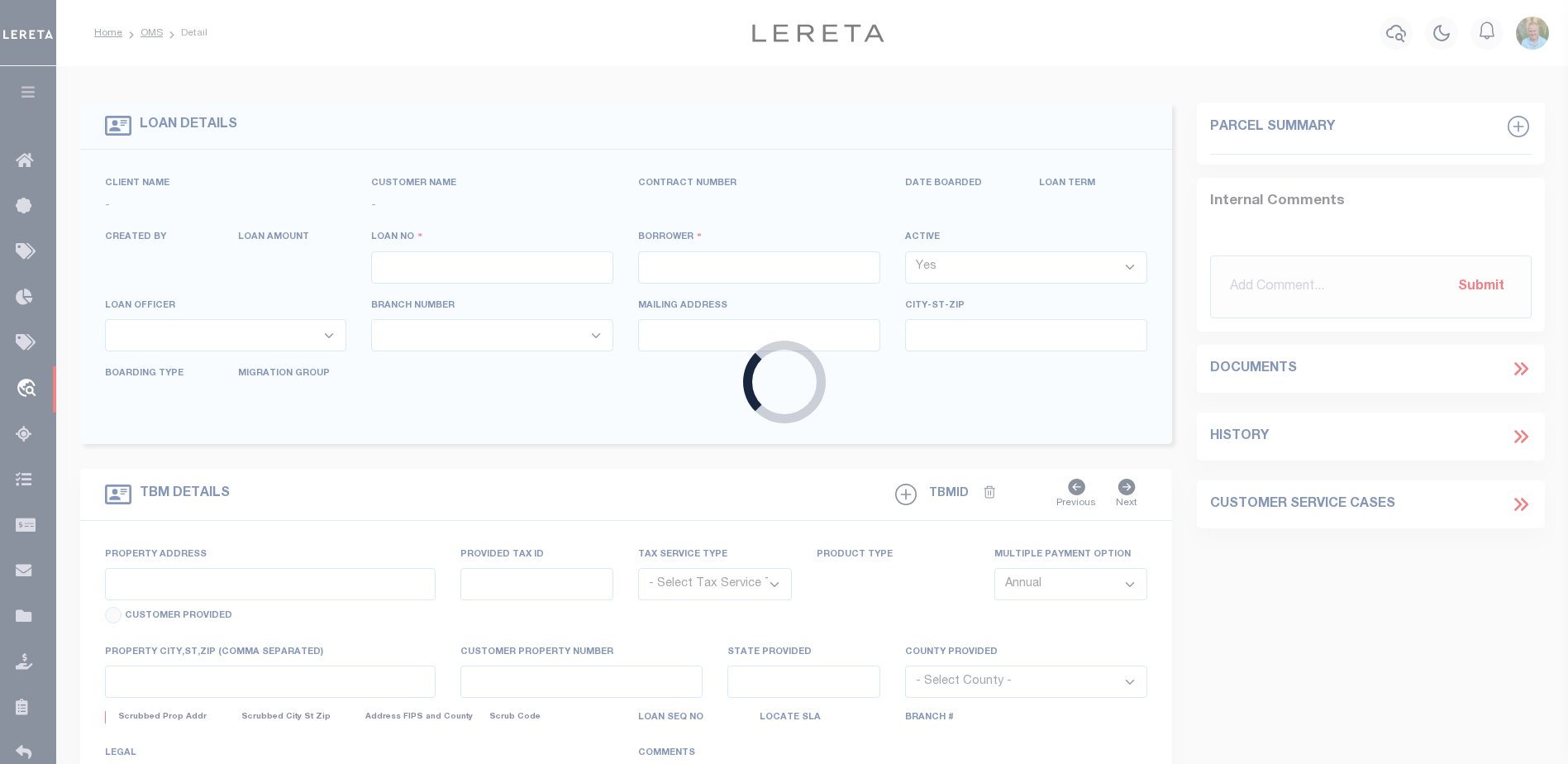
type input "0000264978-01"
type input "[PERSON_NAME]"
select select
type input "[STREET_ADDRESS]"
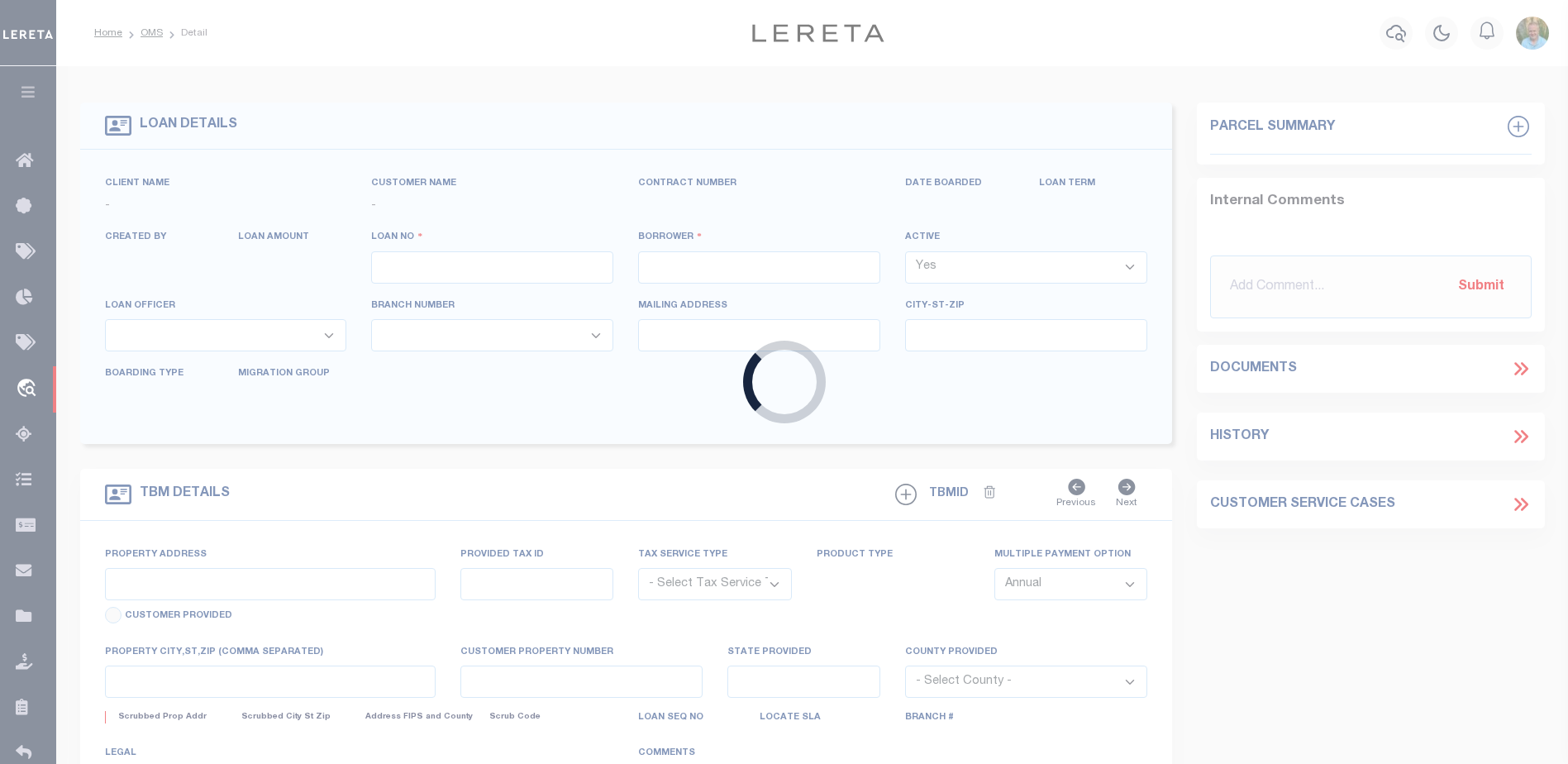
type input "MASSENA,NY,13662-2333"
select select "10"
select select "NonEscrow"
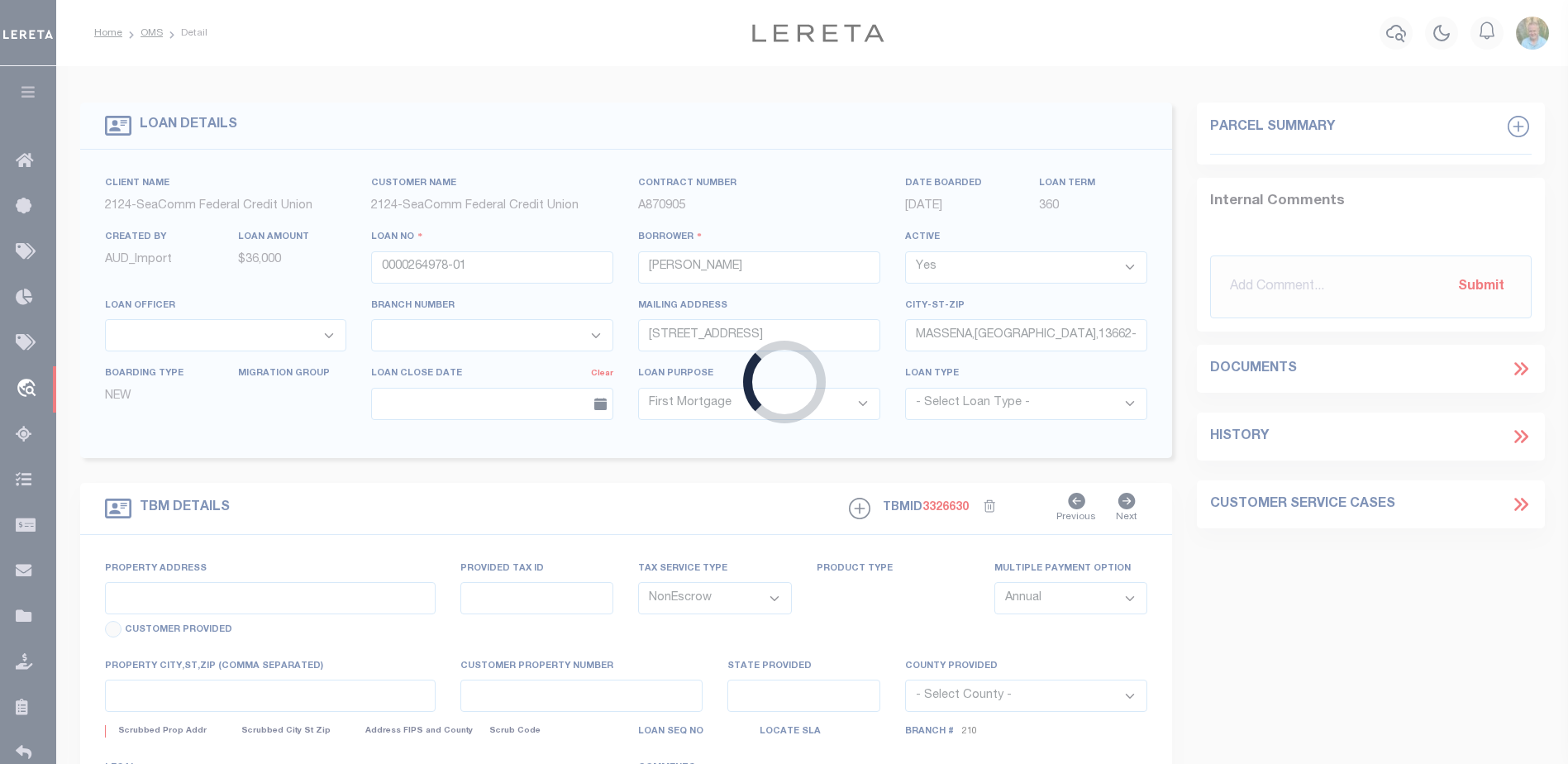
select select "4691"
select select "2364"
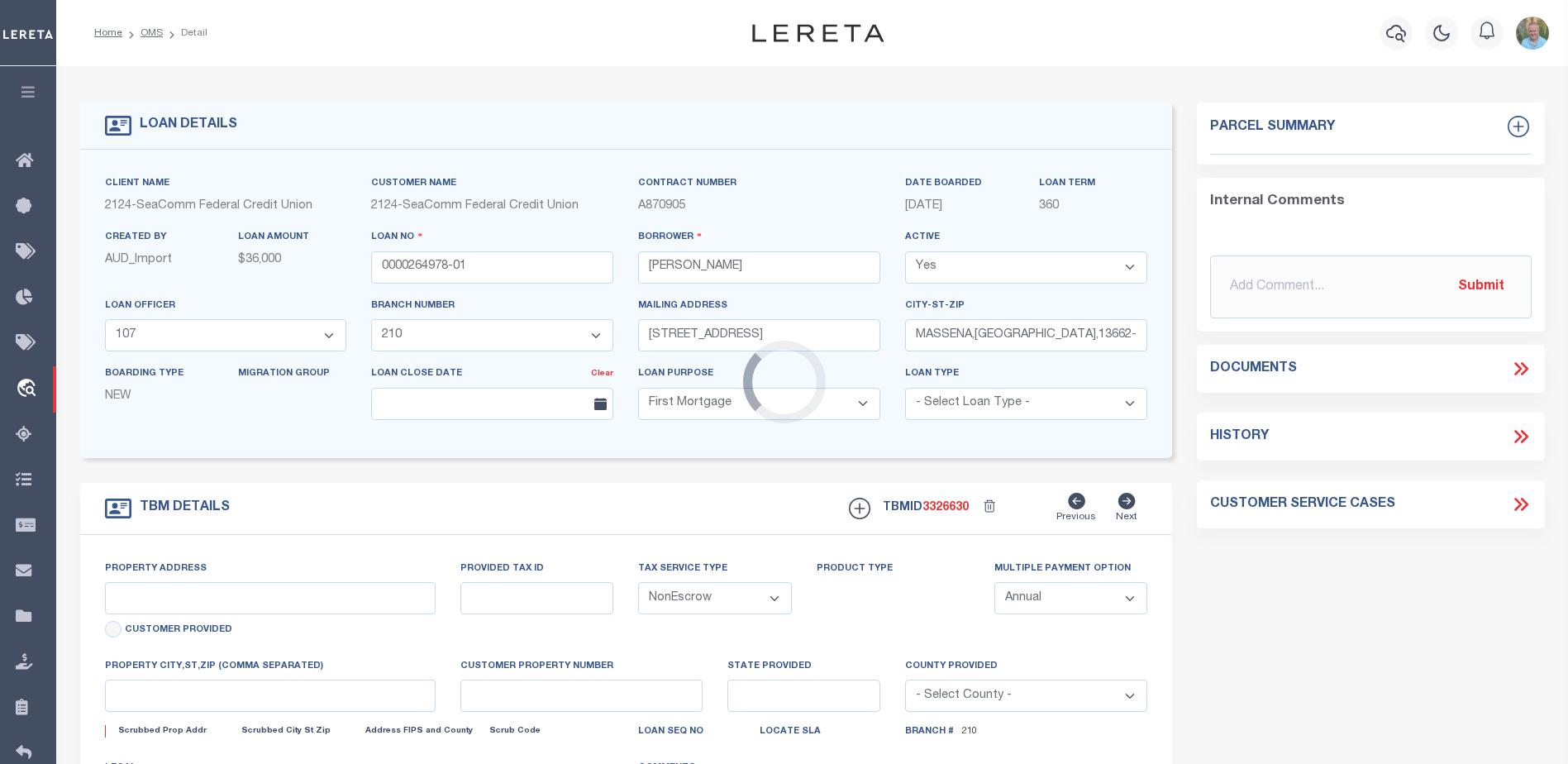
type input "[STREET_ADDRESS]"
type input "42.073-8-14"
type input "Norwood,NY,13668"
type input "NY"
select select
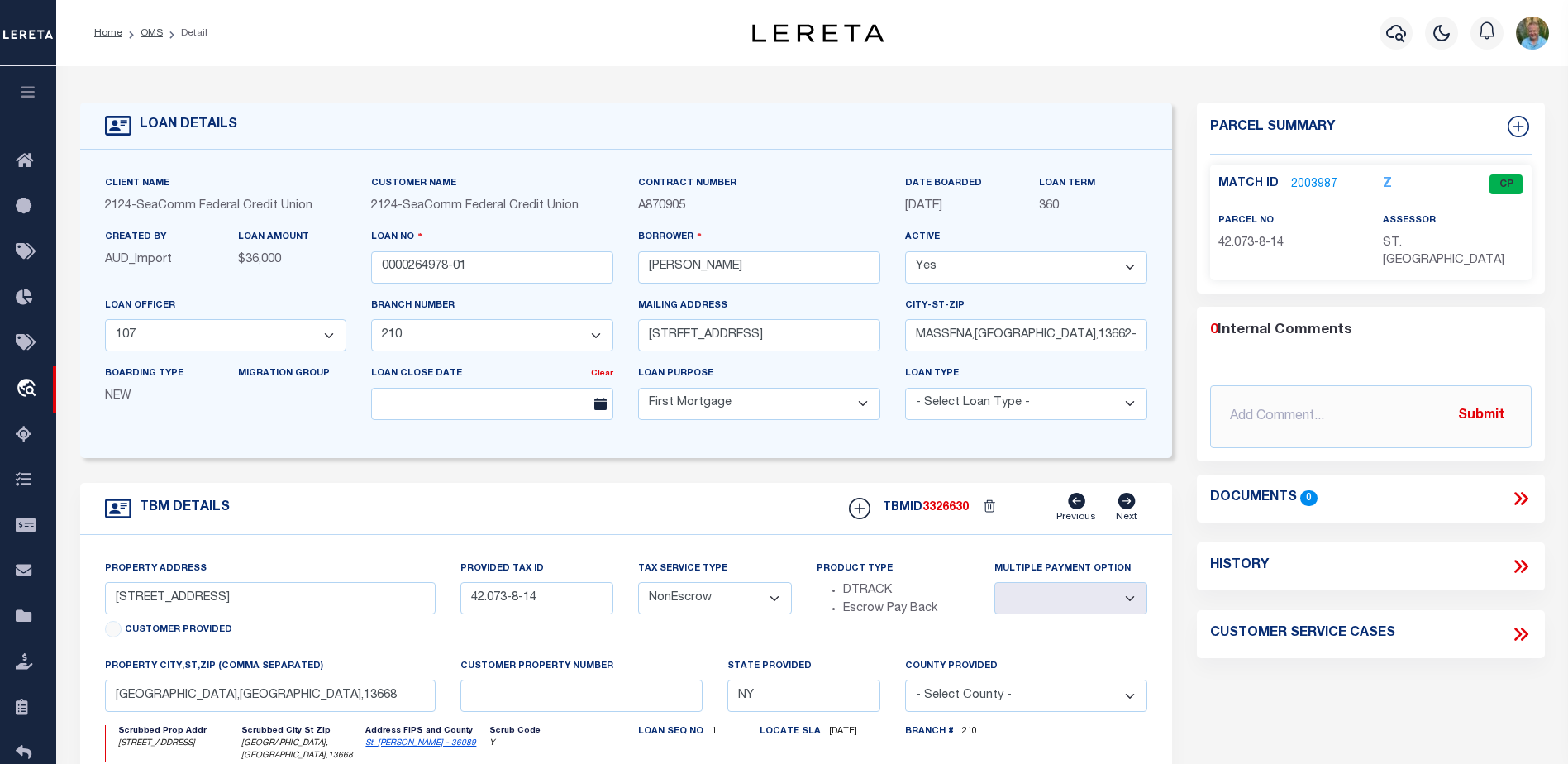
click at [1310, 179] on link "2003987" at bounding box center [1314, 184] width 46 height 17
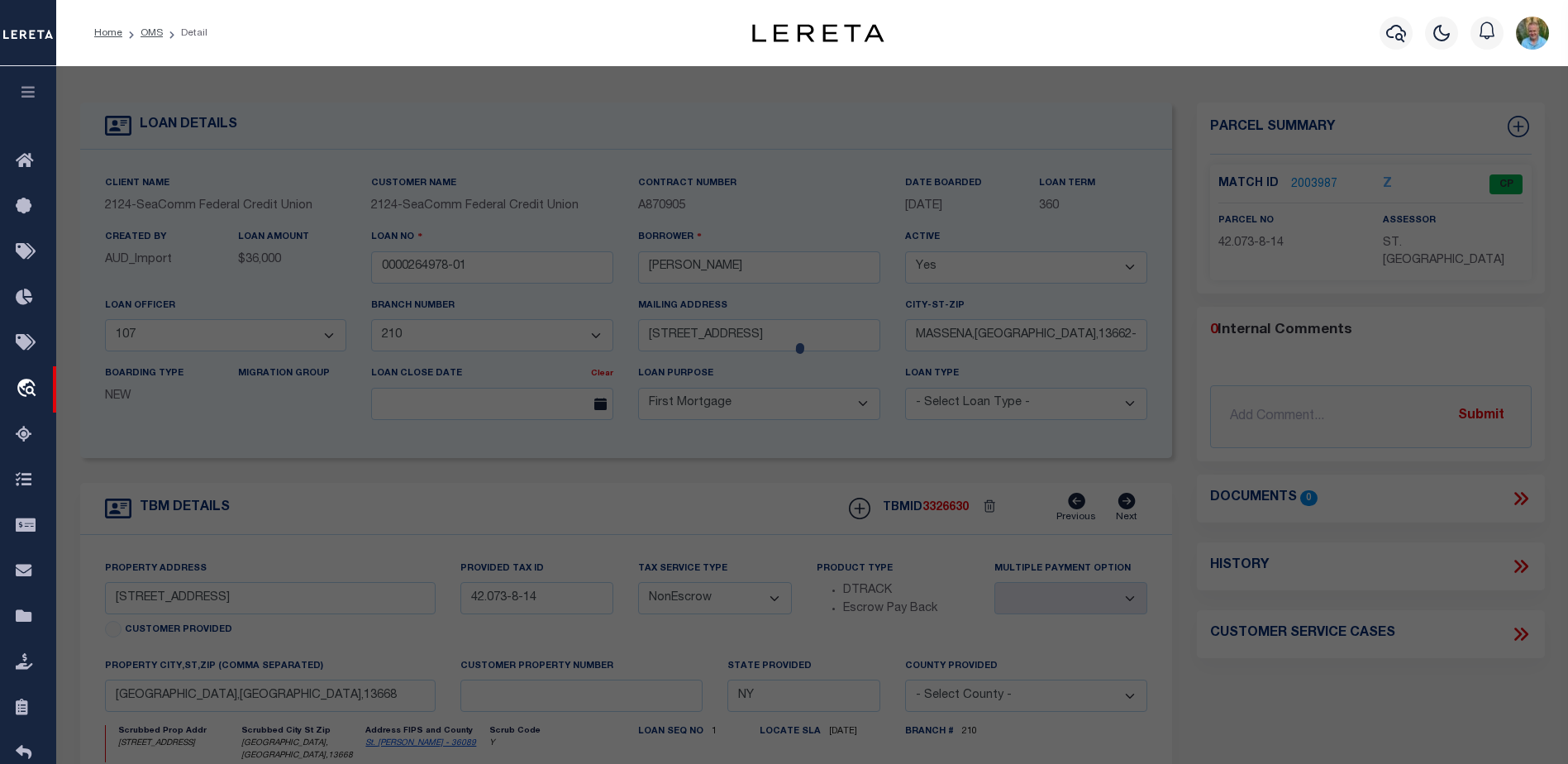
checkbox input "false"
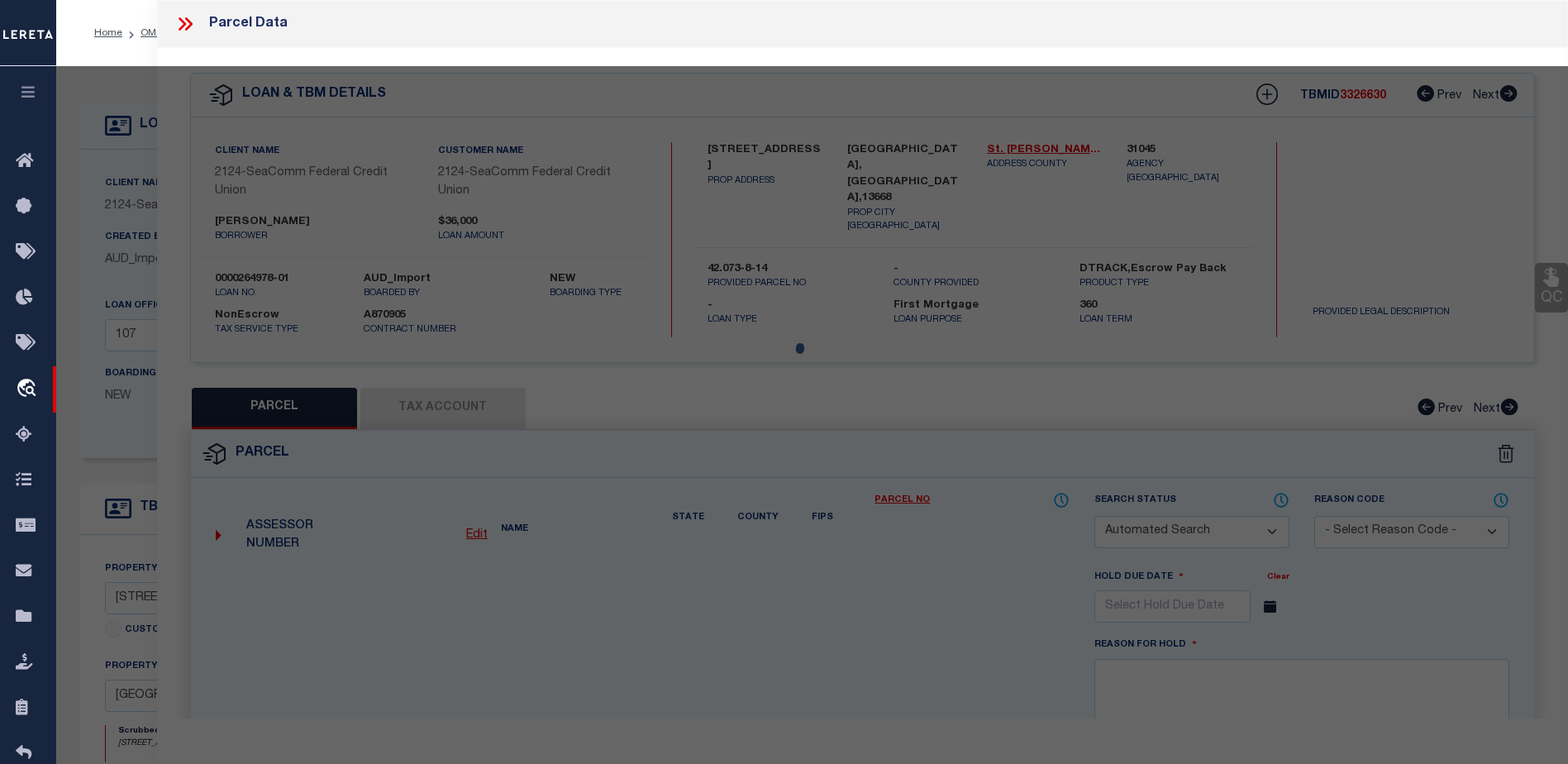
select select "CP"
type input "Perretta John V"
select select "AGW"
select select
type input "1 River St"
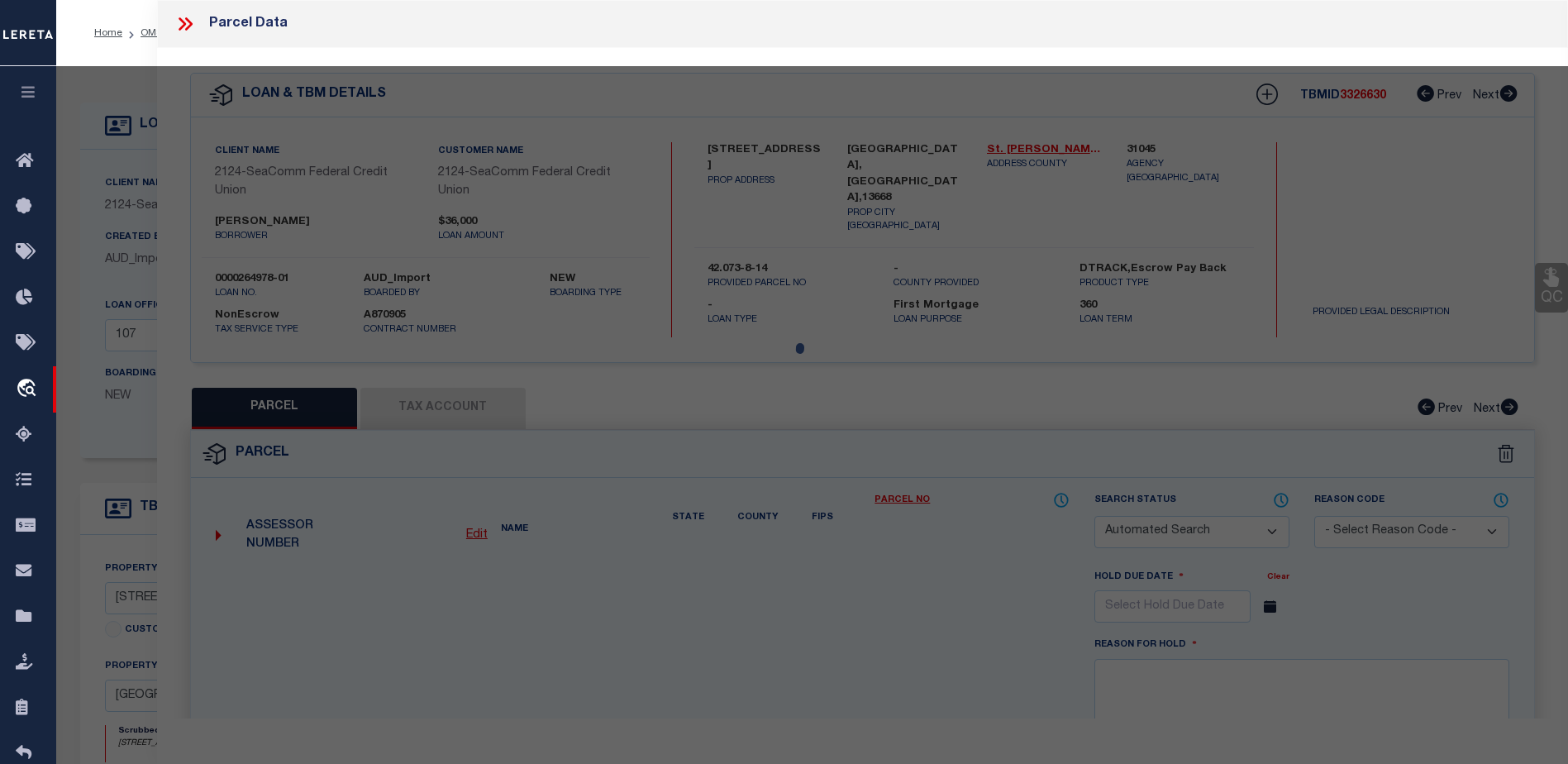
type input "Norwood,NY,13668"
type textarea "Book: 2000 Page: 3633"
type textarea "Tax ID Special Project"
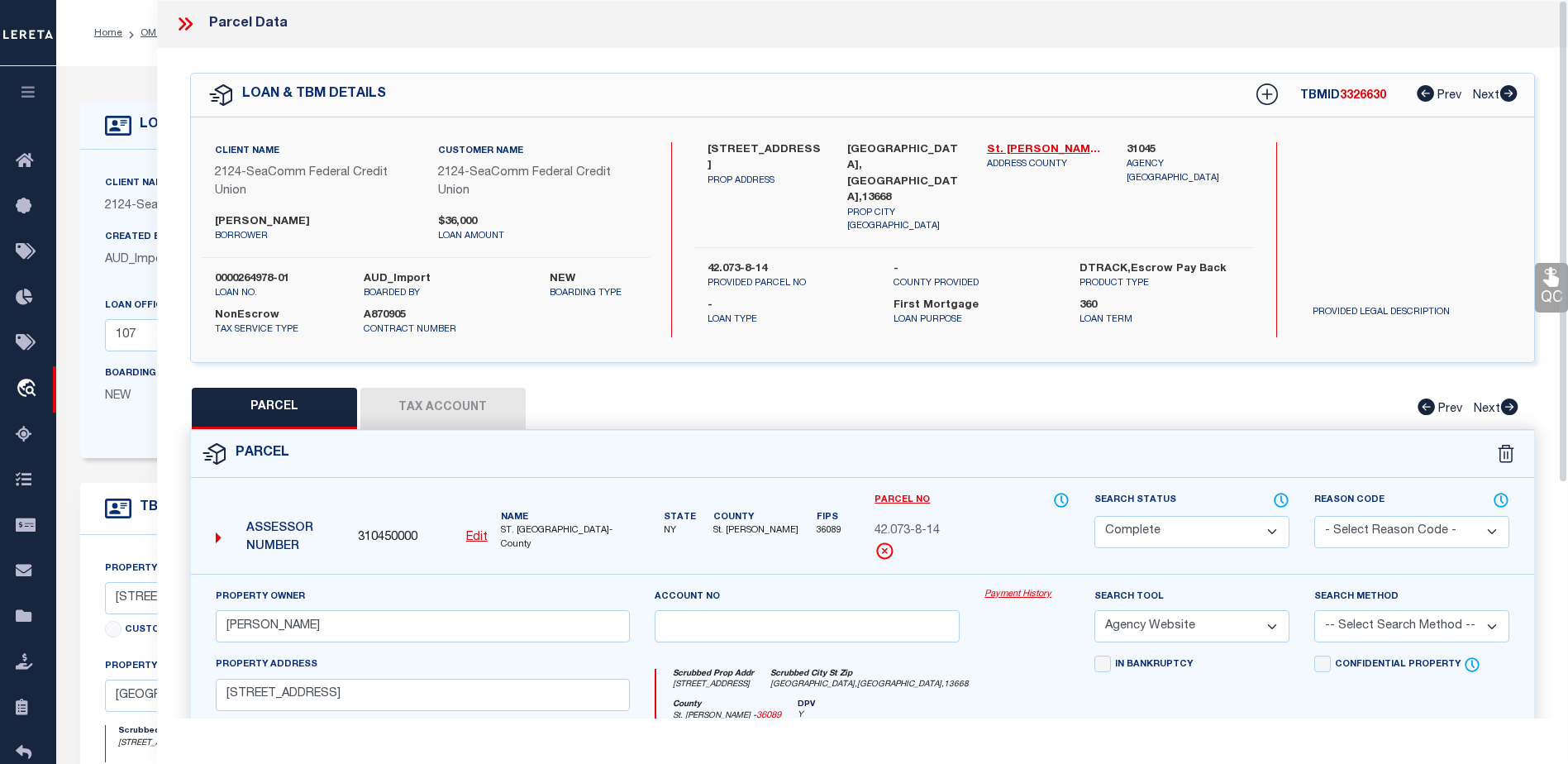
click at [1012, 591] on link "Payment History" at bounding box center [1027, 595] width 85 height 14
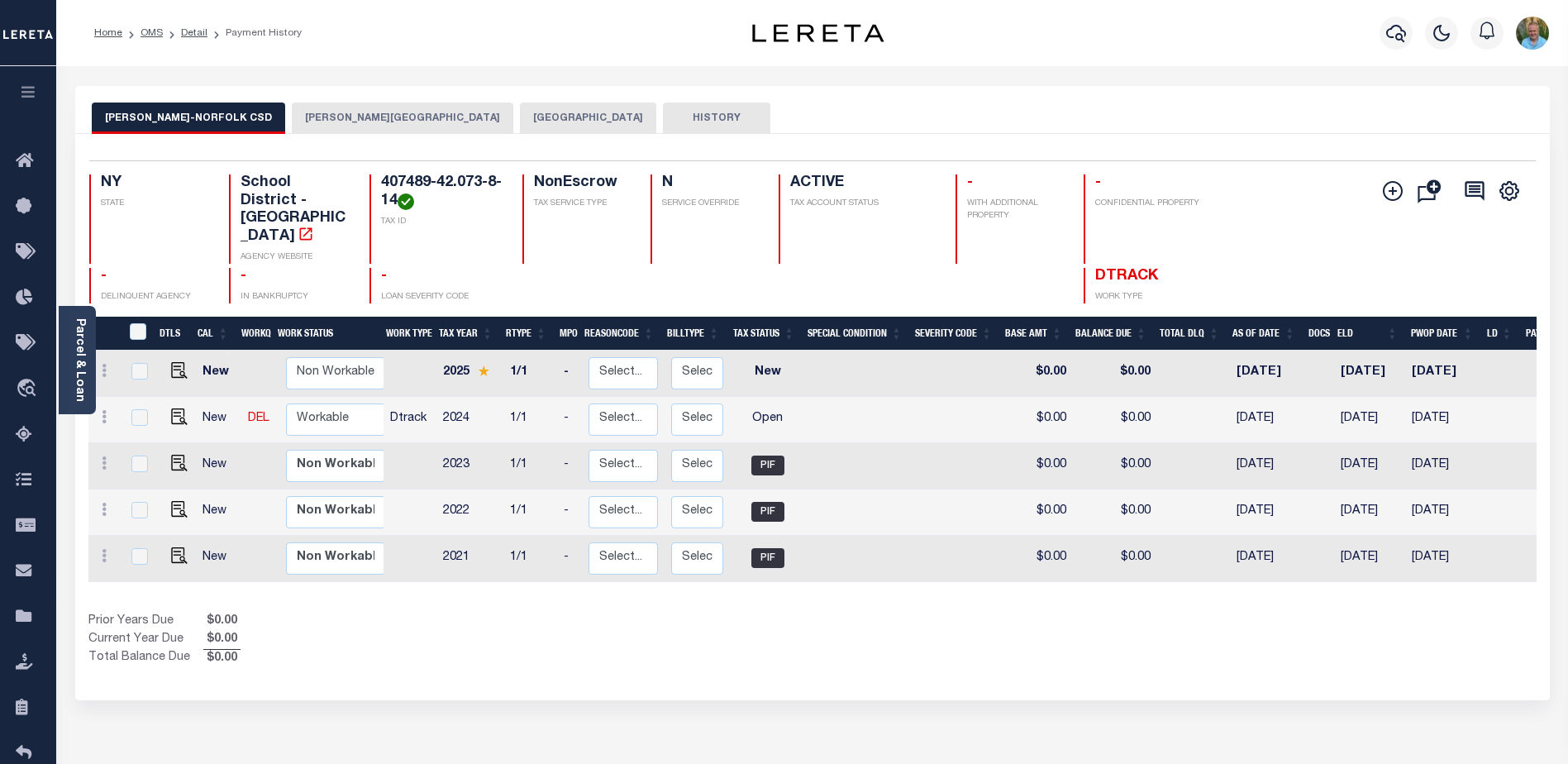
click at [292, 125] on button "[PERSON_NAME][GEOGRAPHIC_DATA]" at bounding box center [403, 117] width 222 height 32
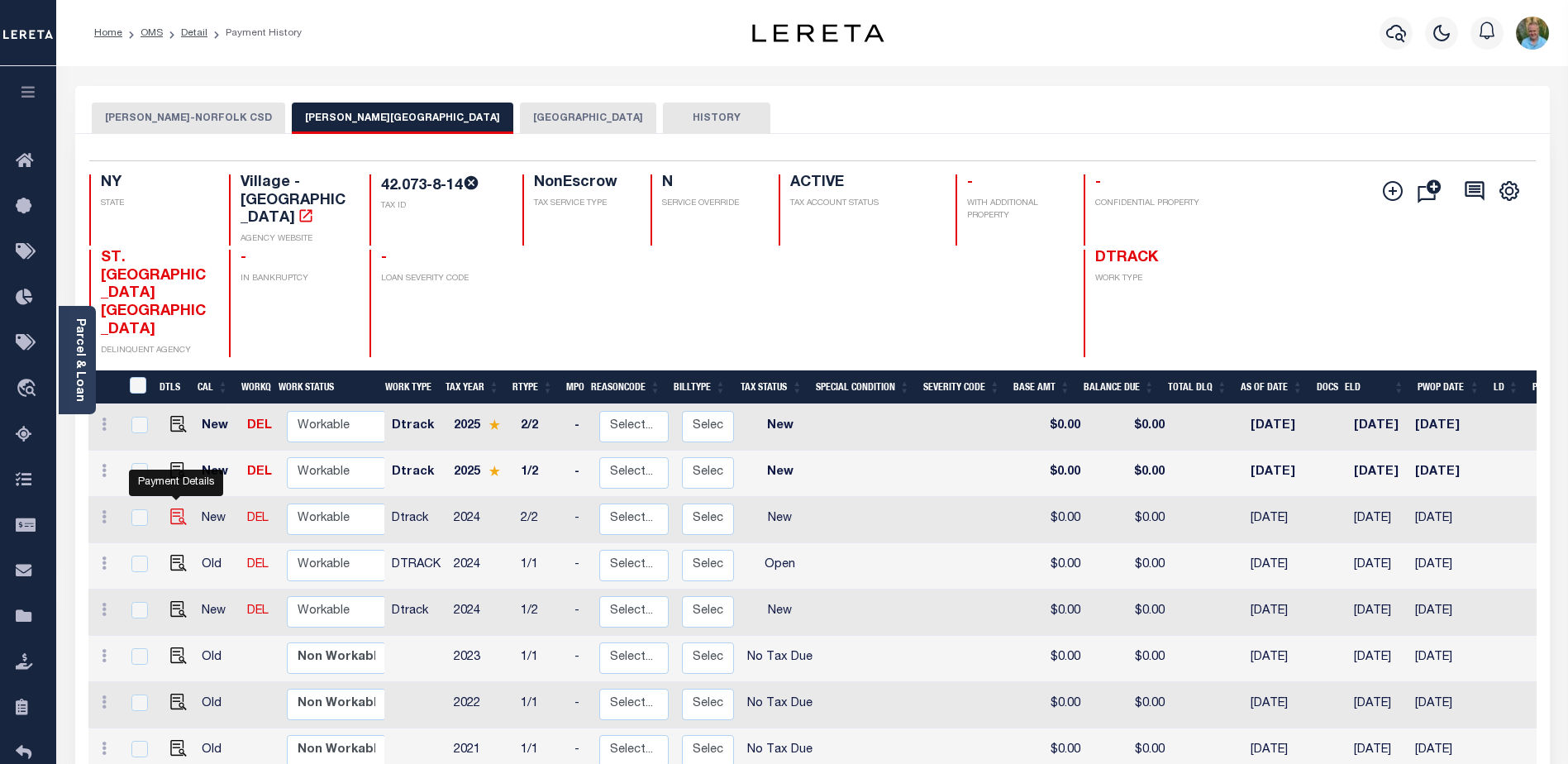
click at [171, 508] on img "" at bounding box center [178, 516] width 16 height 16
checkbox input "true"
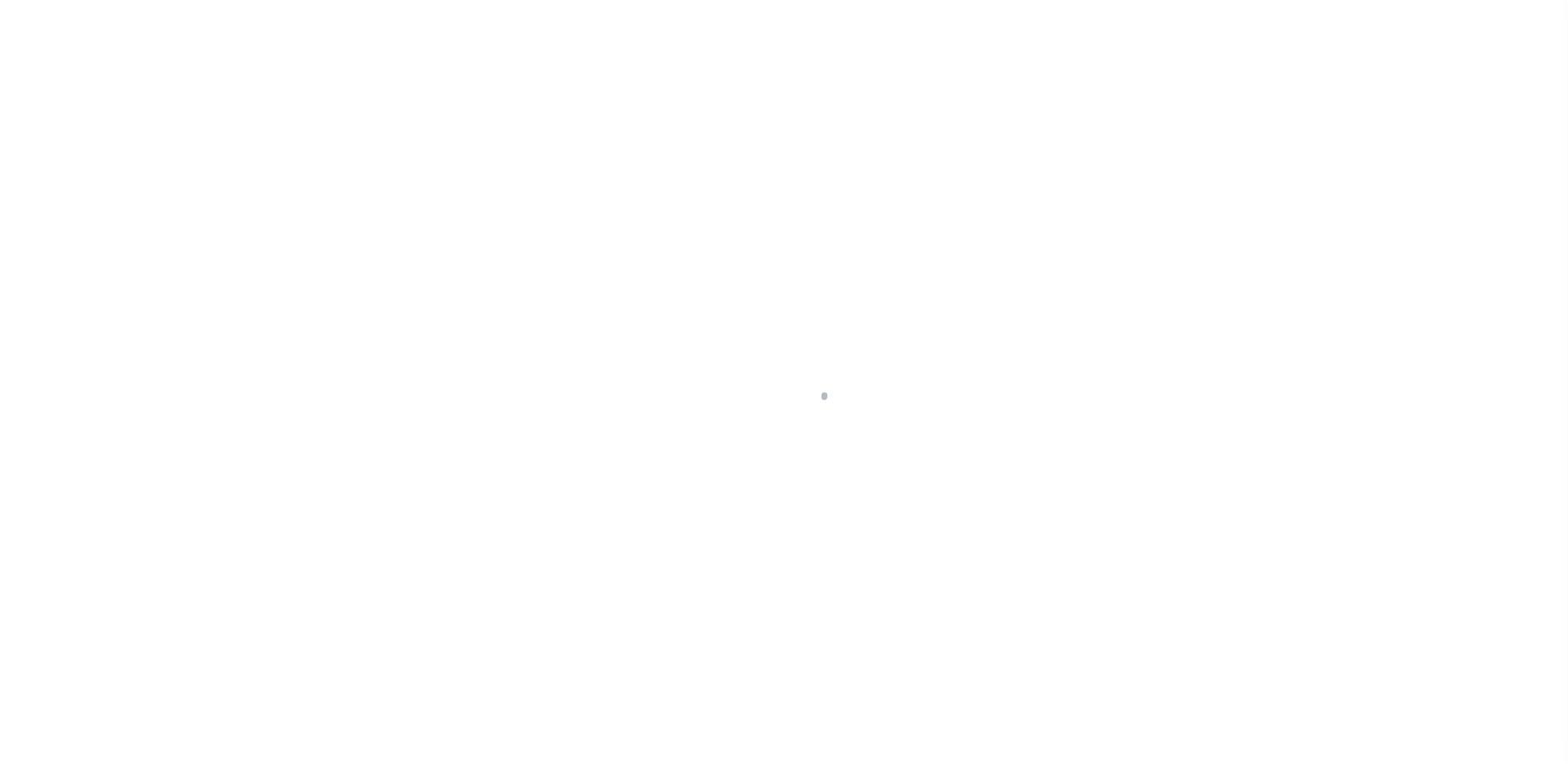
select select "NW2"
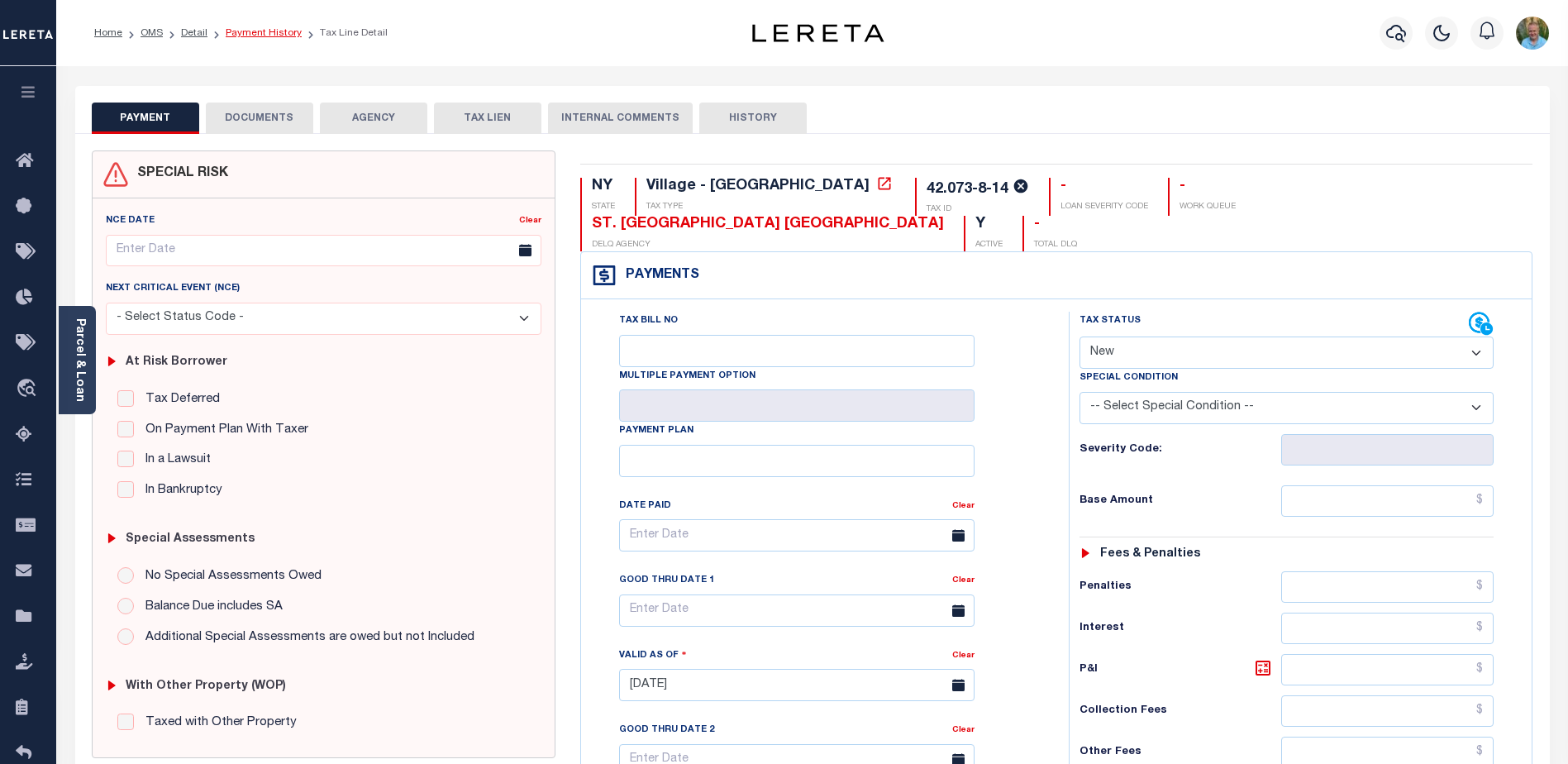
click at [277, 28] on link "Payment History" at bounding box center [264, 32] width 76 height 10
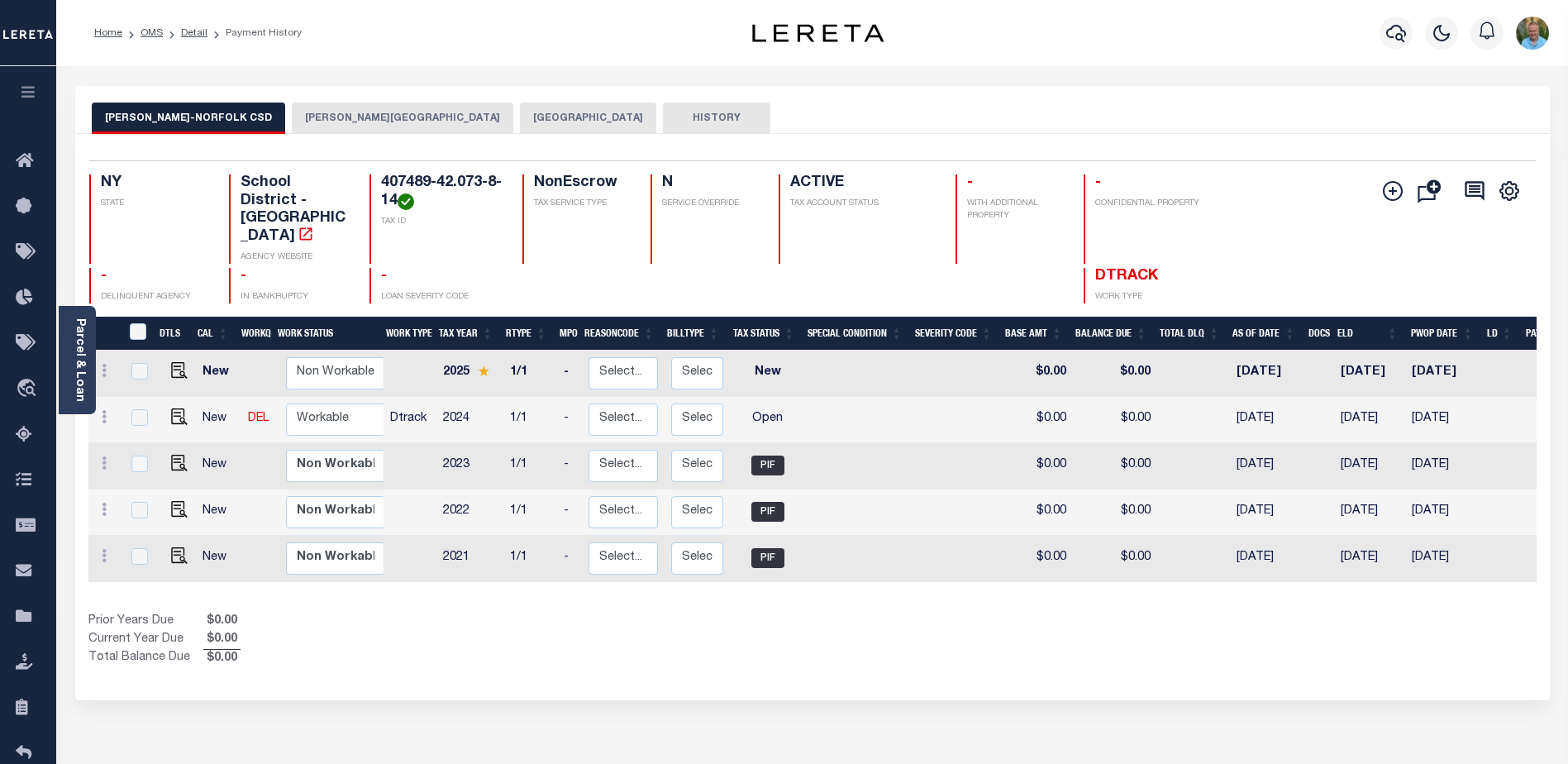
click at [348, 126] on button "[PERSON_NAME][GEOGRAPHIC_DATA]" at bounding box center [403, 117] width 222 height 32
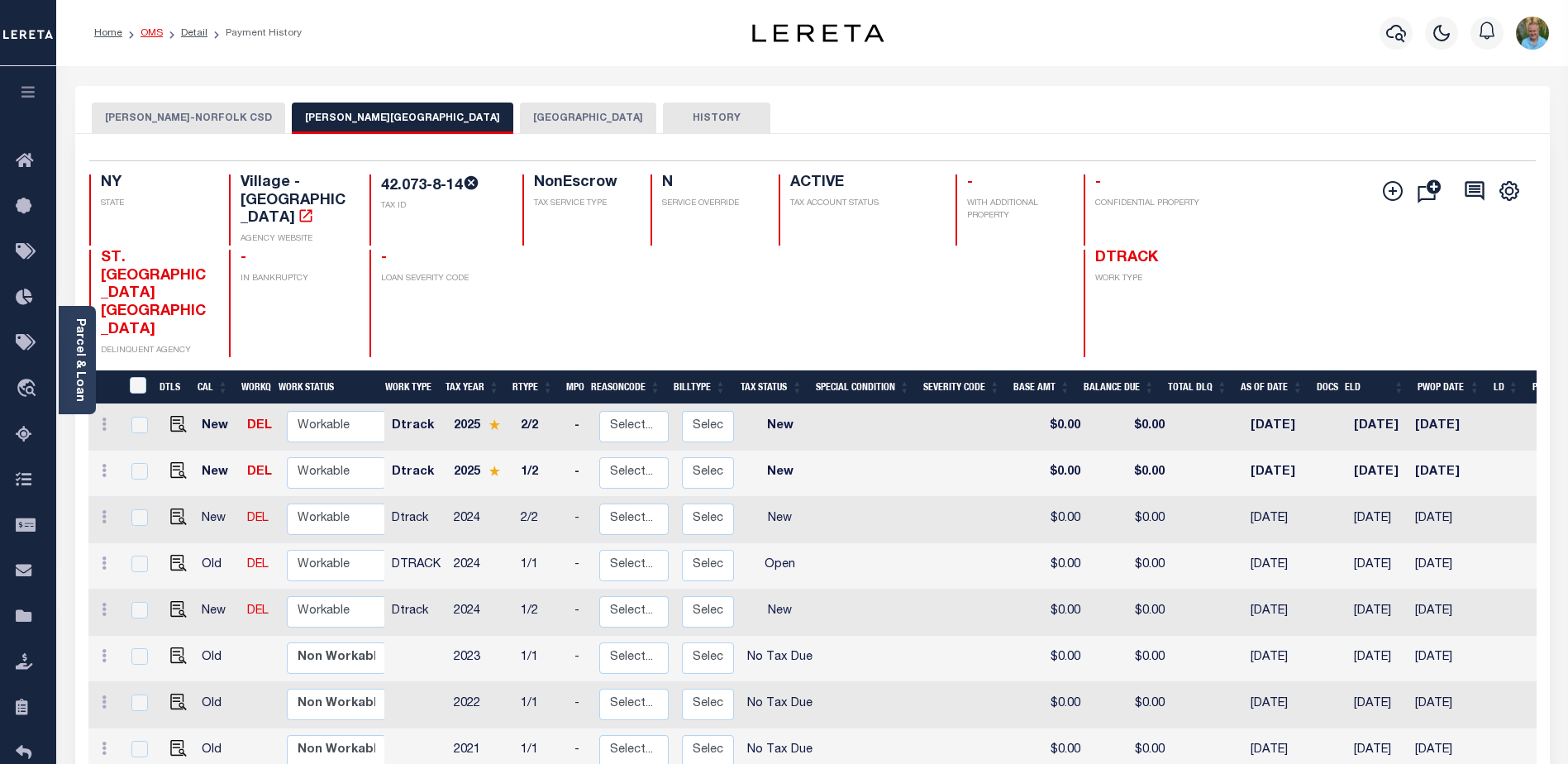
click at [154, 30] on link "OMS" at bounding box center [151, 32] width 22 height 10
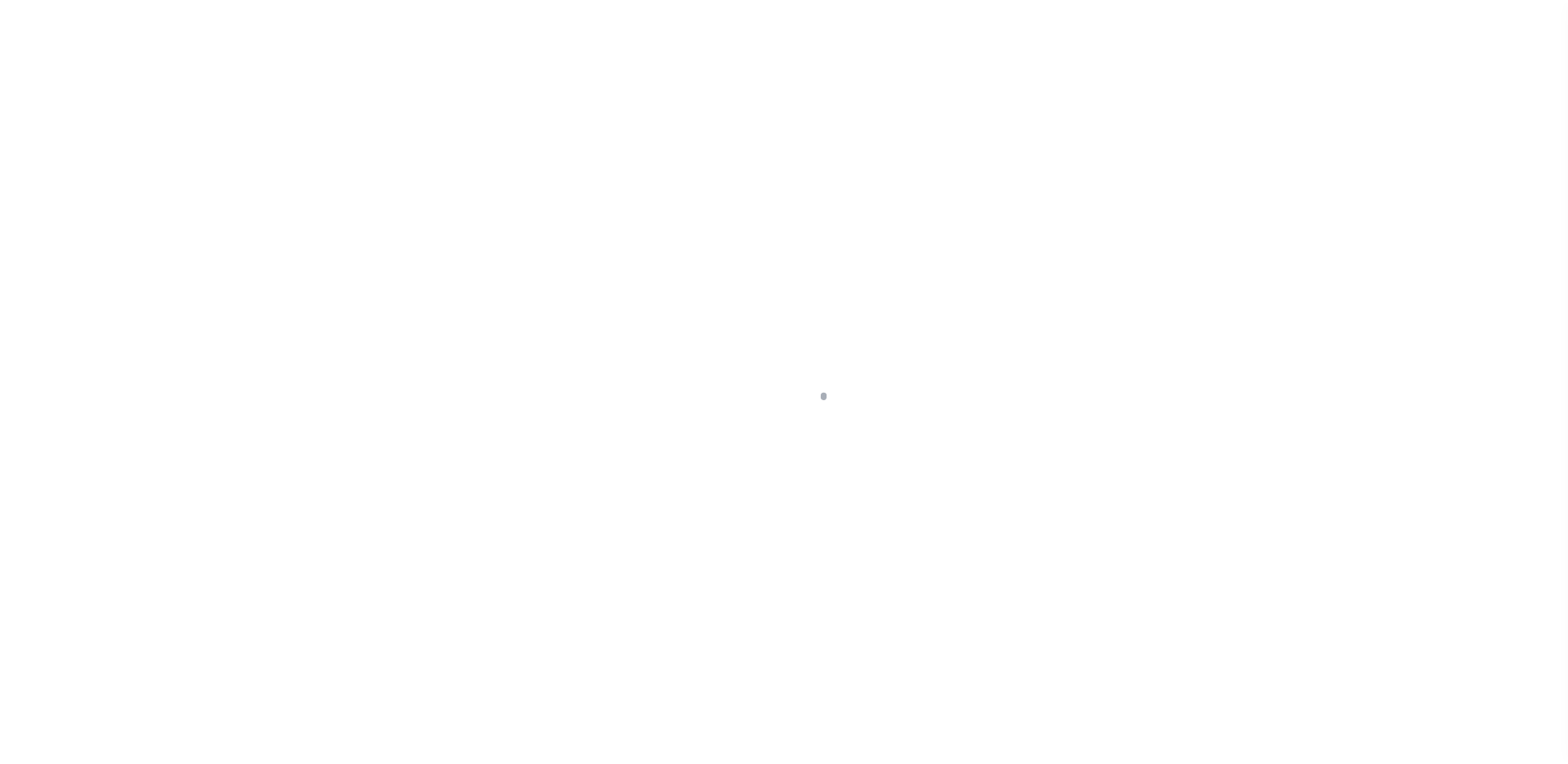
scroll to position [41, 0]
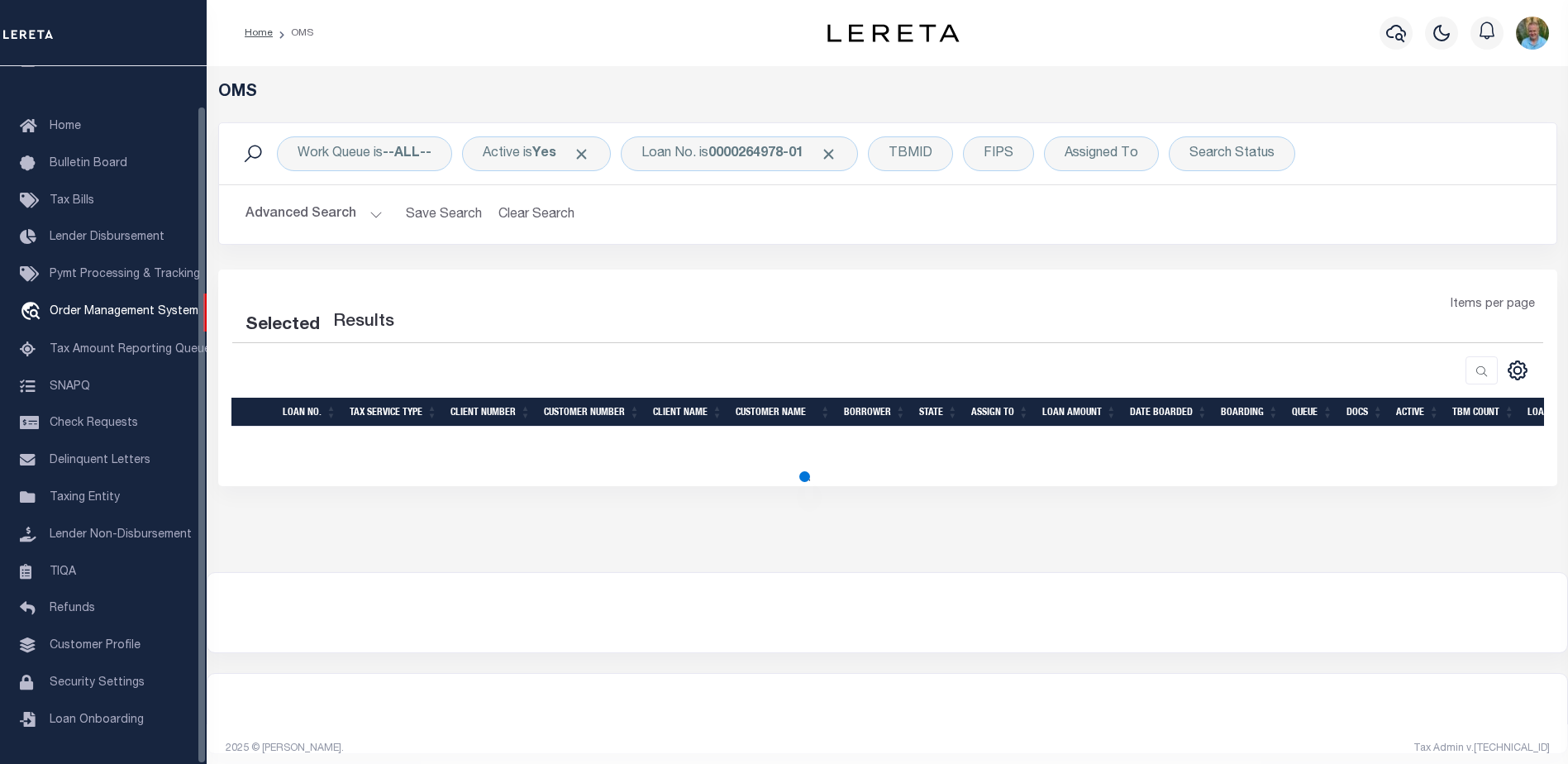
select select "200"
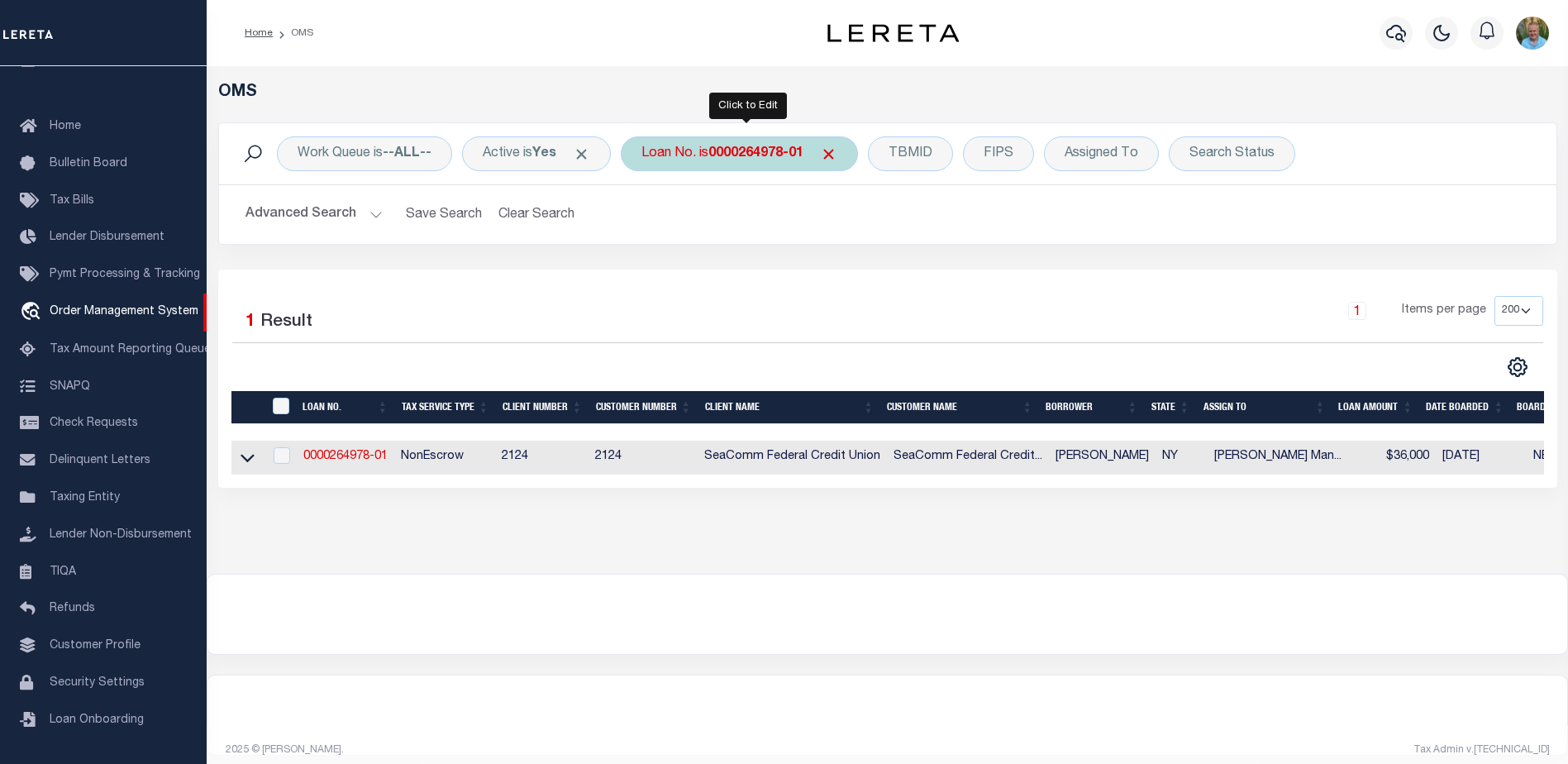
click at [766, 152] on b "0000264978-01" at bounding box center [756, 154] width 95 height 13
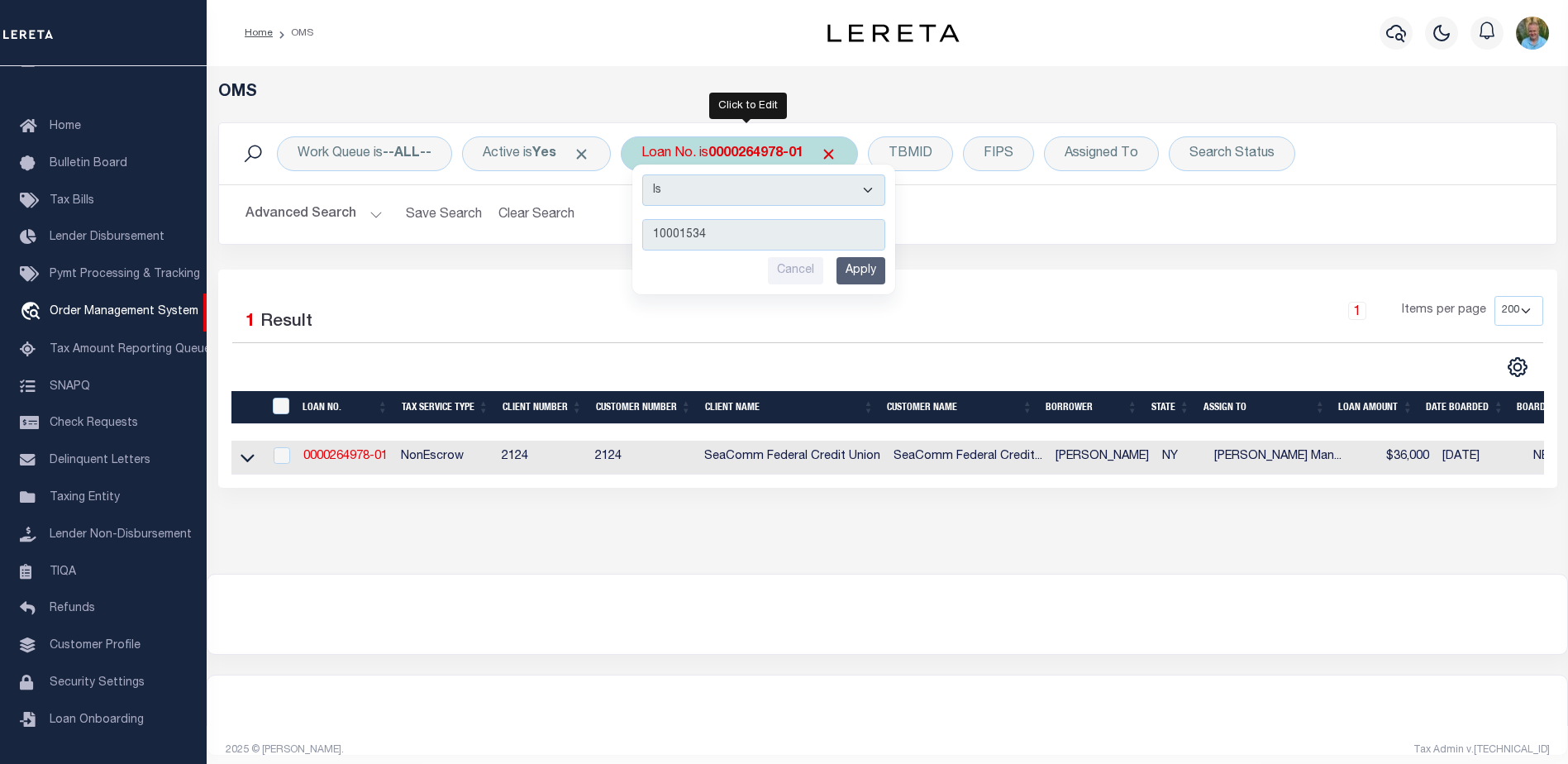
type input "10001534"
click at [869, 274] on input "Apply" at bounding box center [860, 270] width 49 height 28
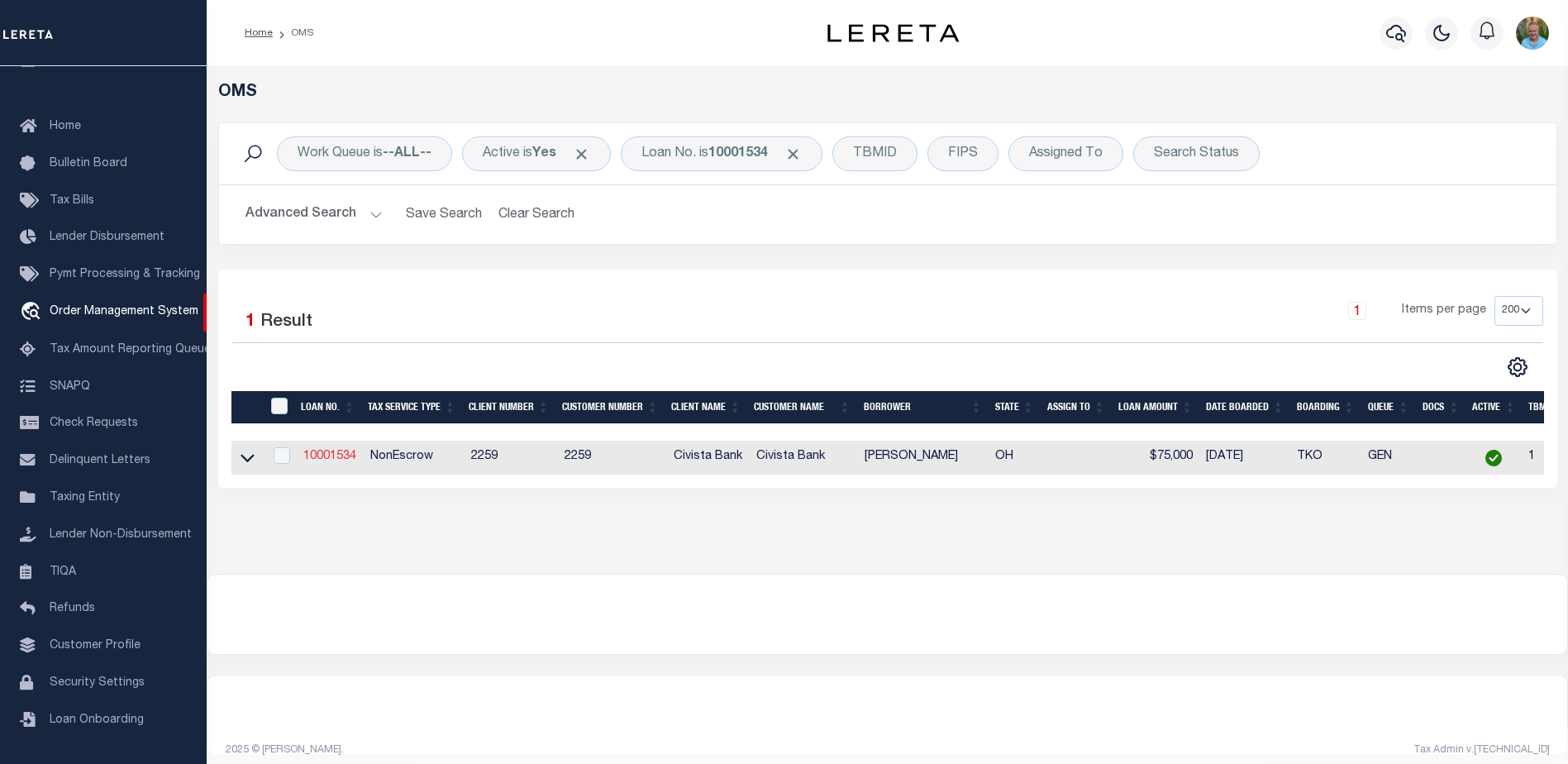
click at [335, 460] on link "10001534" at bounding box center [329, 456] width 53 height 11
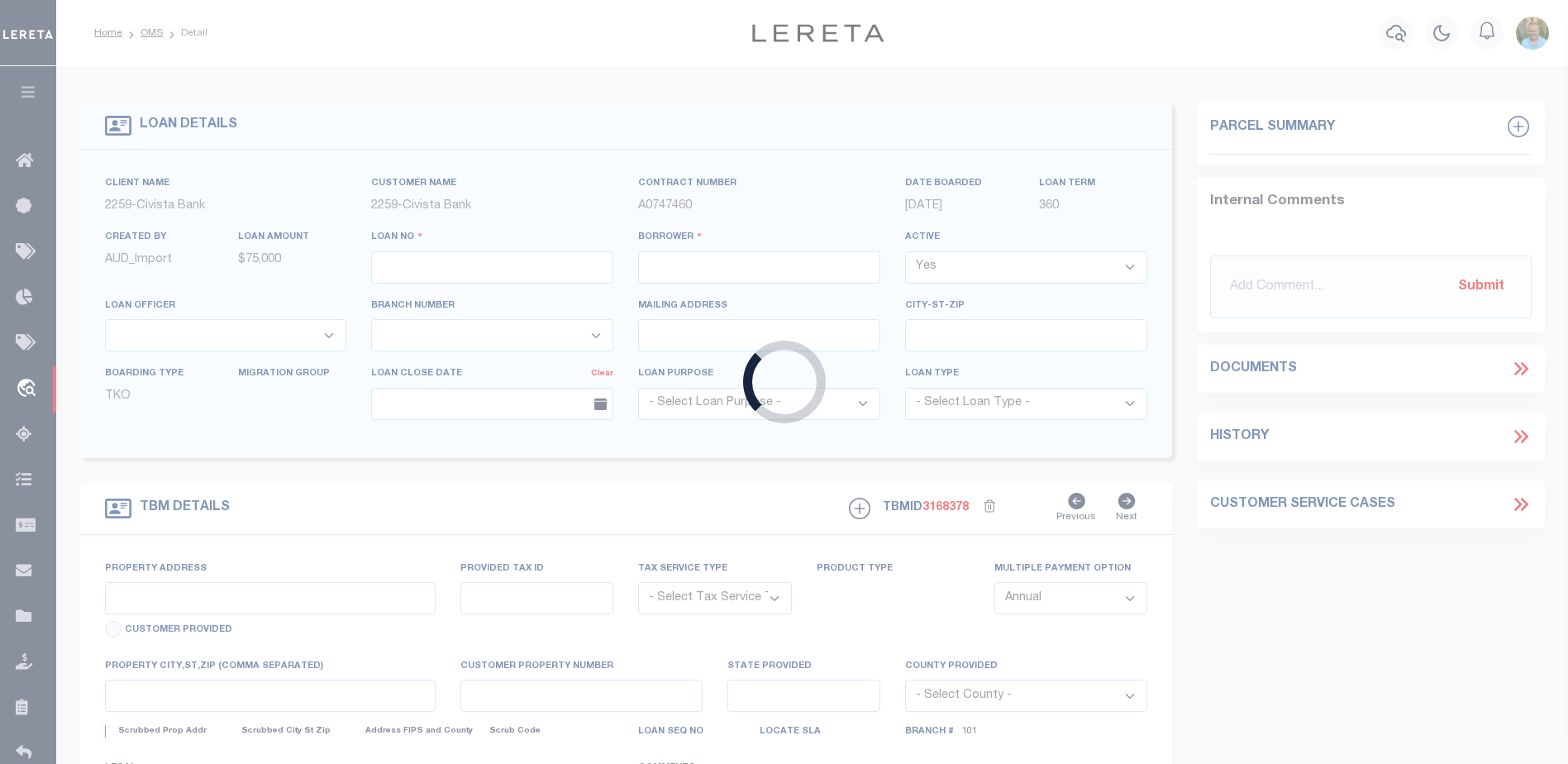
type input "10001534"
type input "[PERSON_NAME]"
select select
type input "[STREET_ADDRESS][PERSON_NAME]"
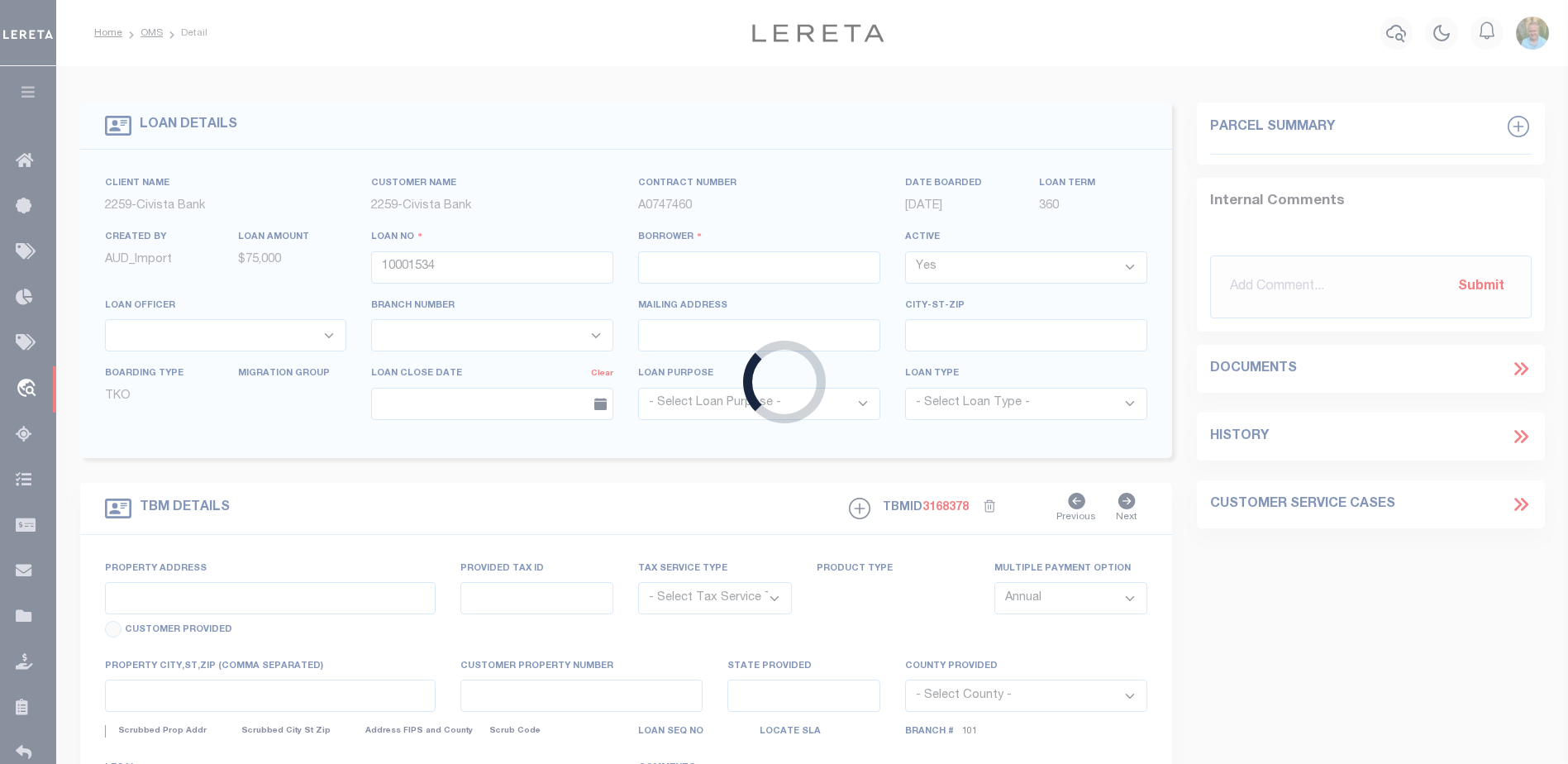
type input "HEBRON OH 43025"
select select "NonEscrow"
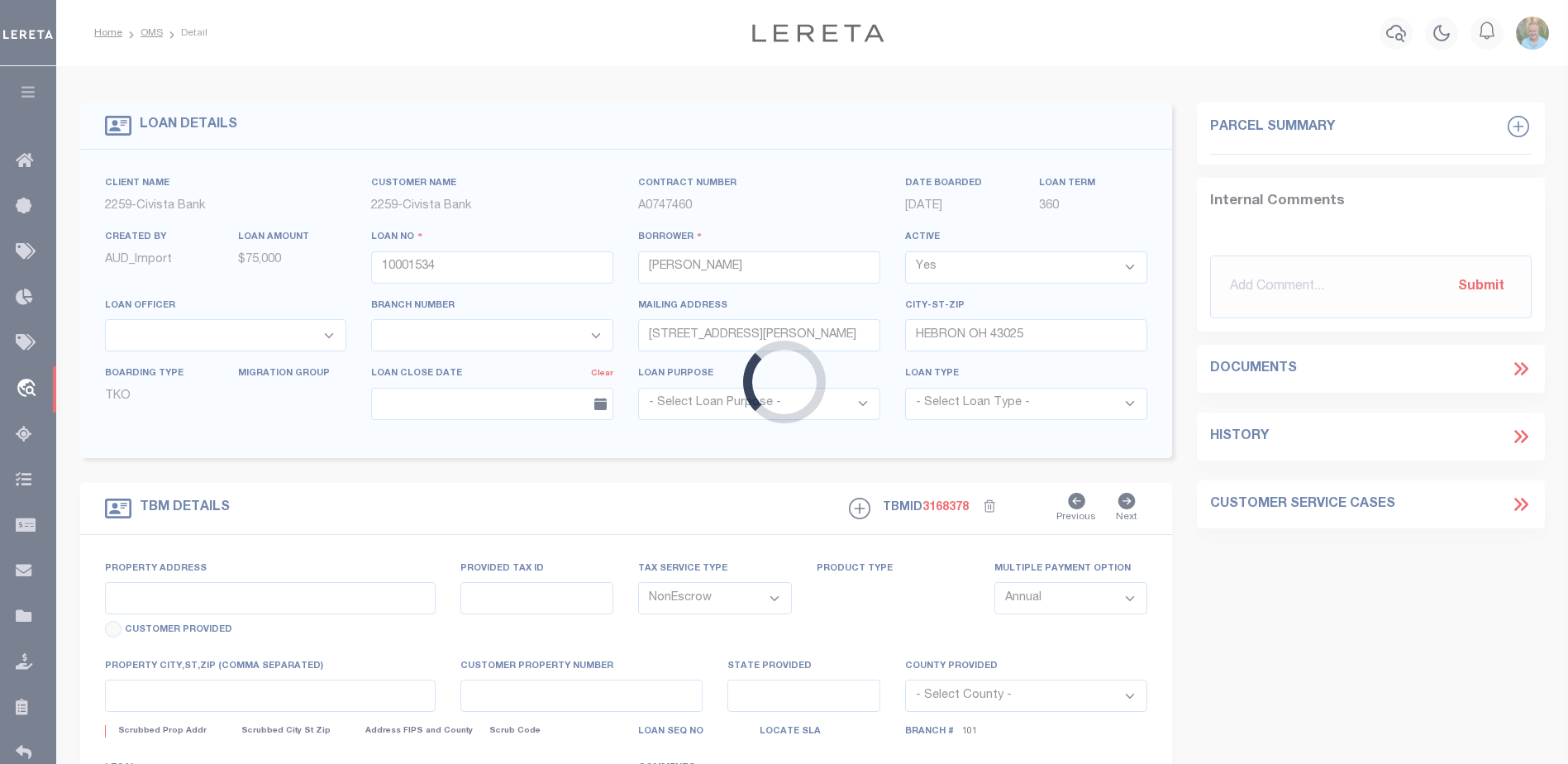
type input "[STREET_ADDRESS][PERSON_NAME]"
type input "073-330600-00.007"
select select
type input "HEBRON OH 43025"
type input "R"
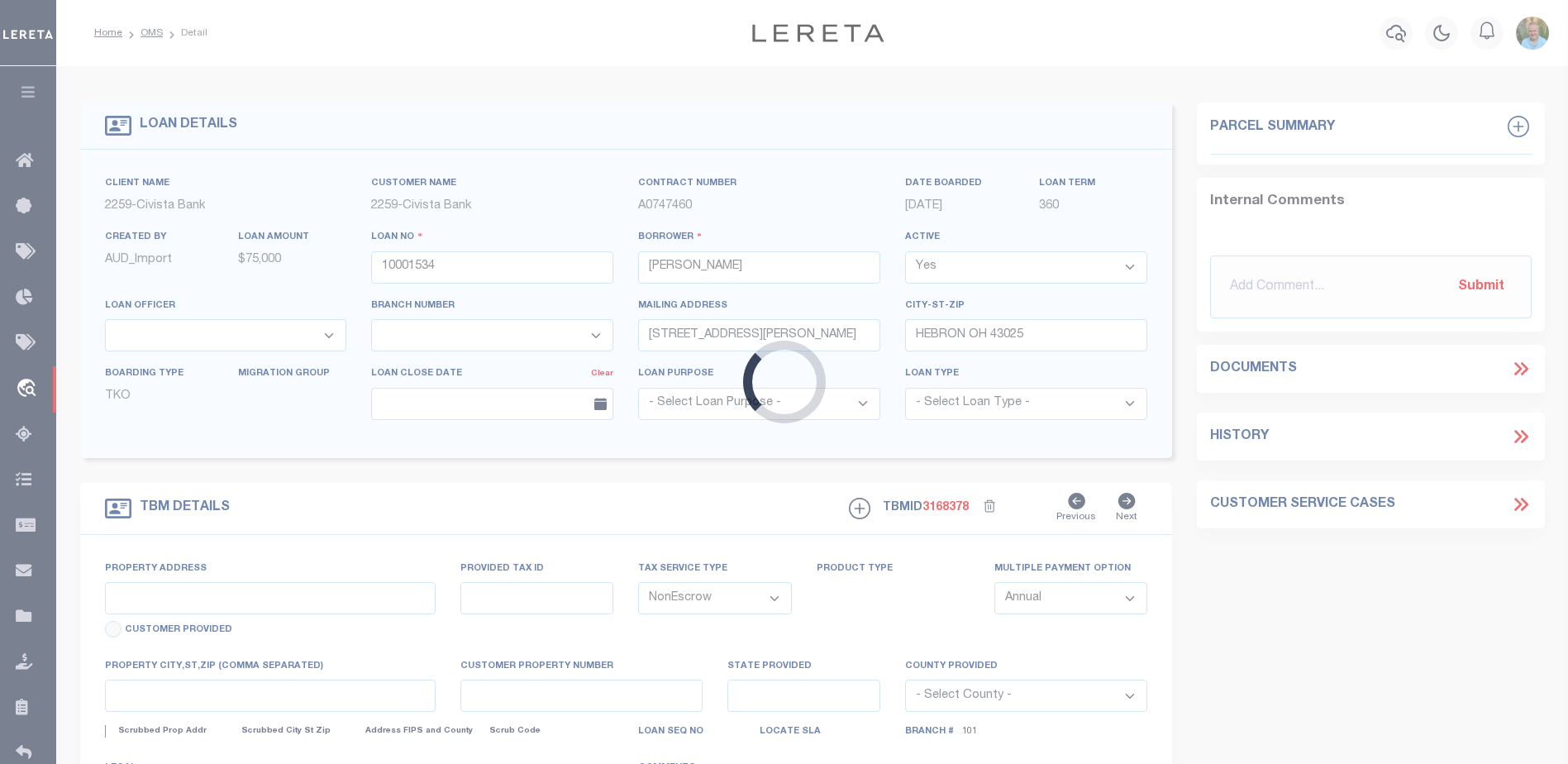
type input "OH"
select select
select select "20704"
select select "7613"
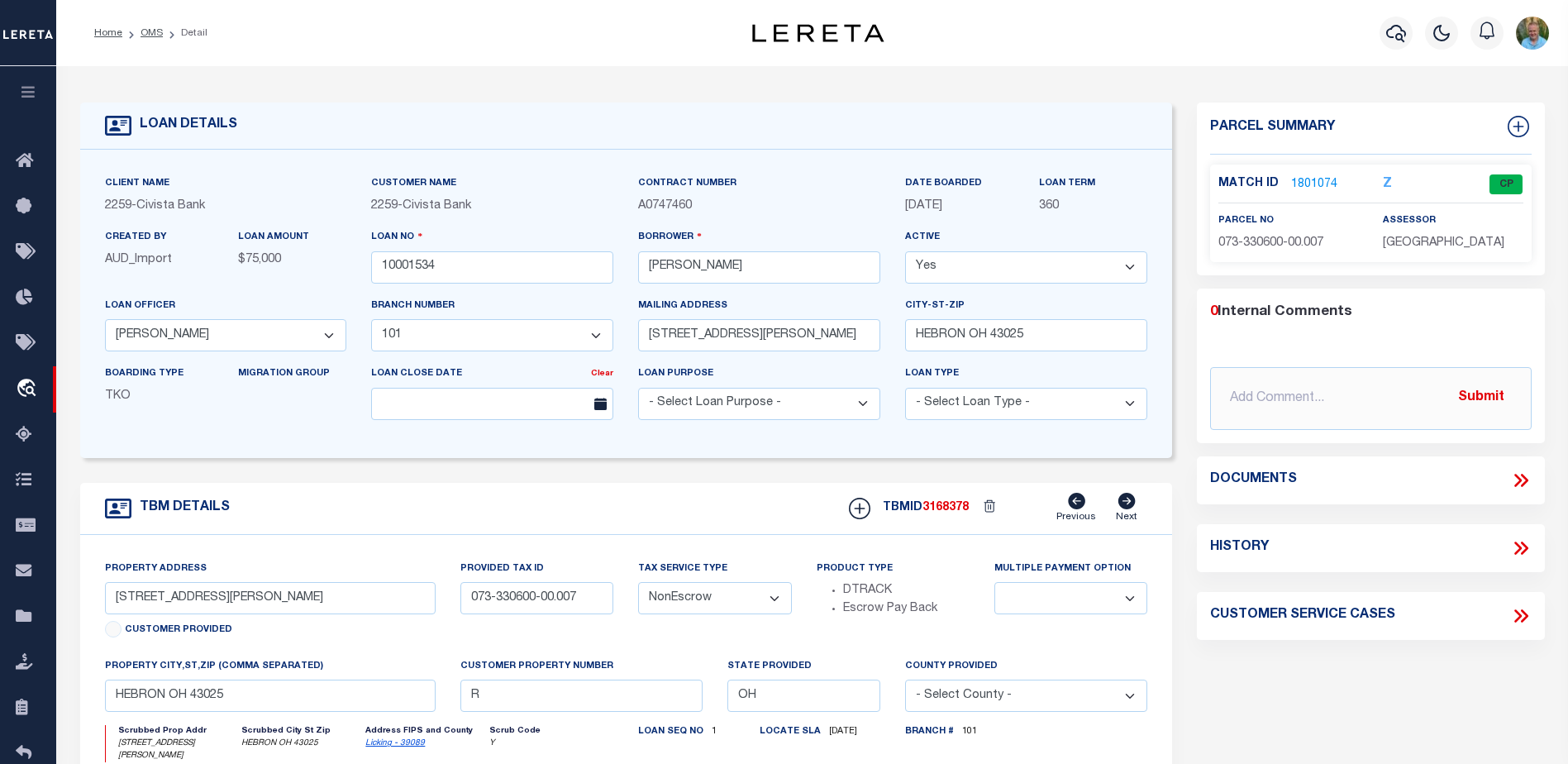
click at [1306, 178] on link "1801074" at bounding box center [1314, 184] width 46 height 17
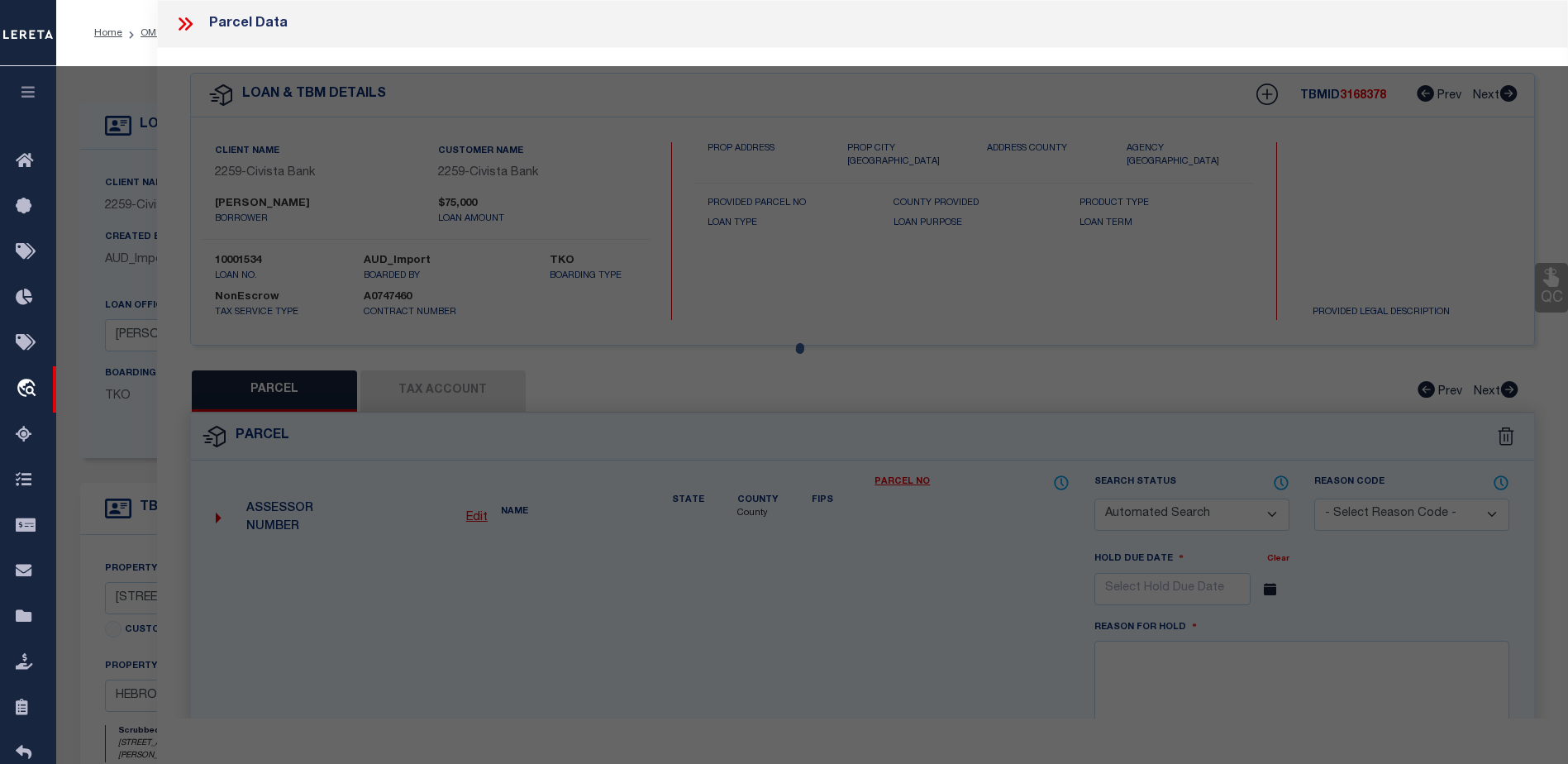
checkbox input "false"
select select "CP"
type input "CARPINO ELAINA M & GREULICH PAMELA S TRUSTEES"
type input "[STREET_ADDRESS][PERSON_NAME]"
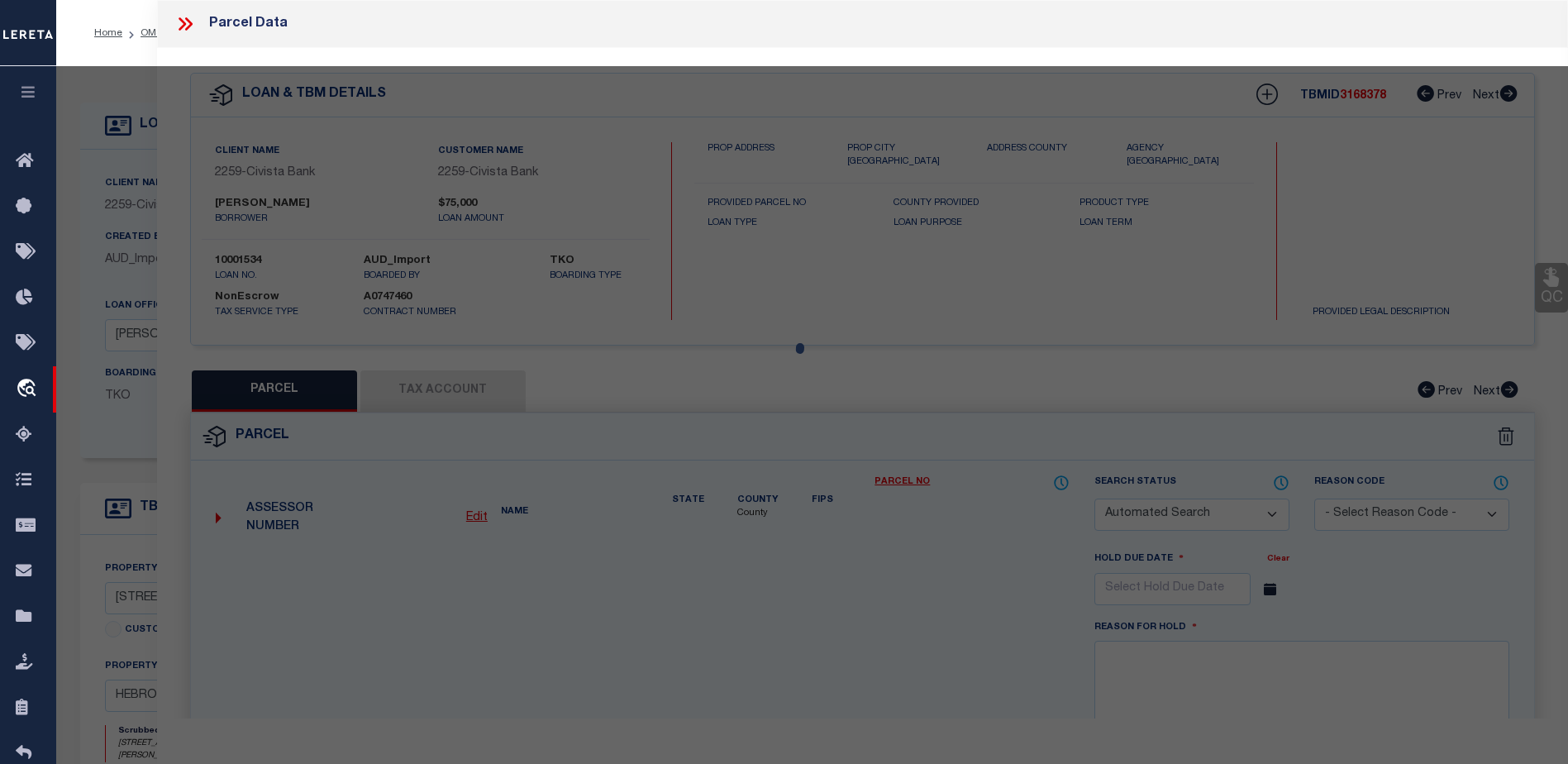
checkbox input "false"
type input "HEBRON, OH 43025"
type textarea "LOT 43 WATERS EDGE ESTATES PH IV (2.451 AC)"
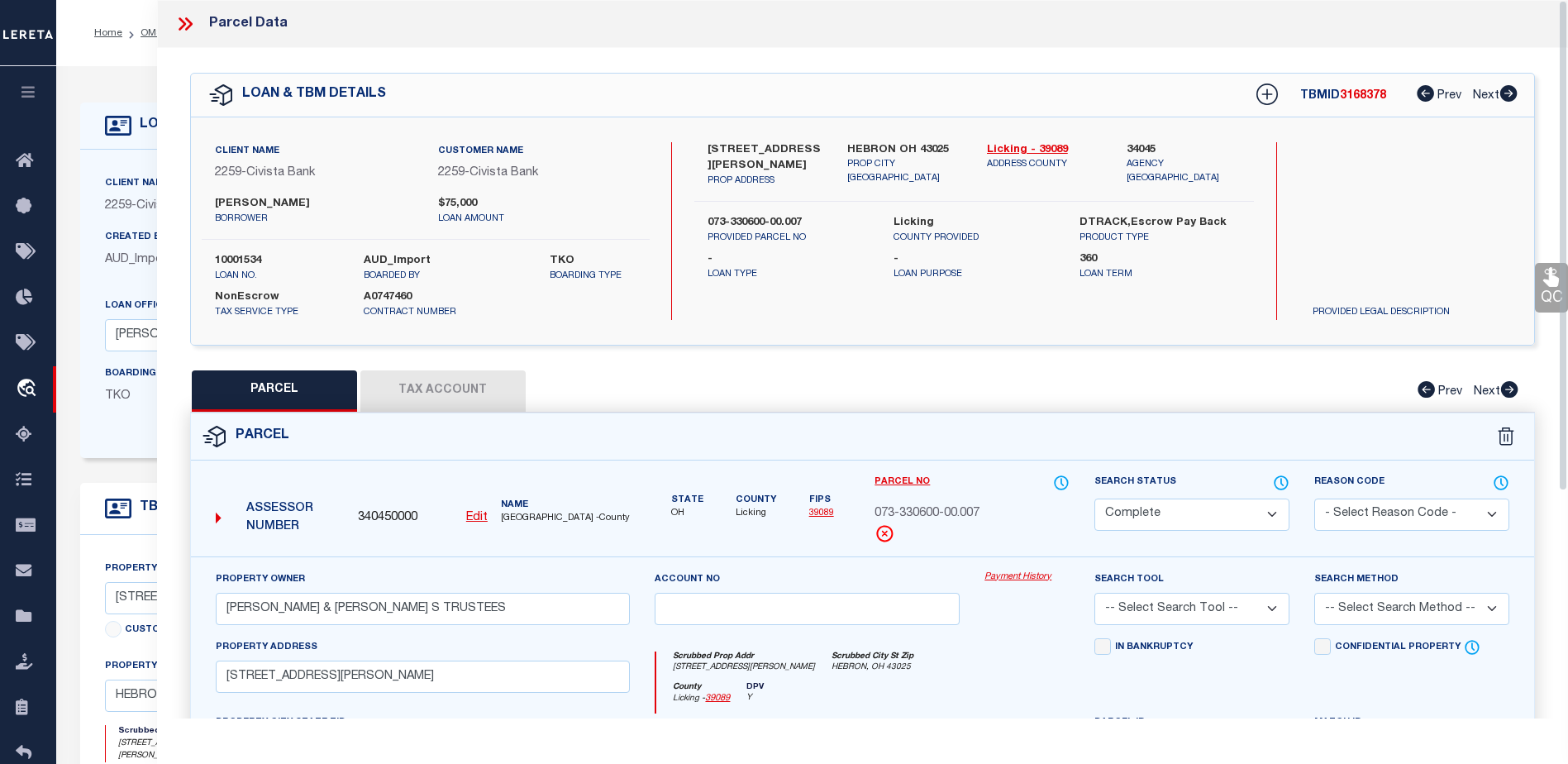
click at [1028, 571] on link "Payment History" at bounding box center [1027, 577] width 85 height 14
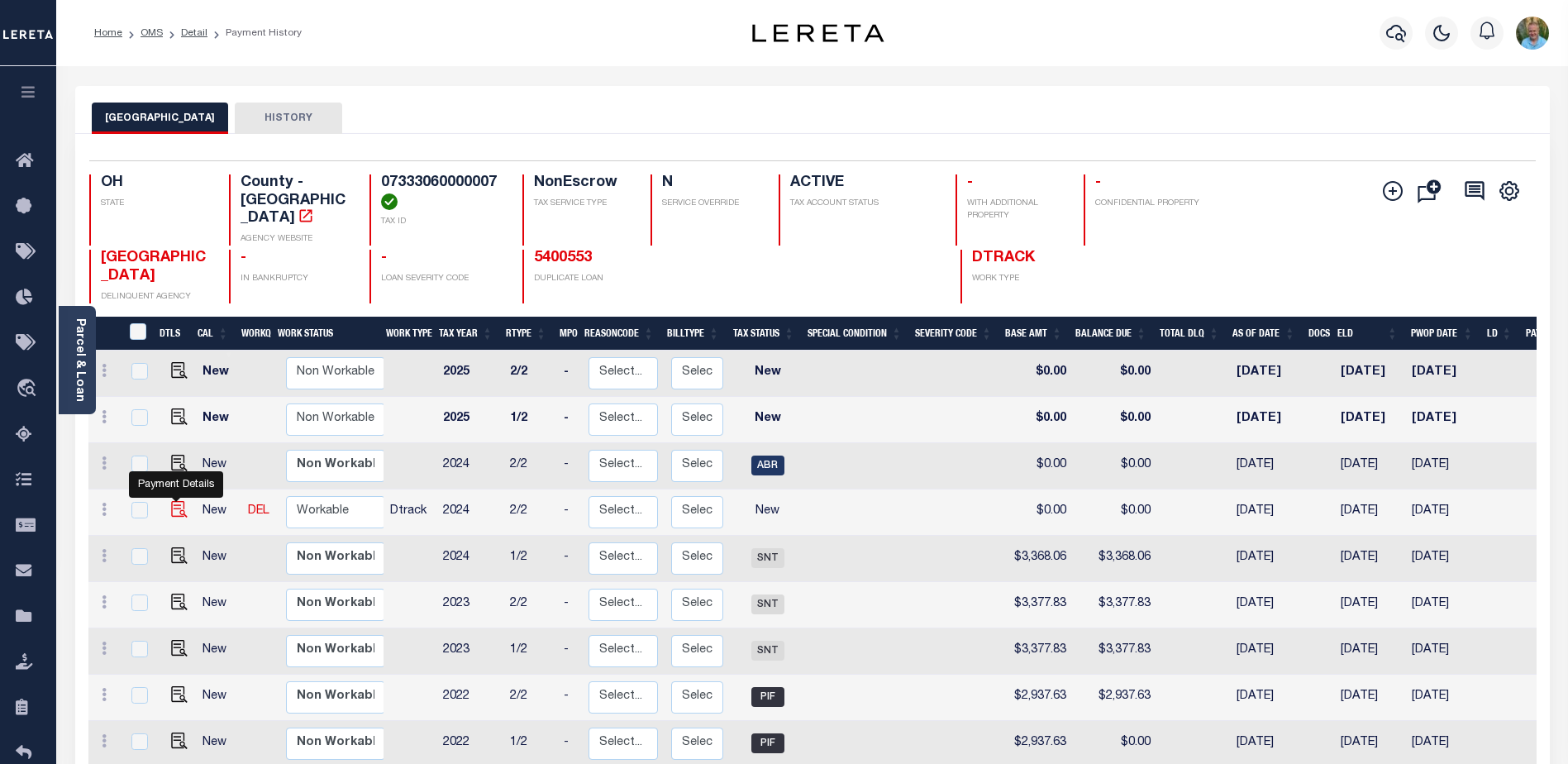
click at [174, 501] on img "" at bounding box center [179, 509] width 16 height 16
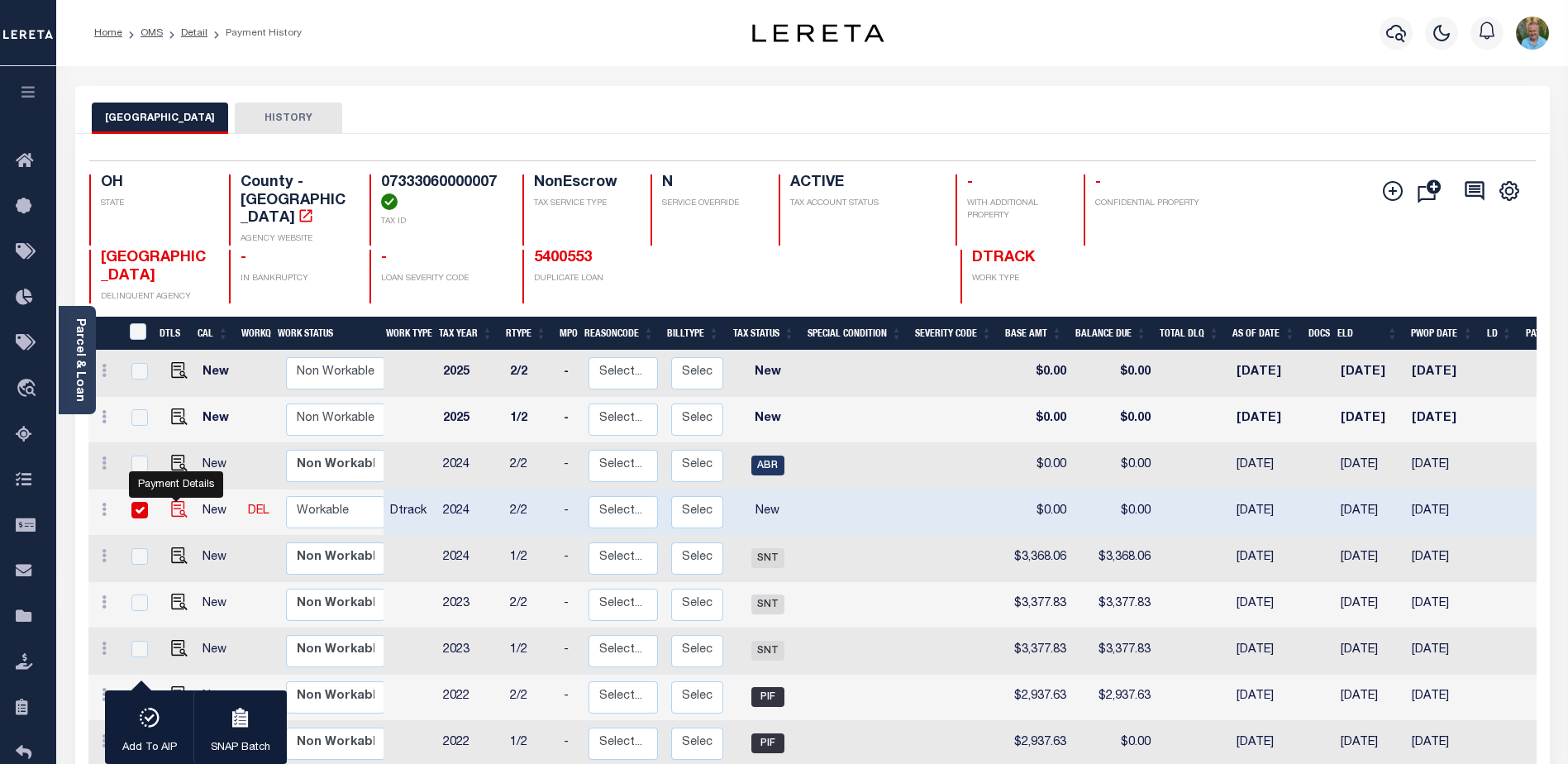
checkbox input "true"
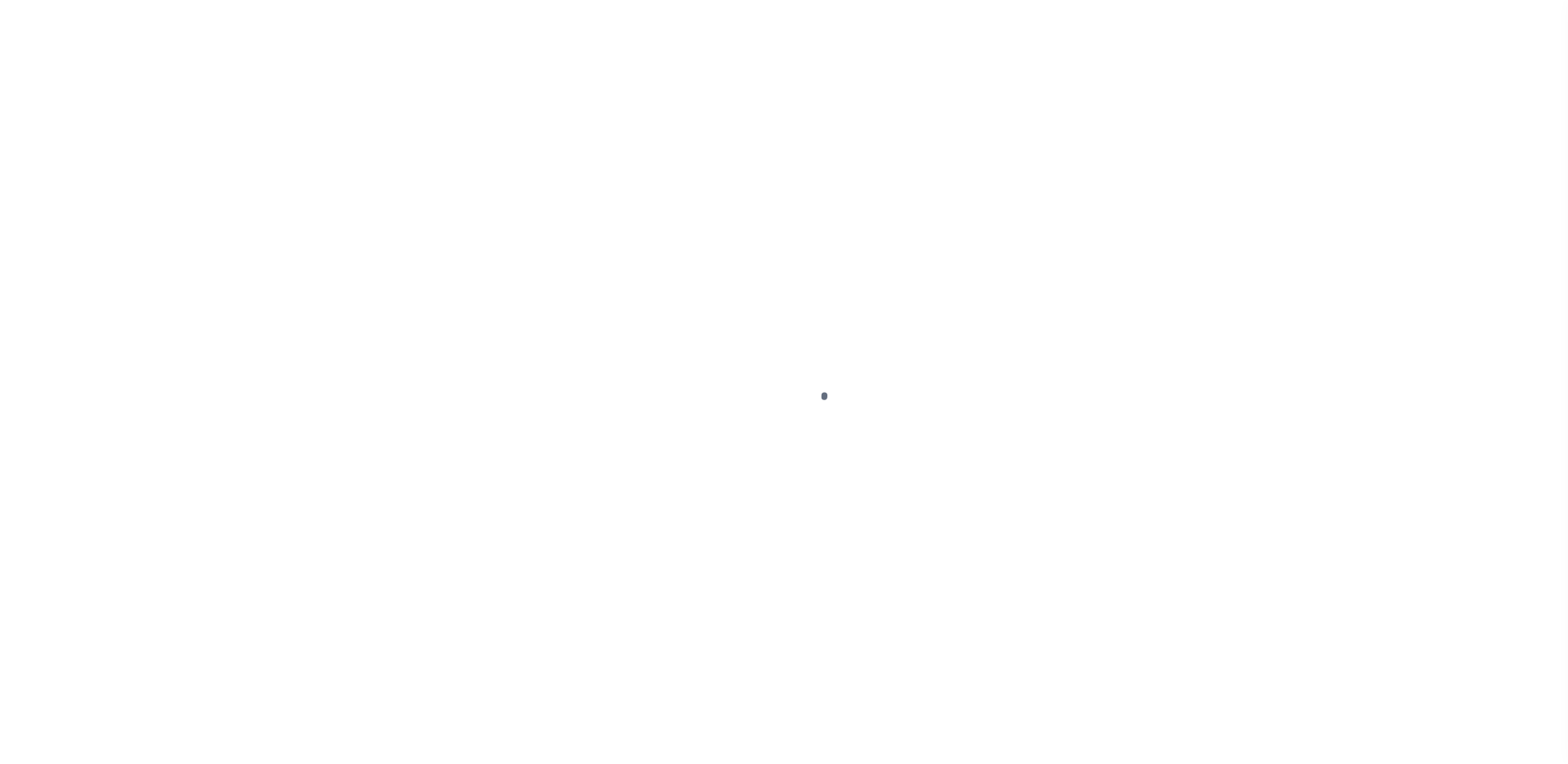
checkbox input "false"
type input "[DATE]"
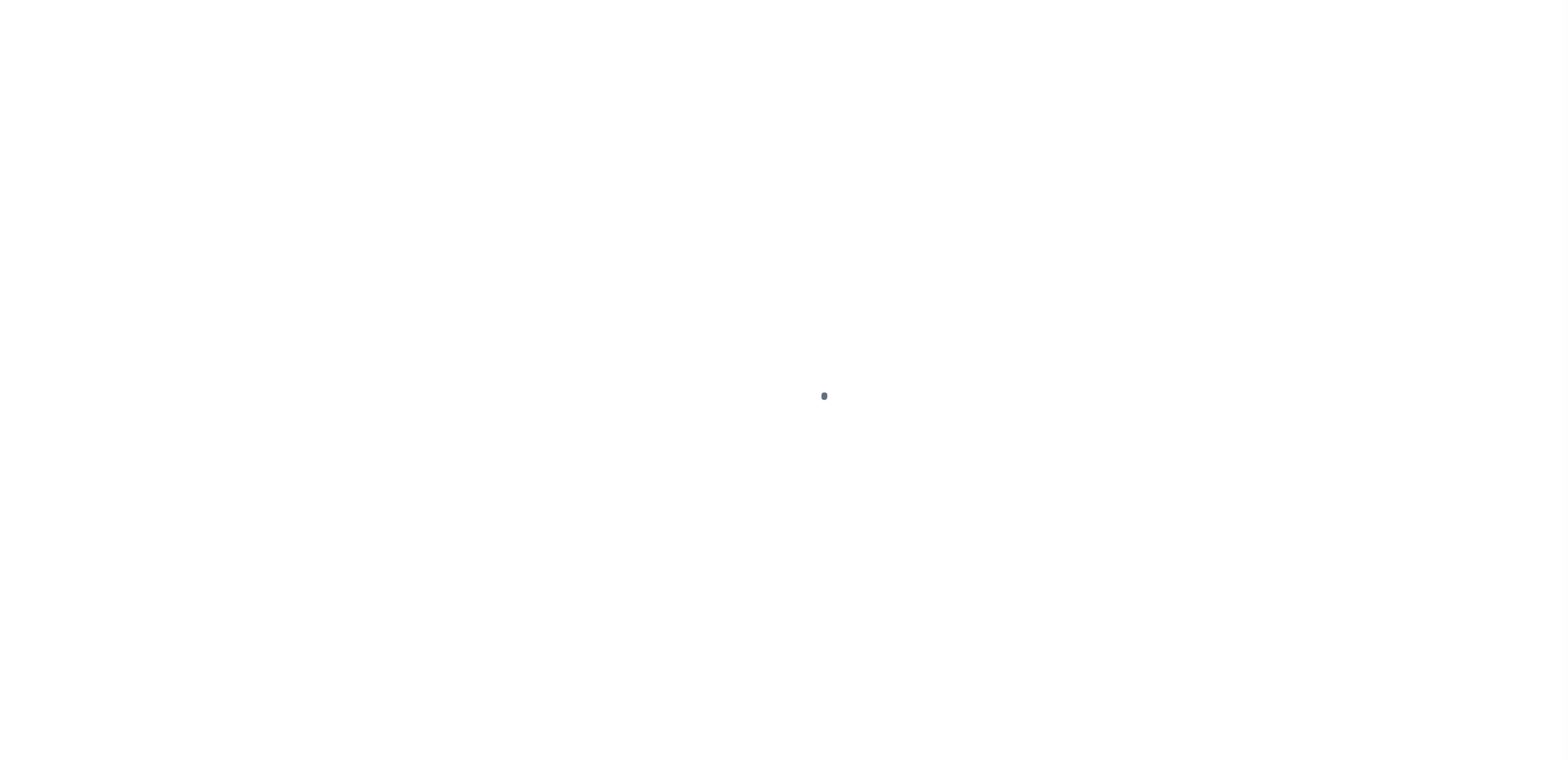
select select "NW2"
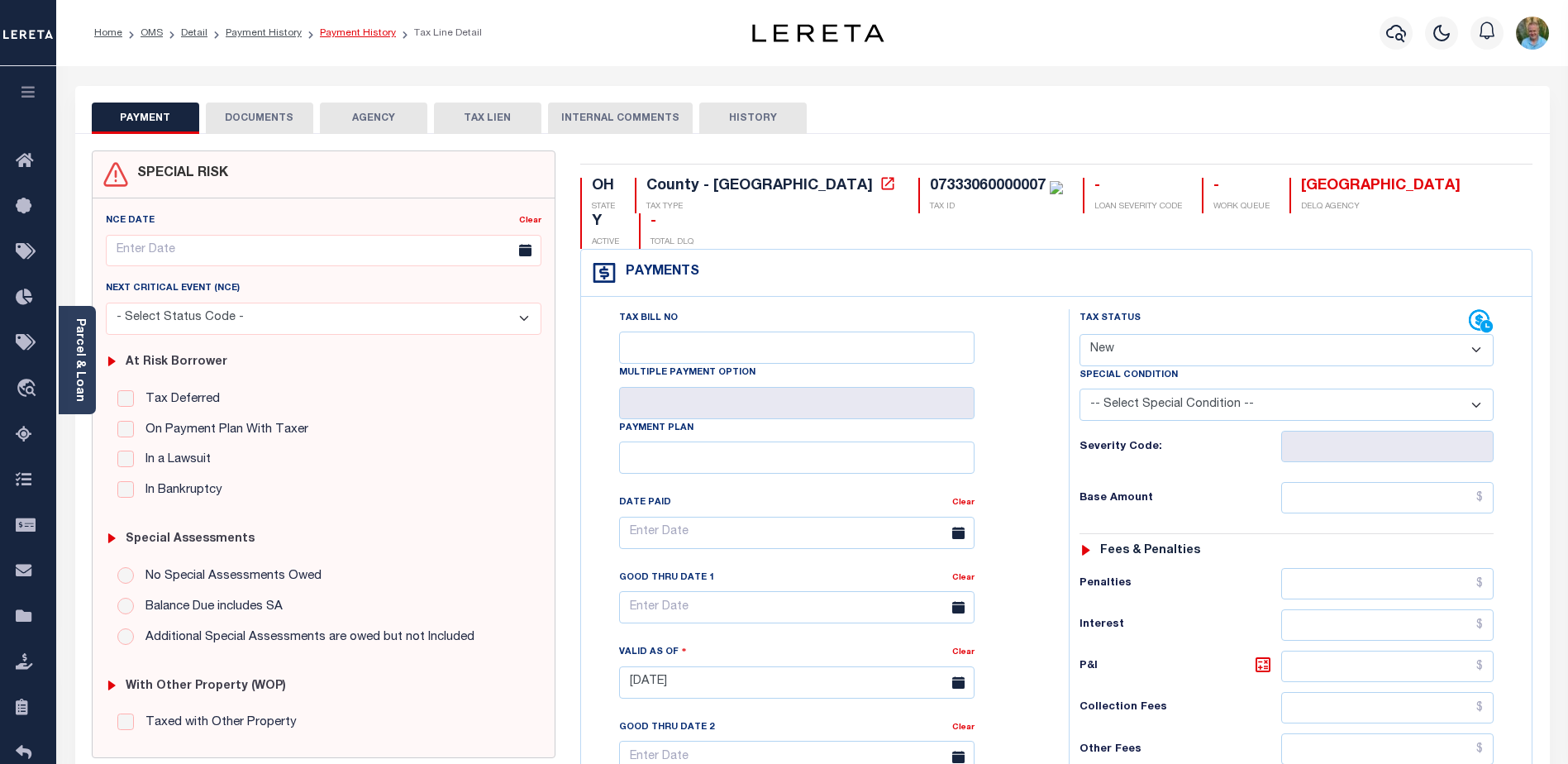
click at [341, 31] on link "Payment History" at bounding box center [358, 32] width 76 height 10
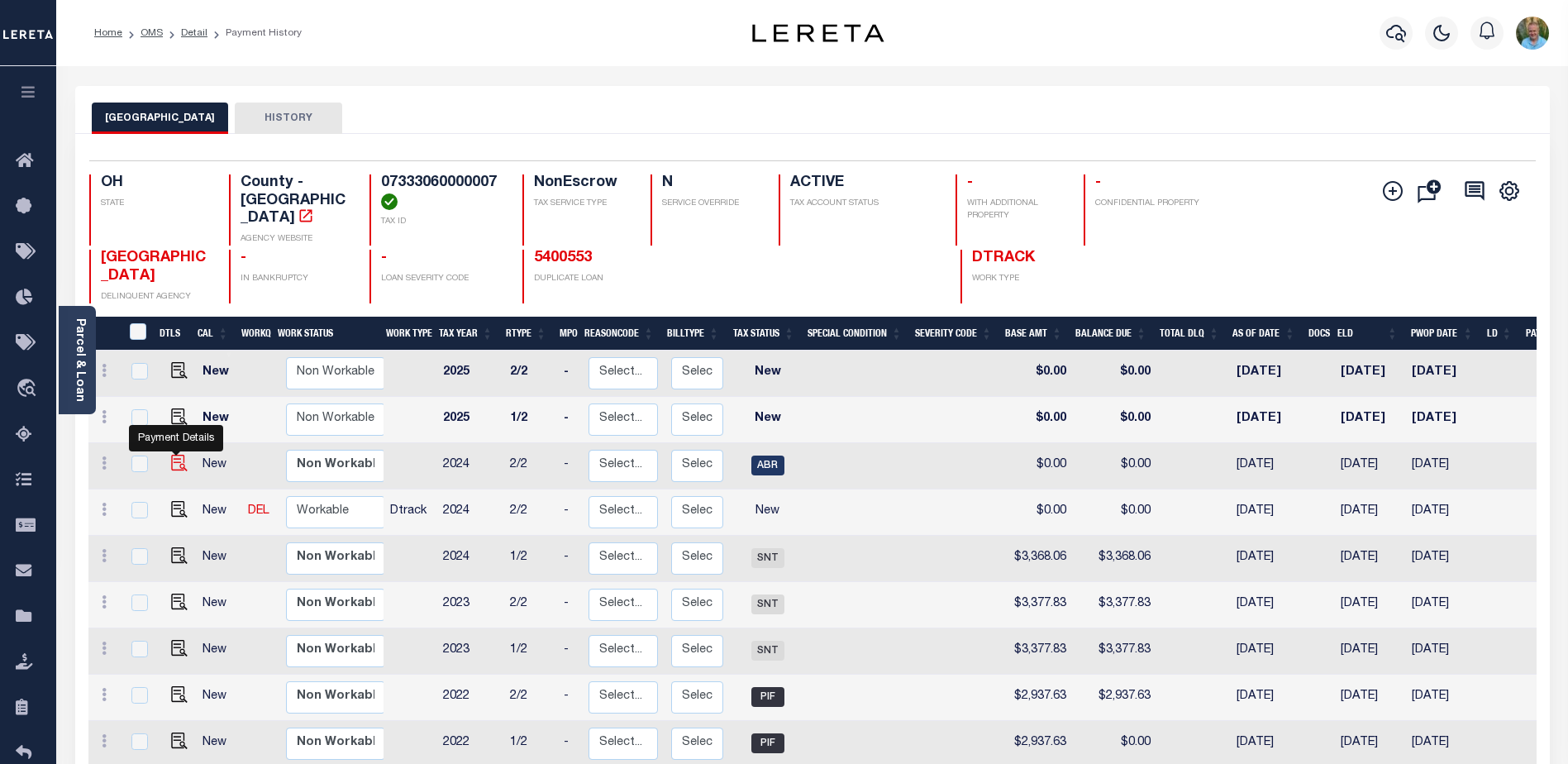
click at [180, 455] on img "" at bounding box center [179, 462] width 16 height 16
checkbox input "true"
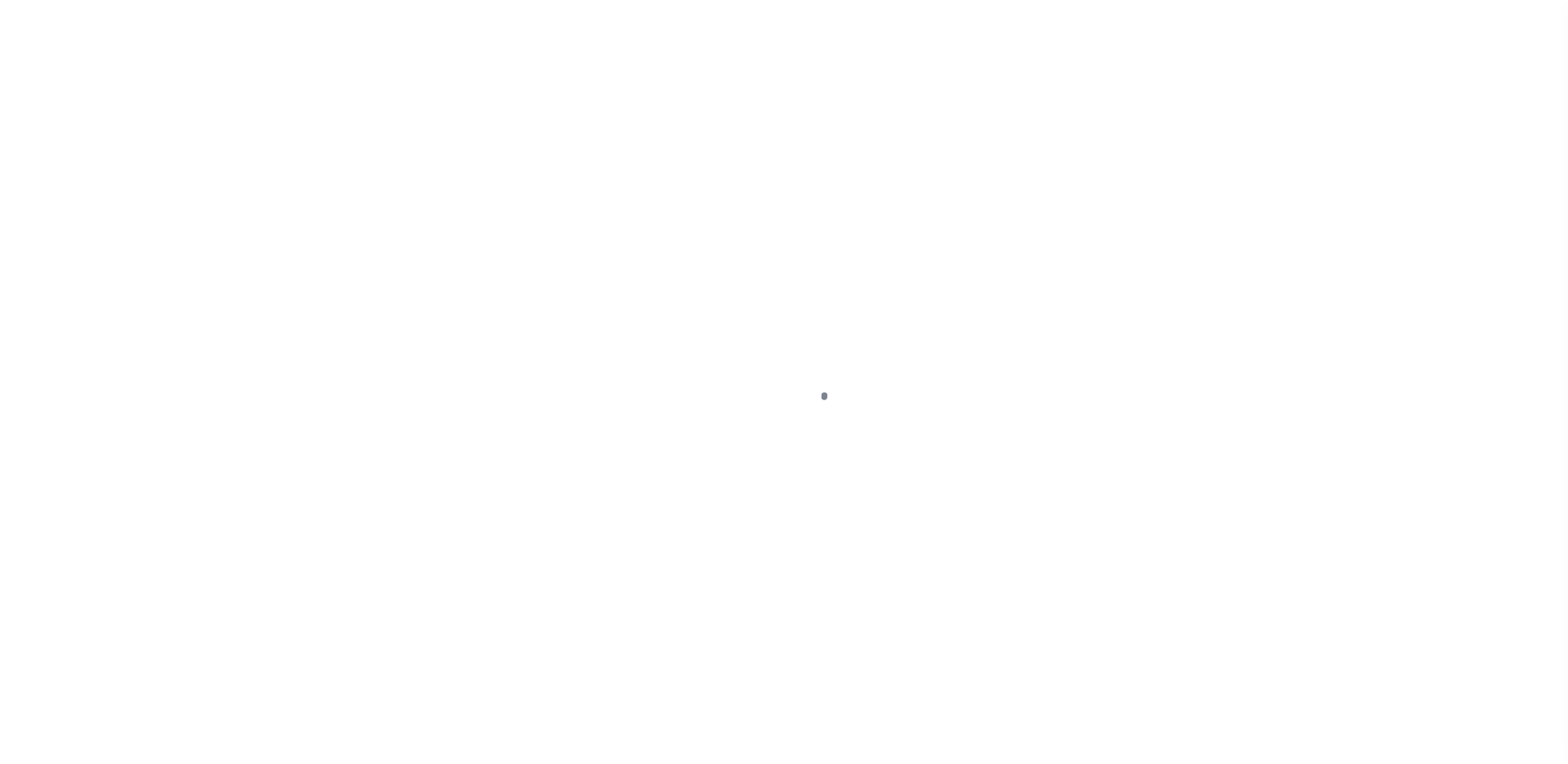
select select "ABR"
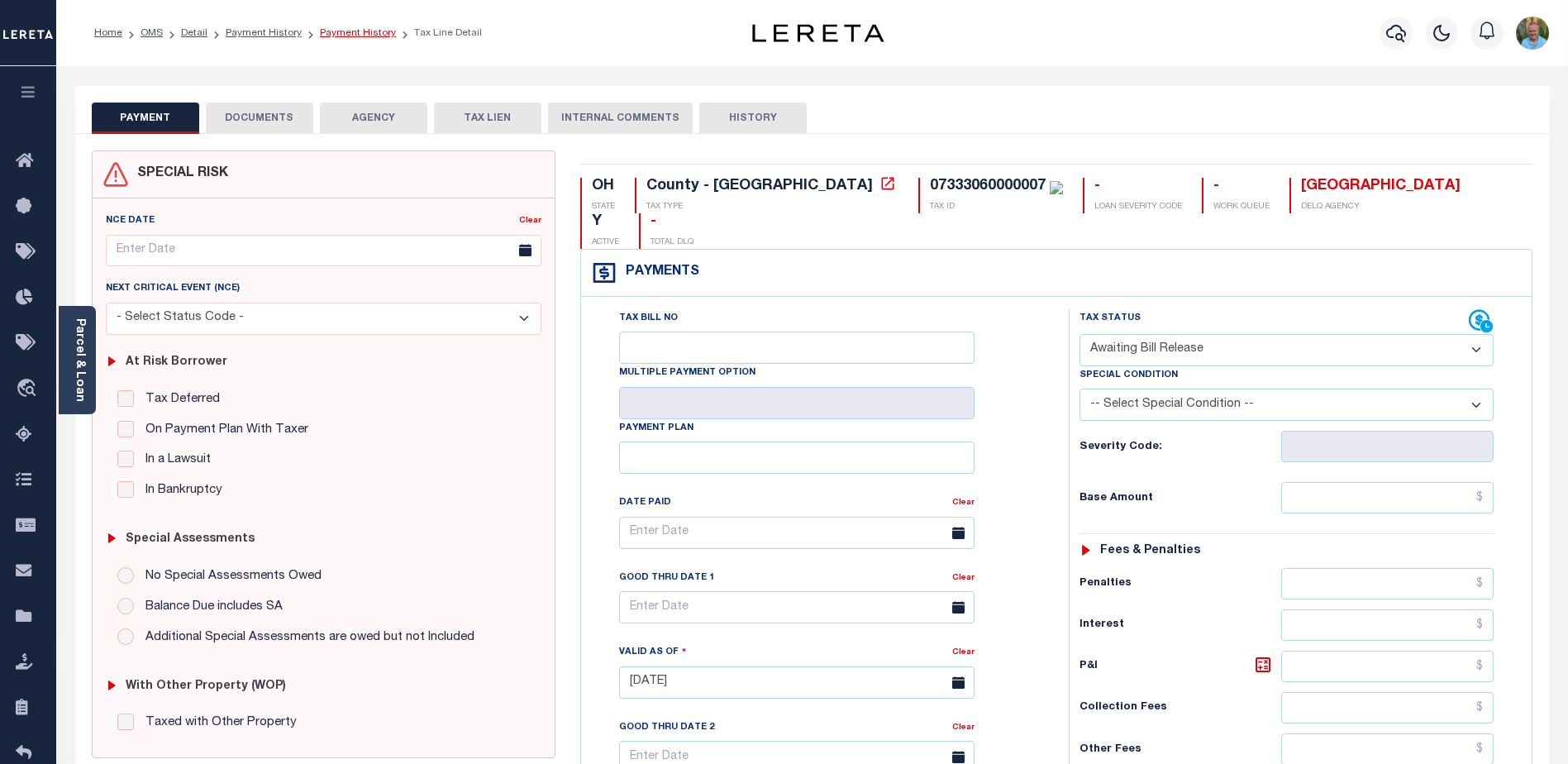
click at [372, 30] on link "Payment History" at bounding box center [358, 32] width 76 height 10
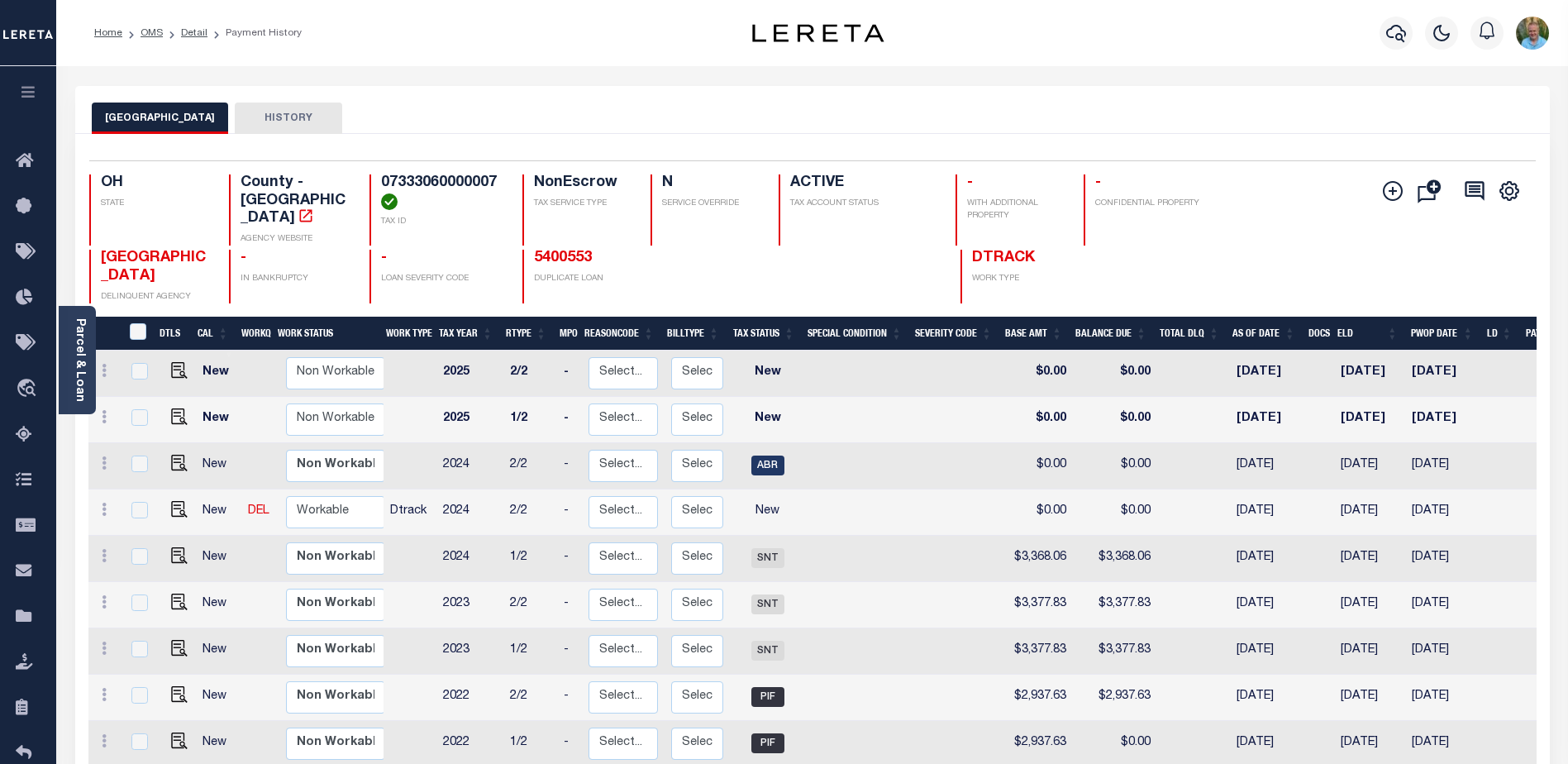
click at [16, 96] on button "button" at bounding box center [28, 94] width 56 height 56
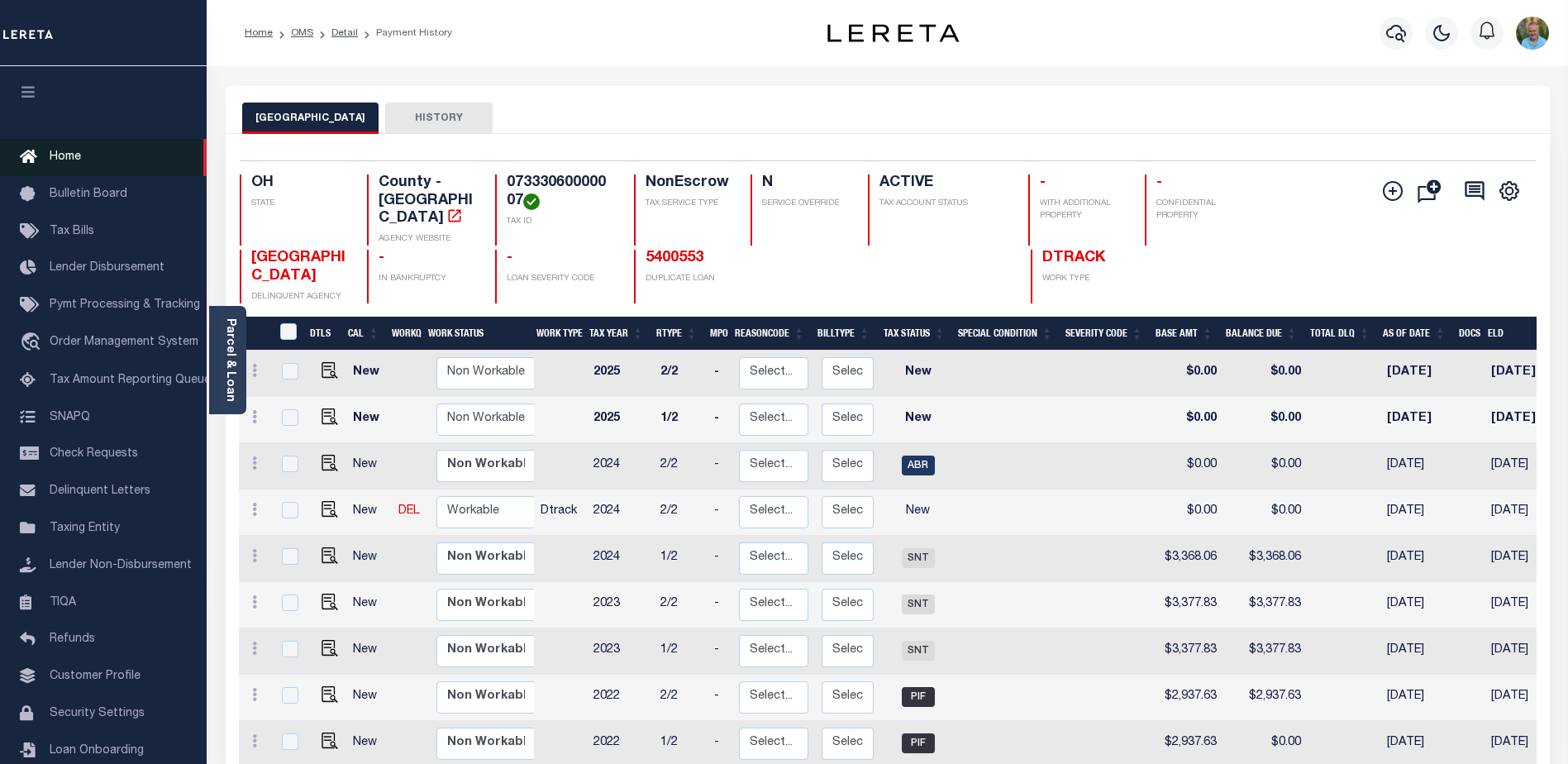
click at [58, 156] on span "Home" at bounding box center [65, 157] width 32 height 11
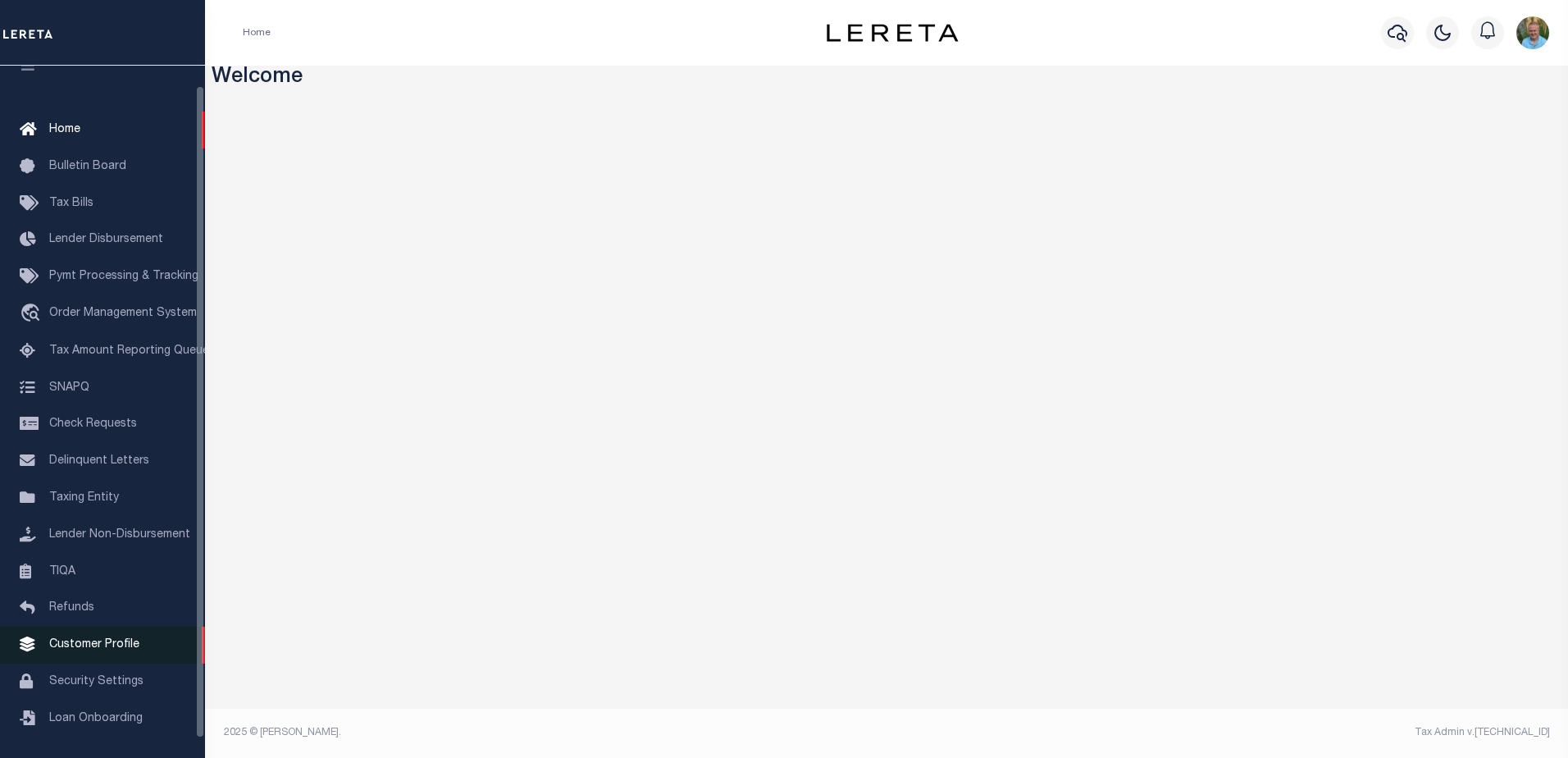
scroll to position [41, 0]
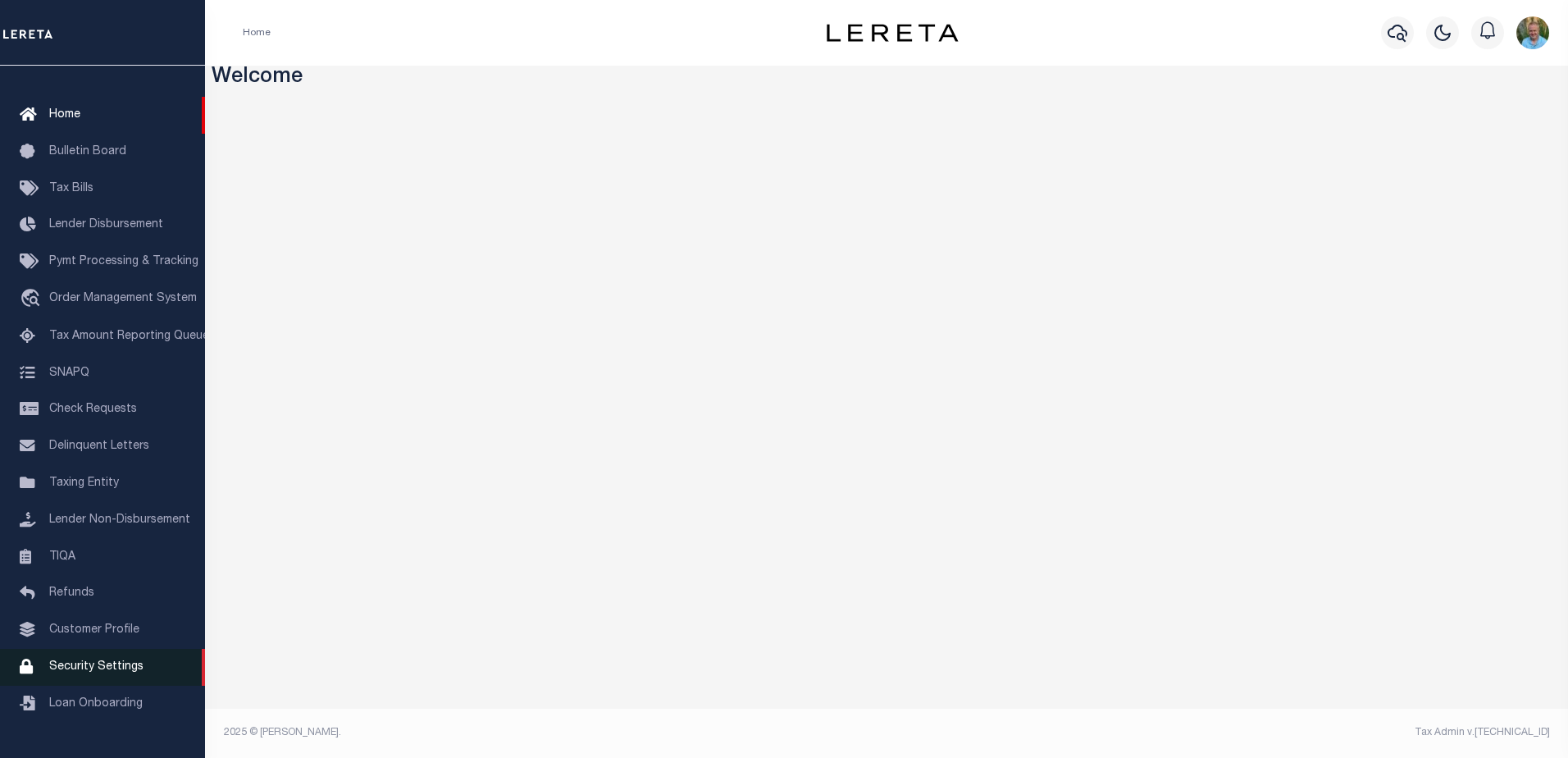
click at [95, 672] on span "Security Settings" at bounding box center [97, 667] width 95 height 11
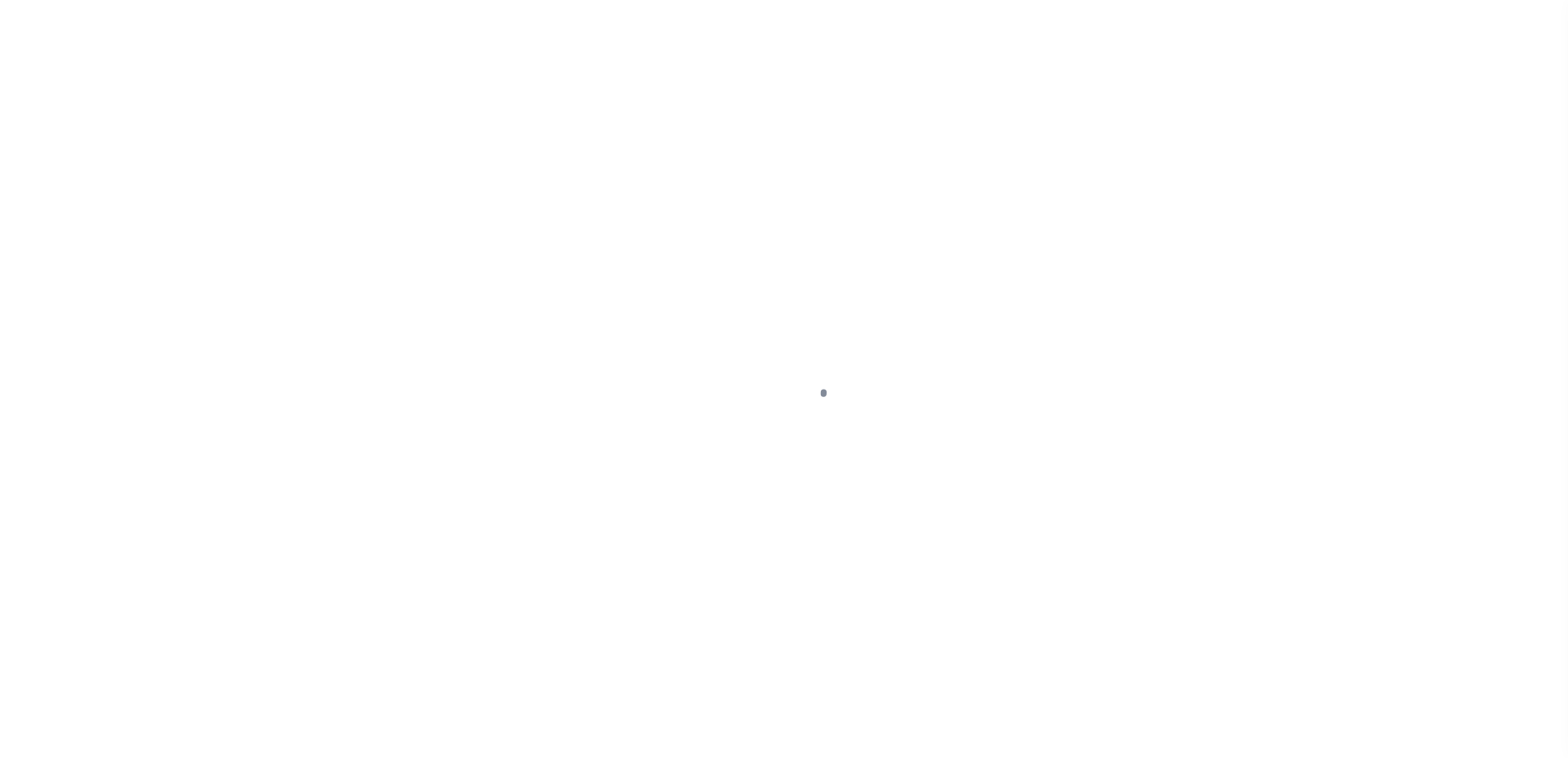
select select "100"
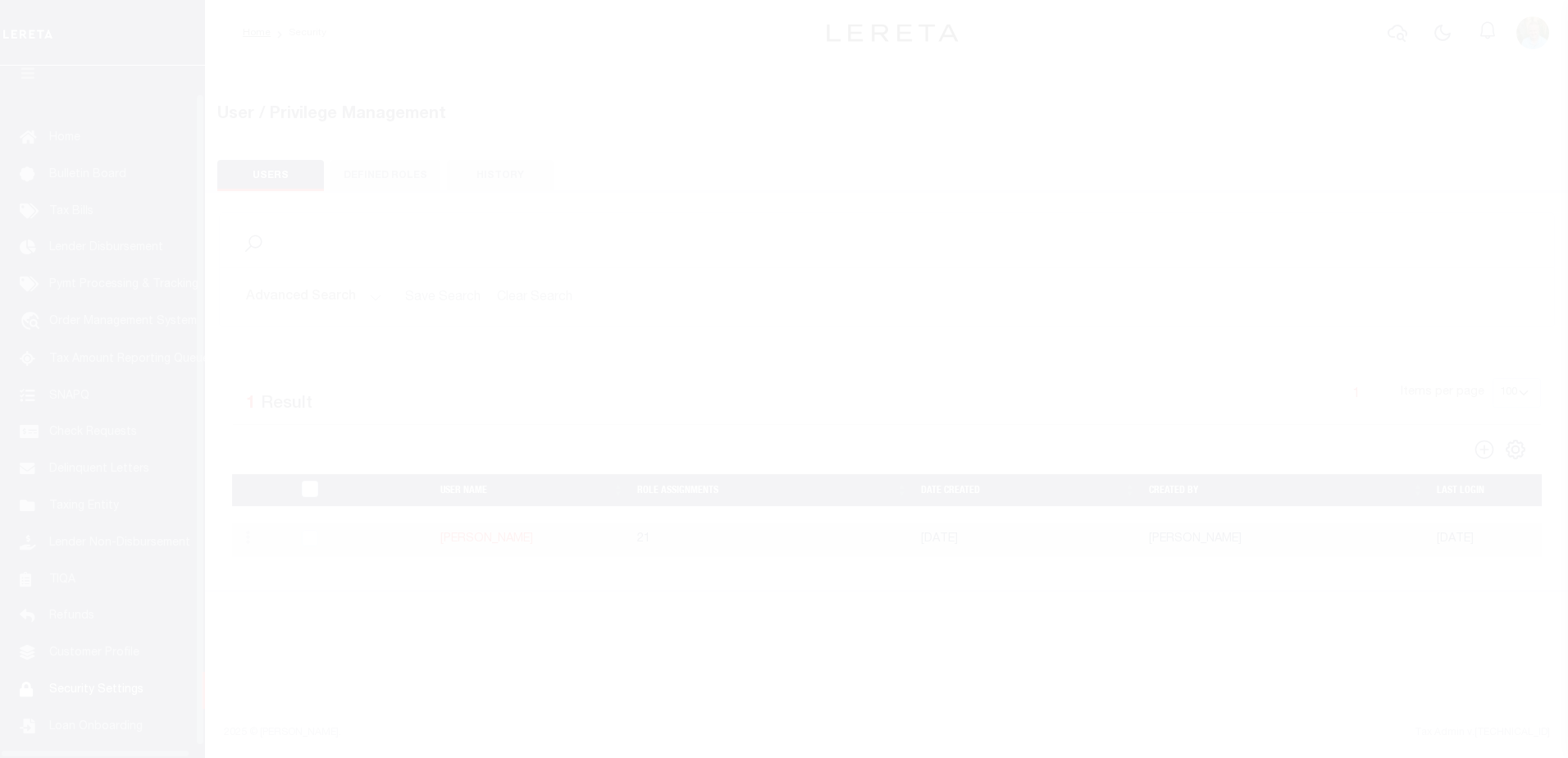
scroll to position [41, 0]
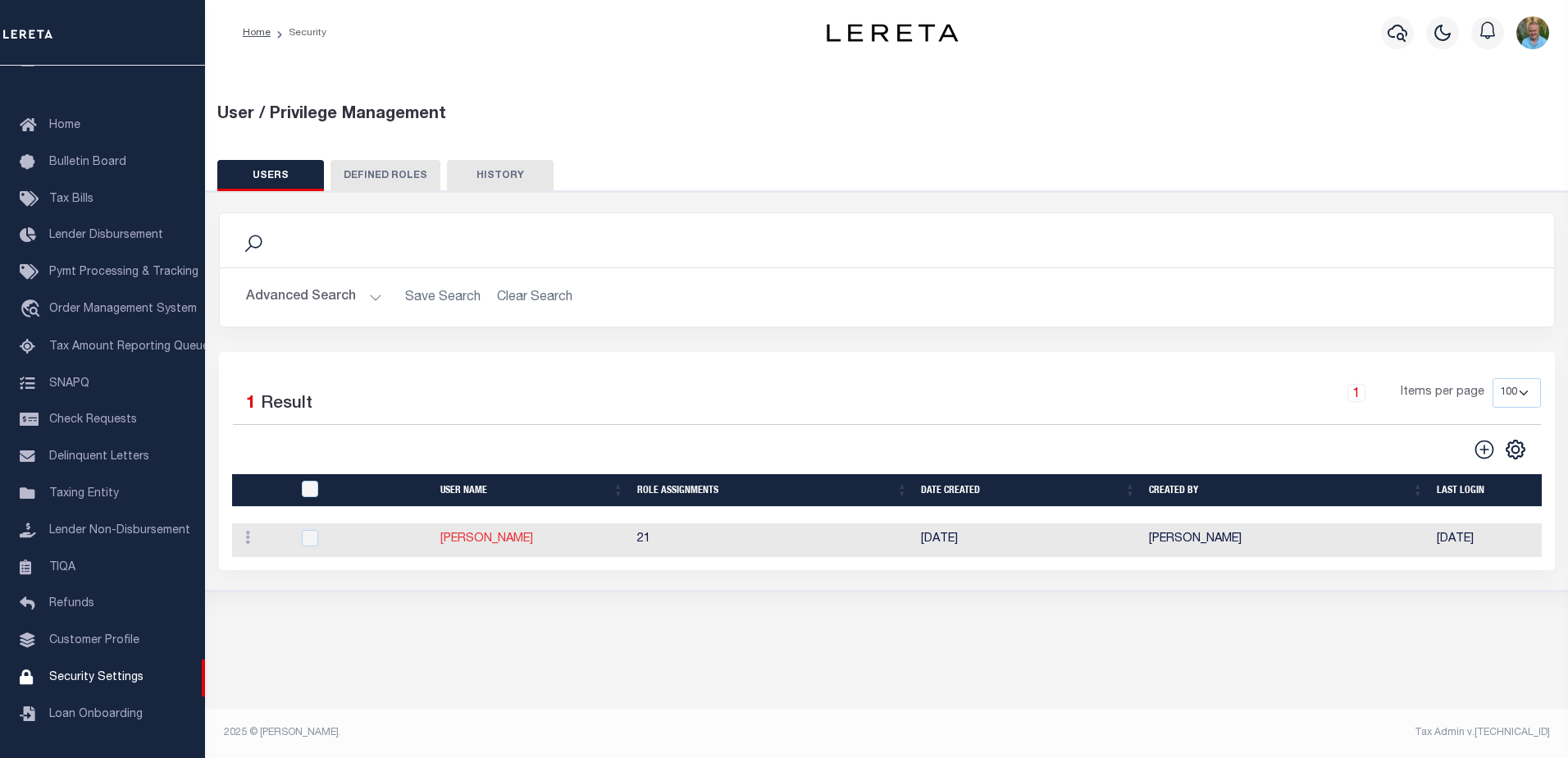
click at [483, 538] on link "[PERSON_NAME]" at bounding box center [487, 539] width 93 height 11
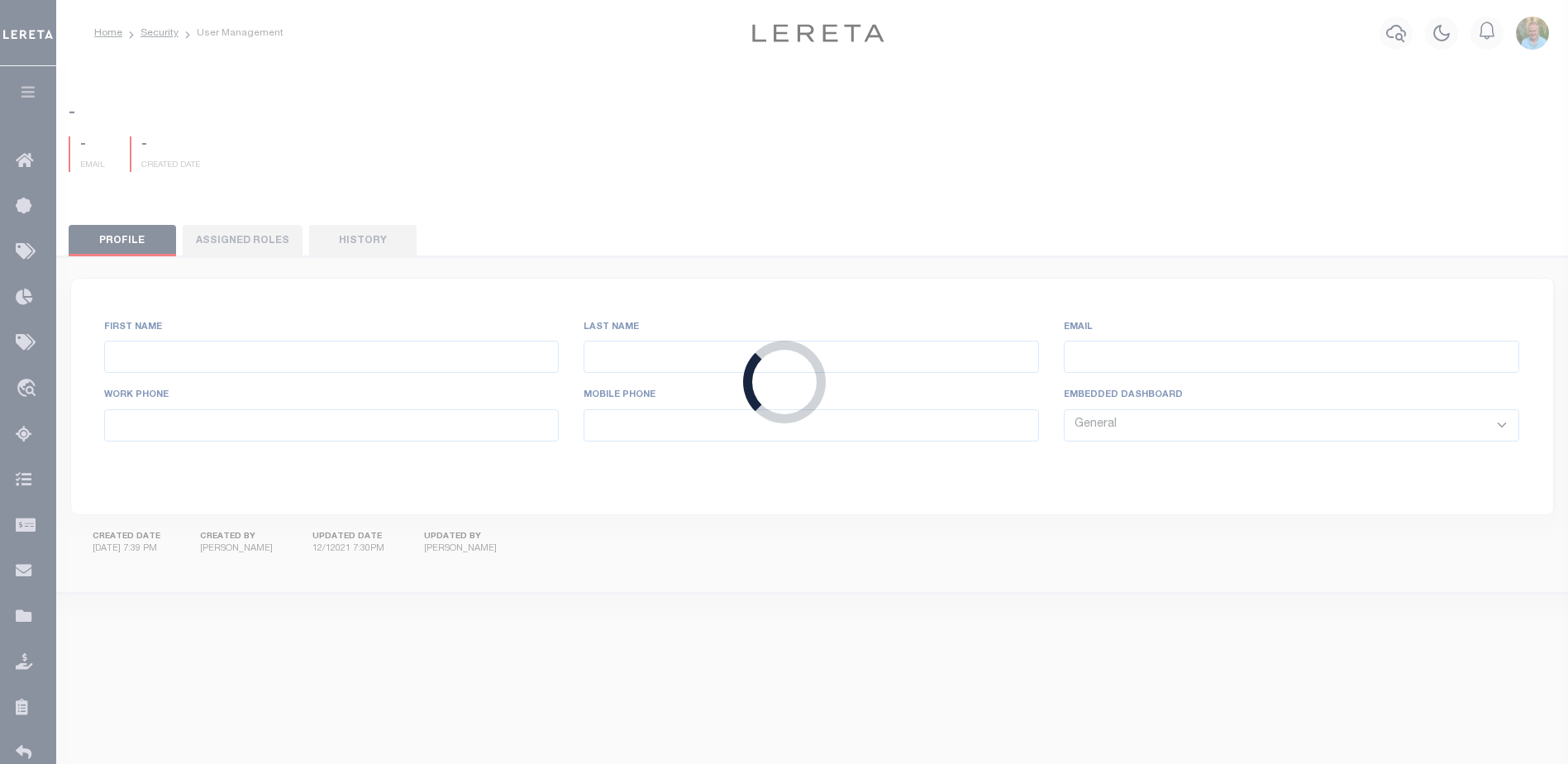
type input "[PERSON_NAME],"
type input "Mark"
type input "[PERSON_NAME][EMAIL_ADDRESS][DOMAIN_NAME]"
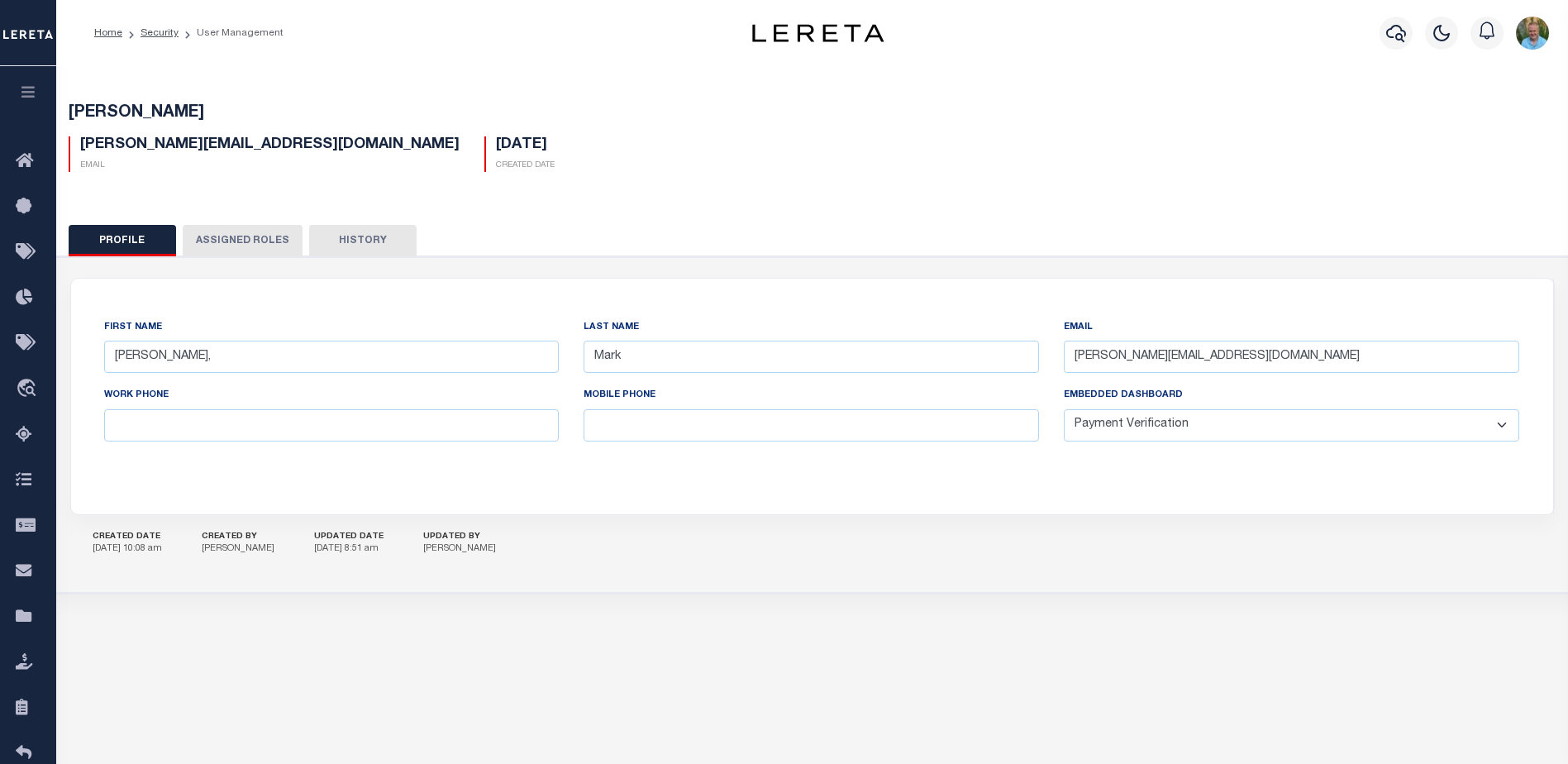
click at [1181, 436] on select "General Locate Escrow Services AI Payment Verification Customer Service" at bounding box center [1291, 426] width 456 height 32
select select "LOC"
click at [1064, 410] on select "General Locate Escrow Services AI Payment Verification Customer Service" at bounding box center [1291, 426] width 456 height 32
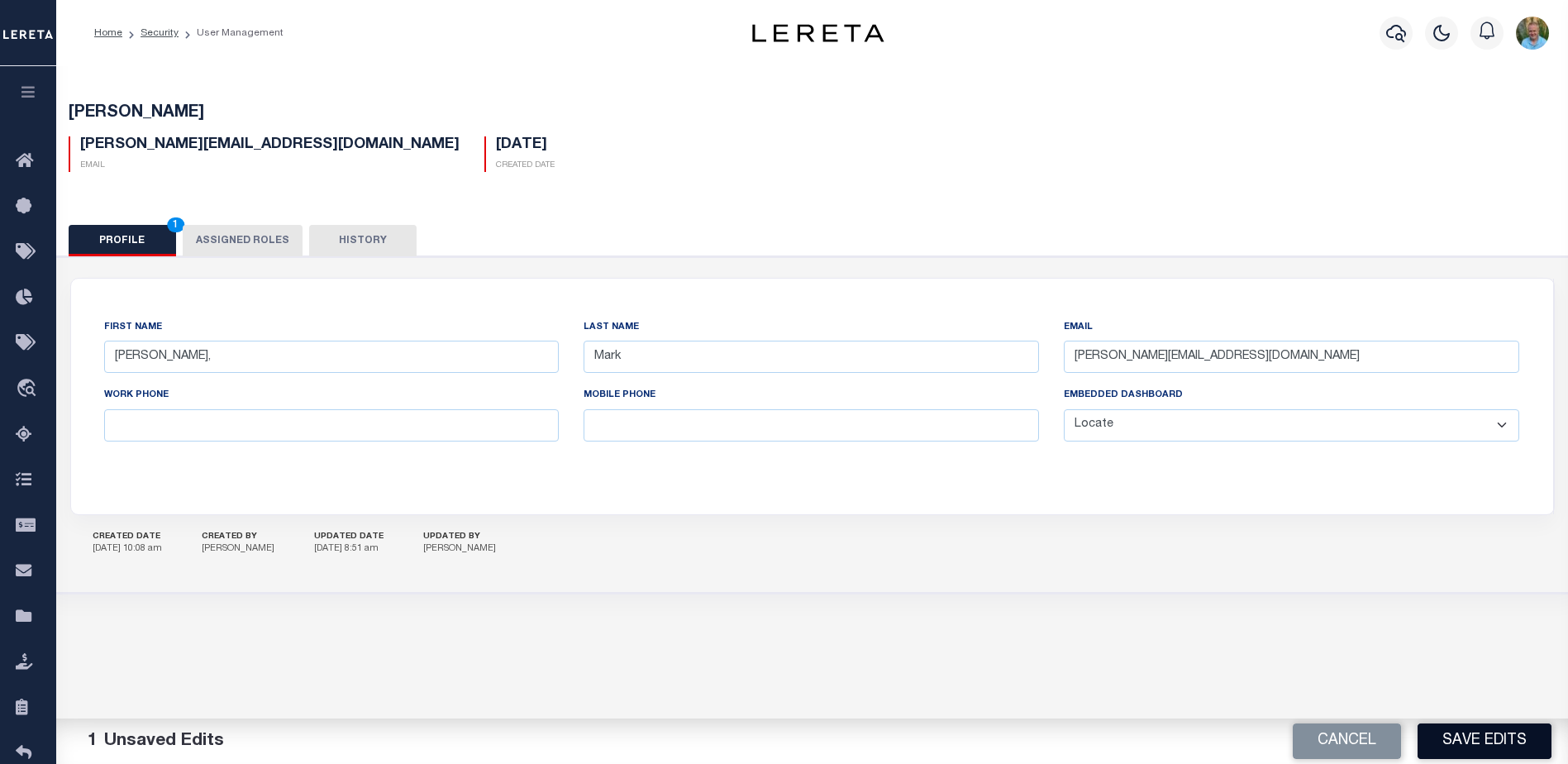
click at [1470, 735] on button "Save Edits" at bounding box center [1485, 740] width 134 height 35
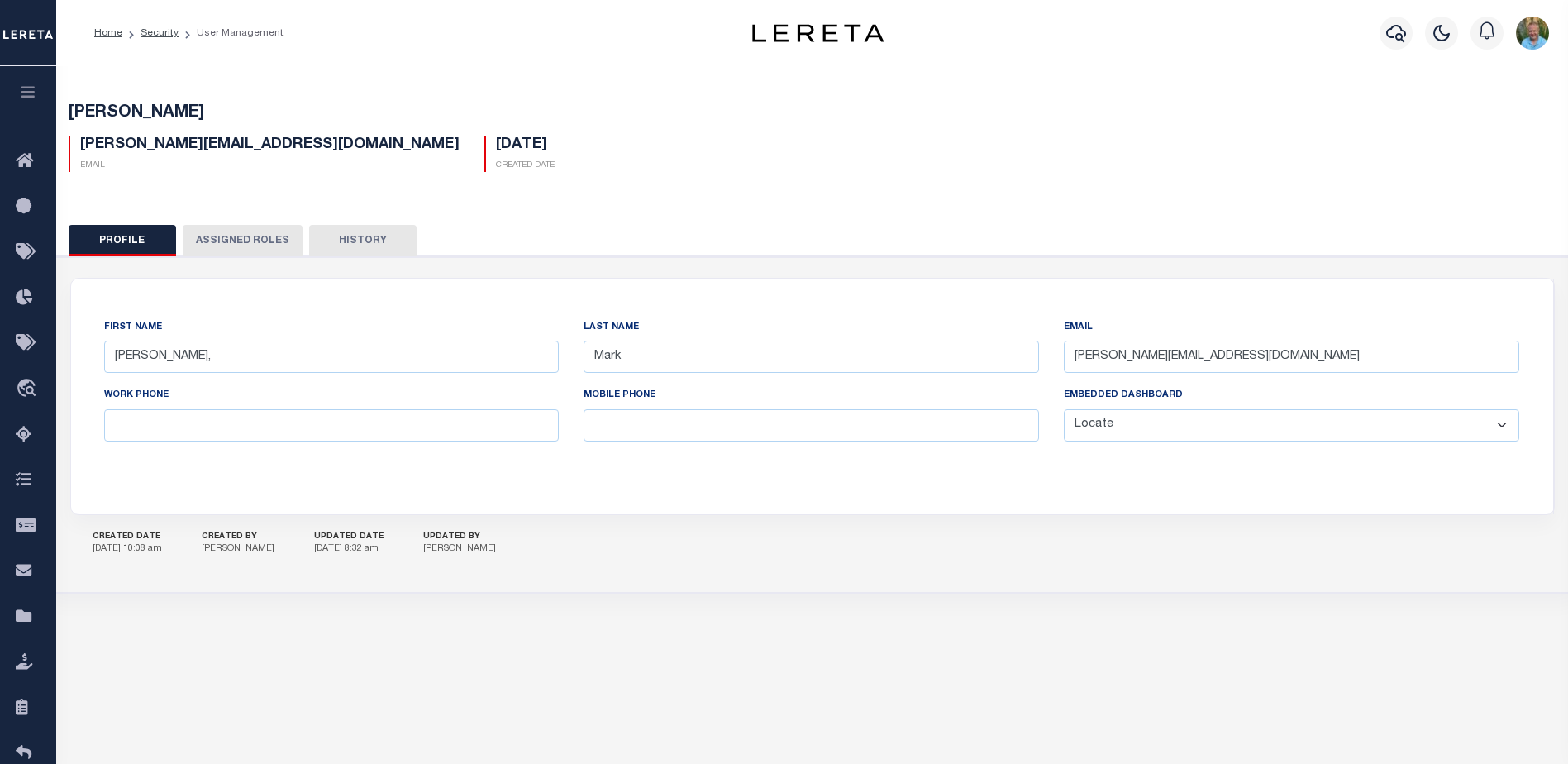
click at [19, 91] on icon "button" at bounding box center [29, 92] width 19 height 15
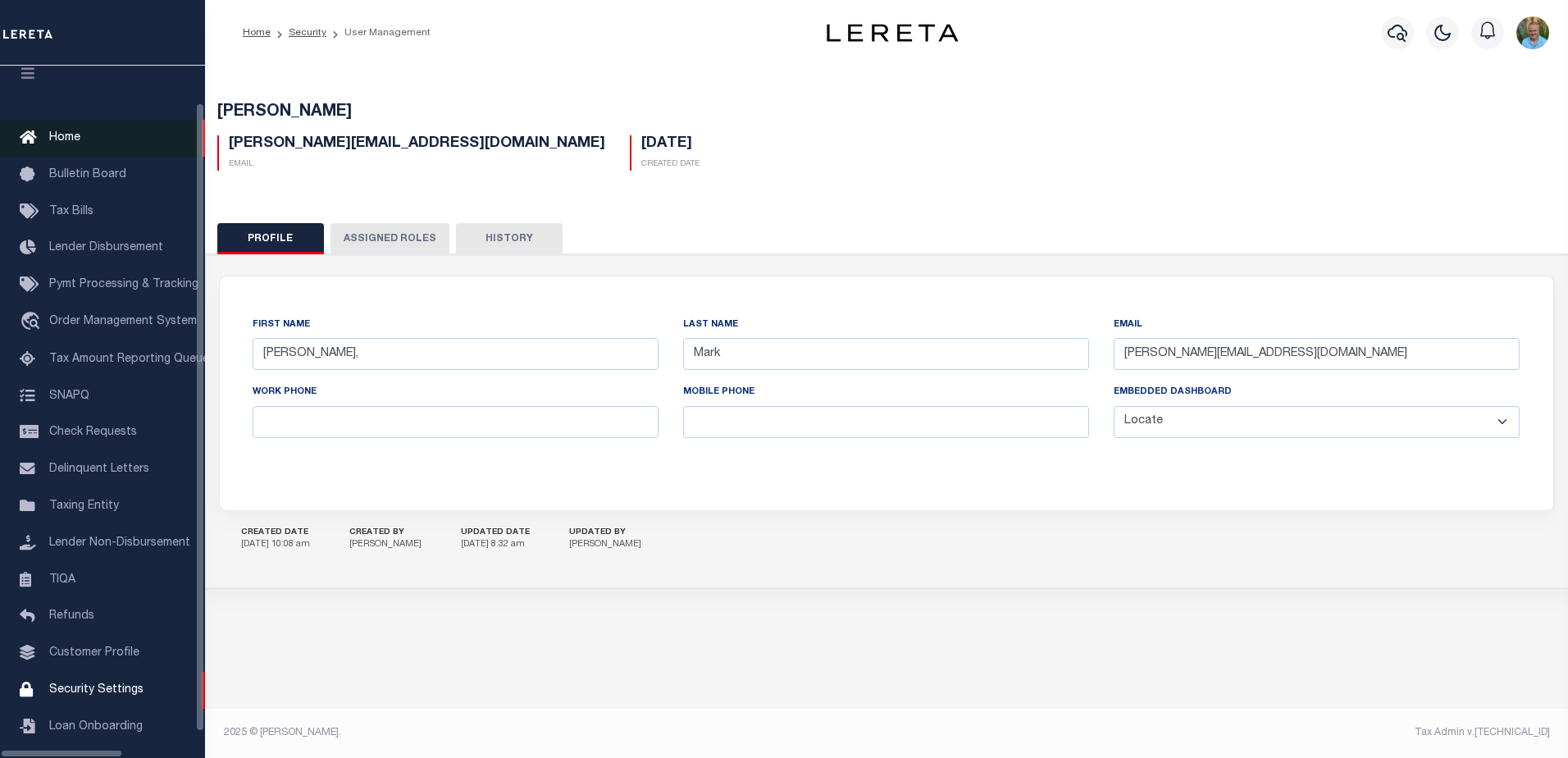
scroll to position [41, 0]
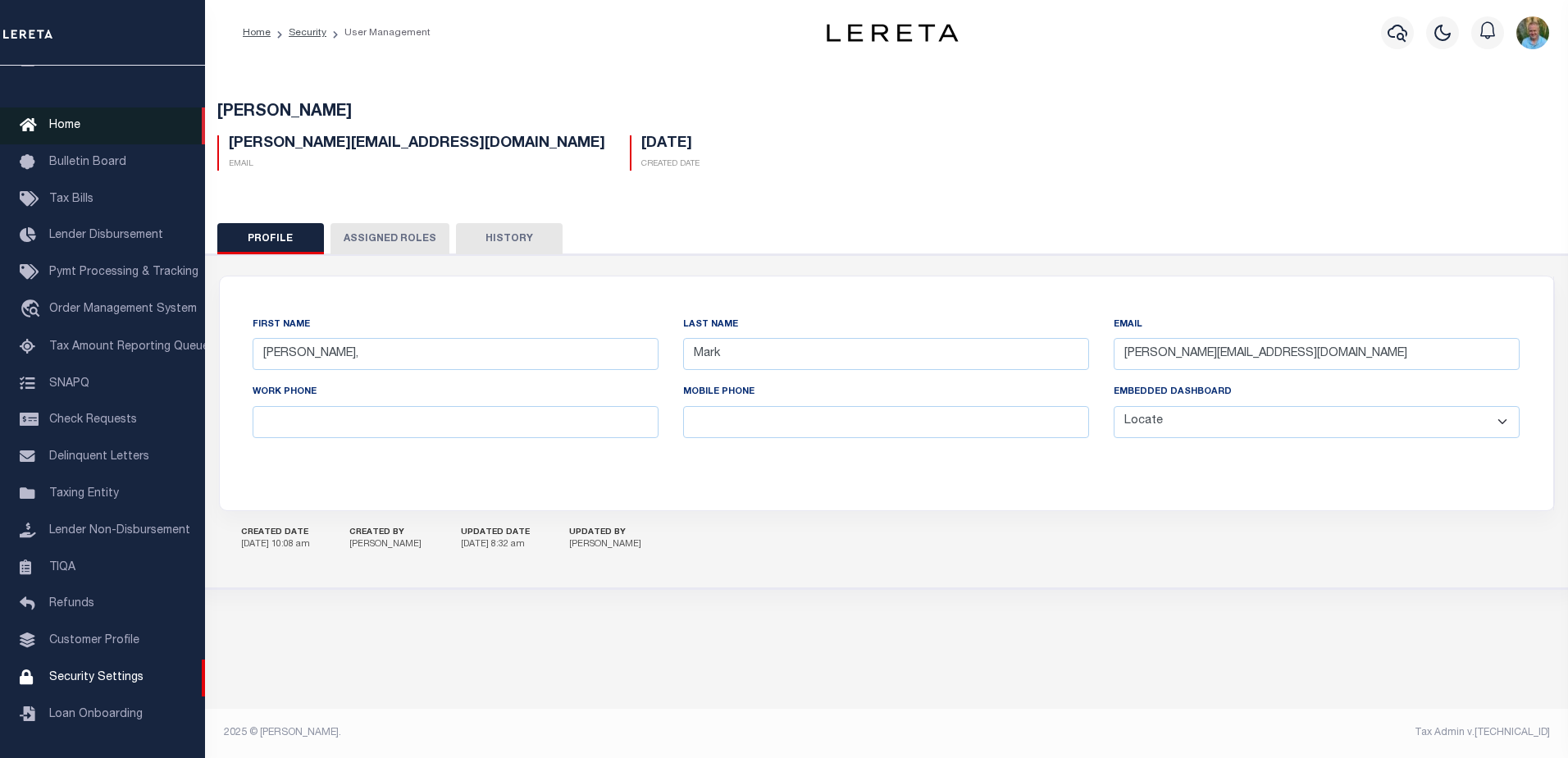
click at [62, 119] on span "Home" at bounding box center [64, 125] width 31 height 11
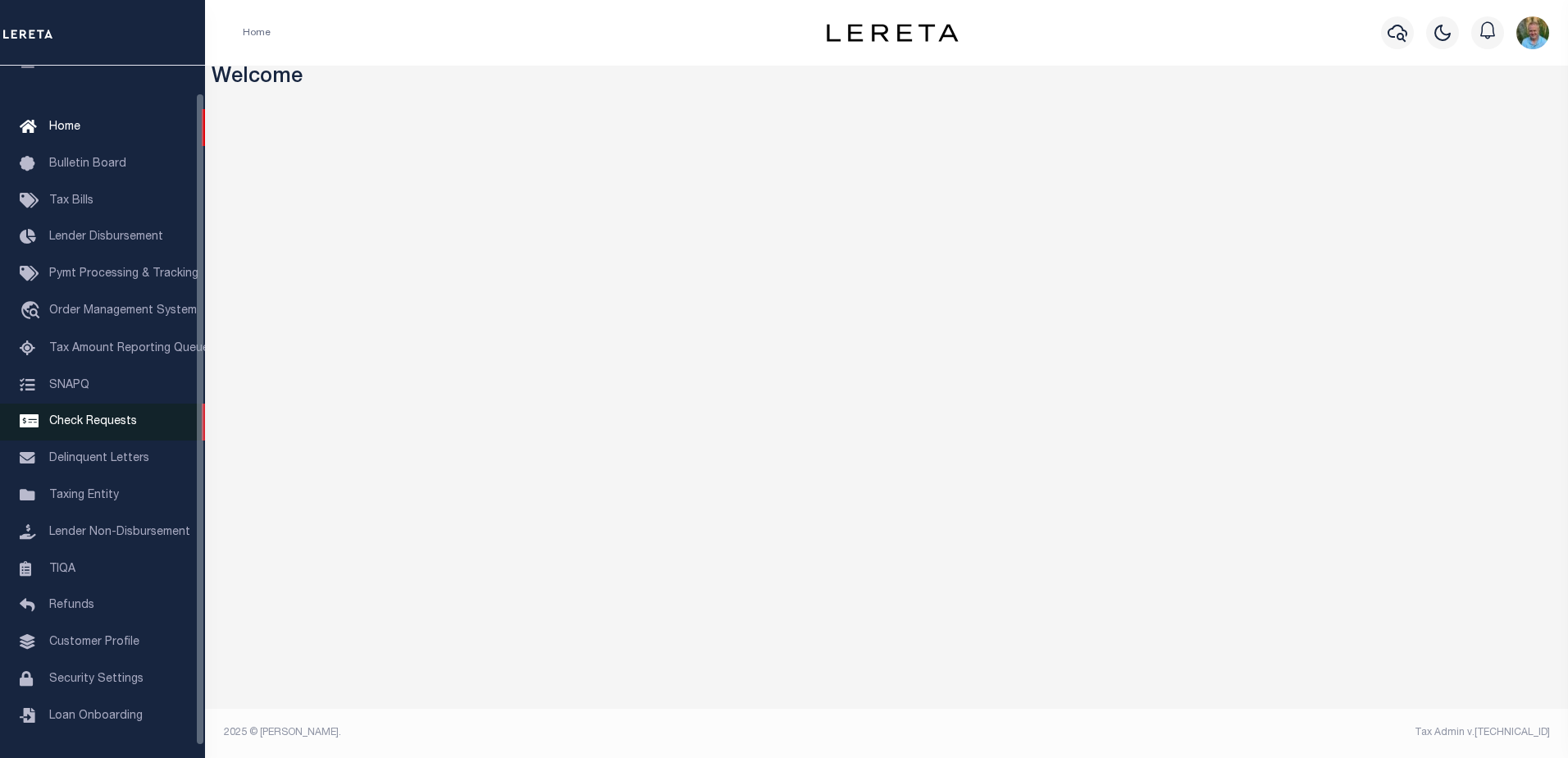
scroll to position [41, 0]
click at [105, 677] on span "Security Settings" at bounding box center [97, 677] width 95 height 11
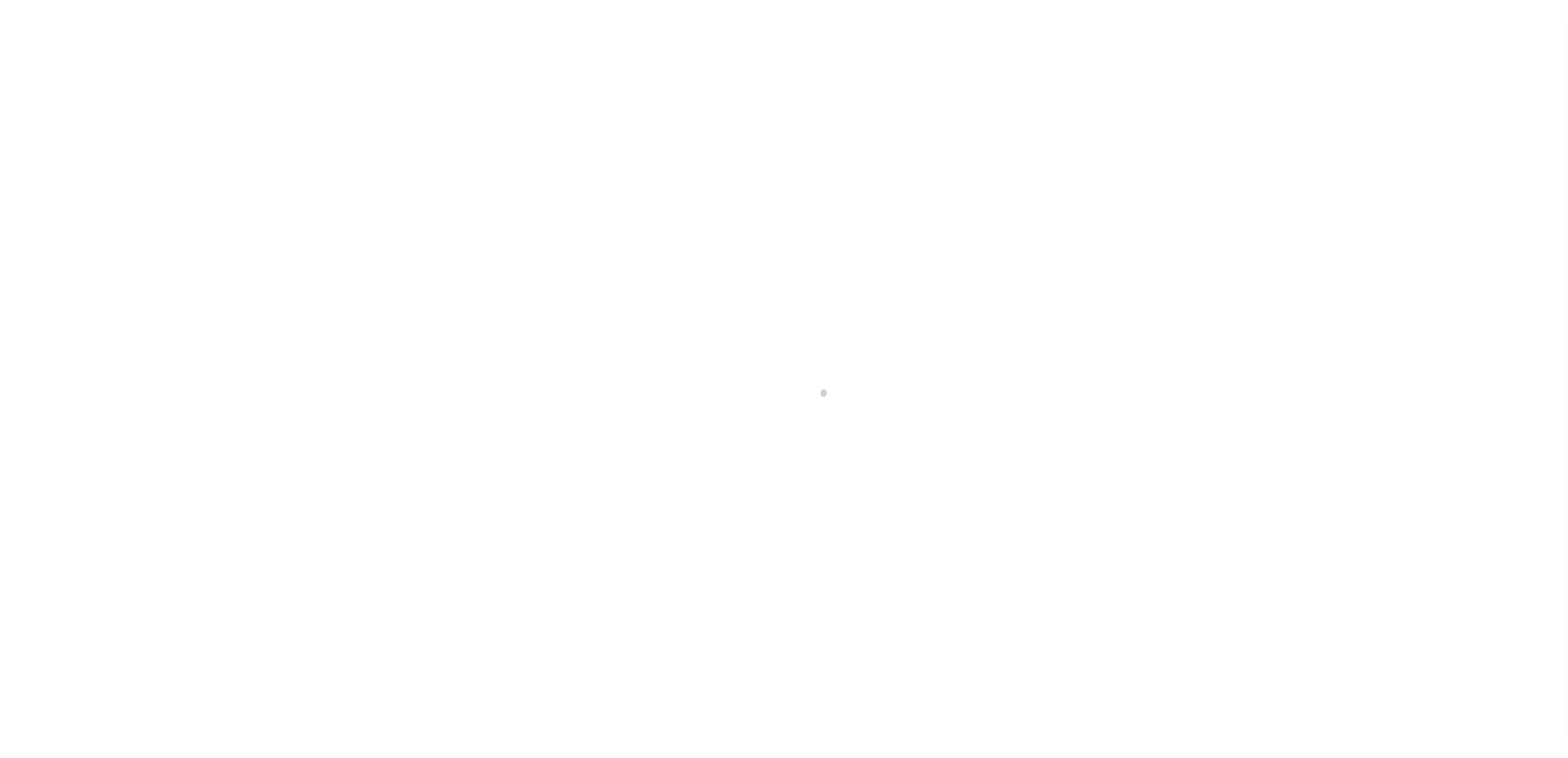
select select "100"
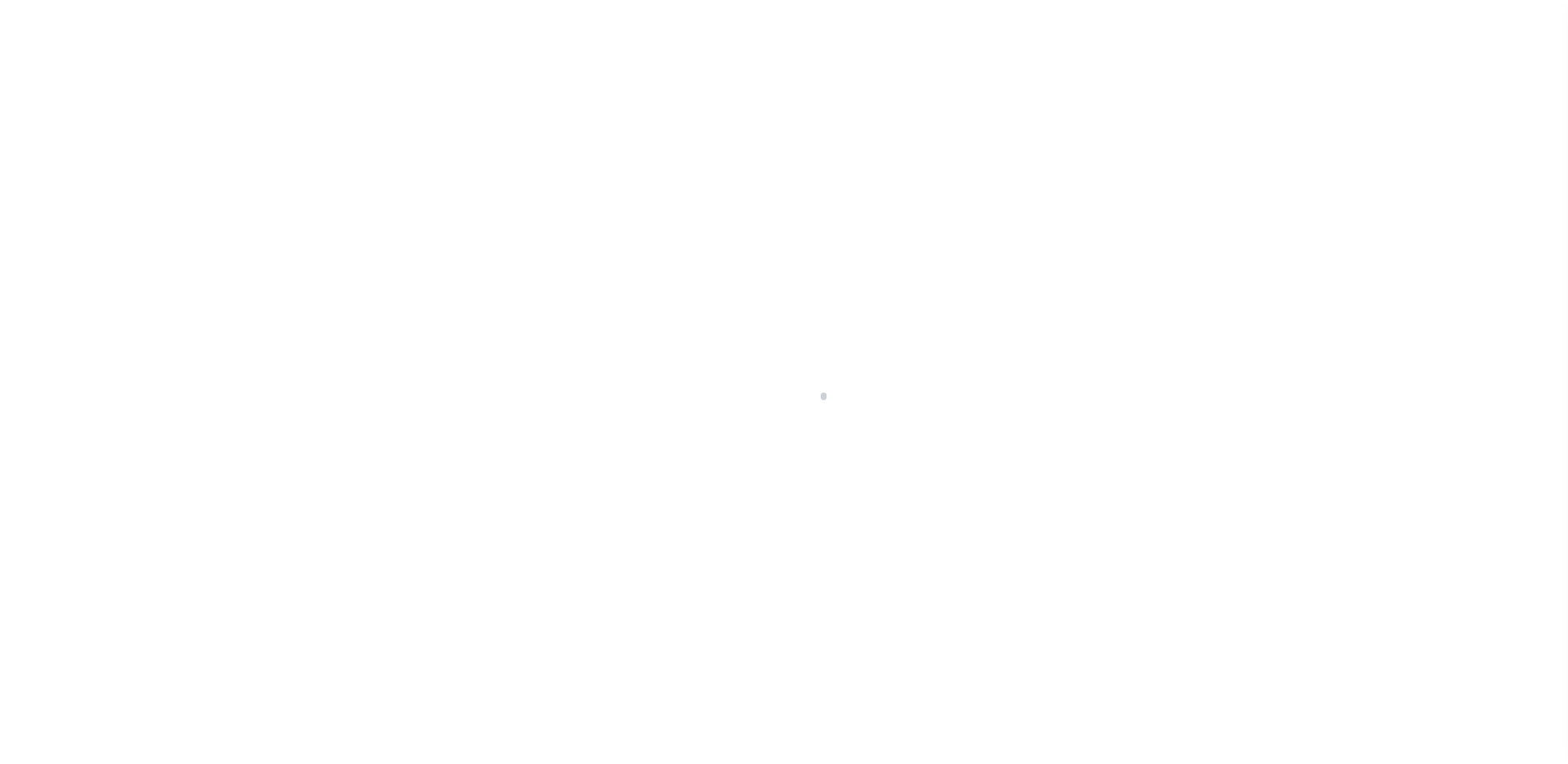
scroll to position [41, 0]
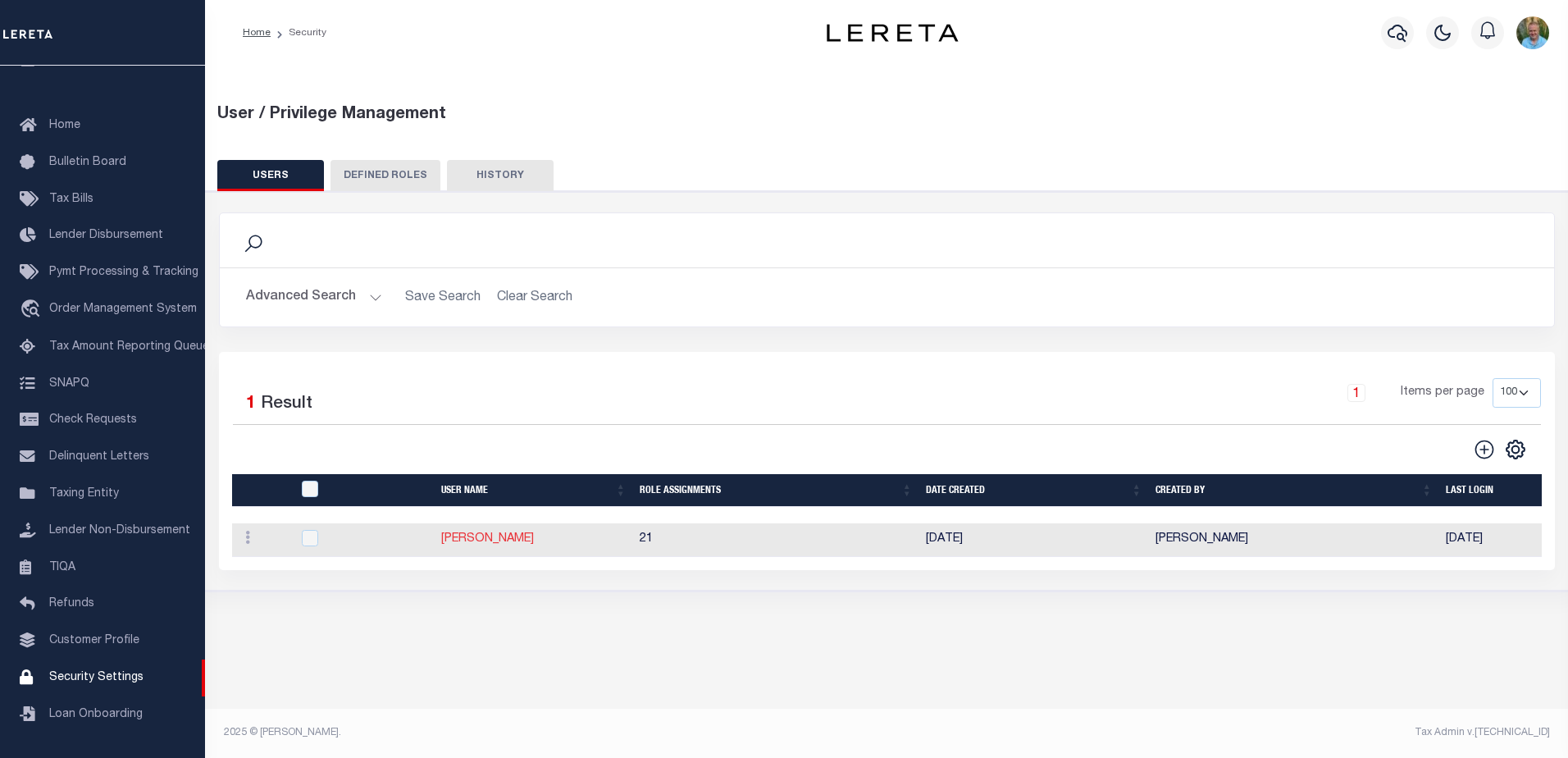
click at [478, 545] on link "[PERSON_NAME]" at bounding box center [488, 539] width 93 height 11
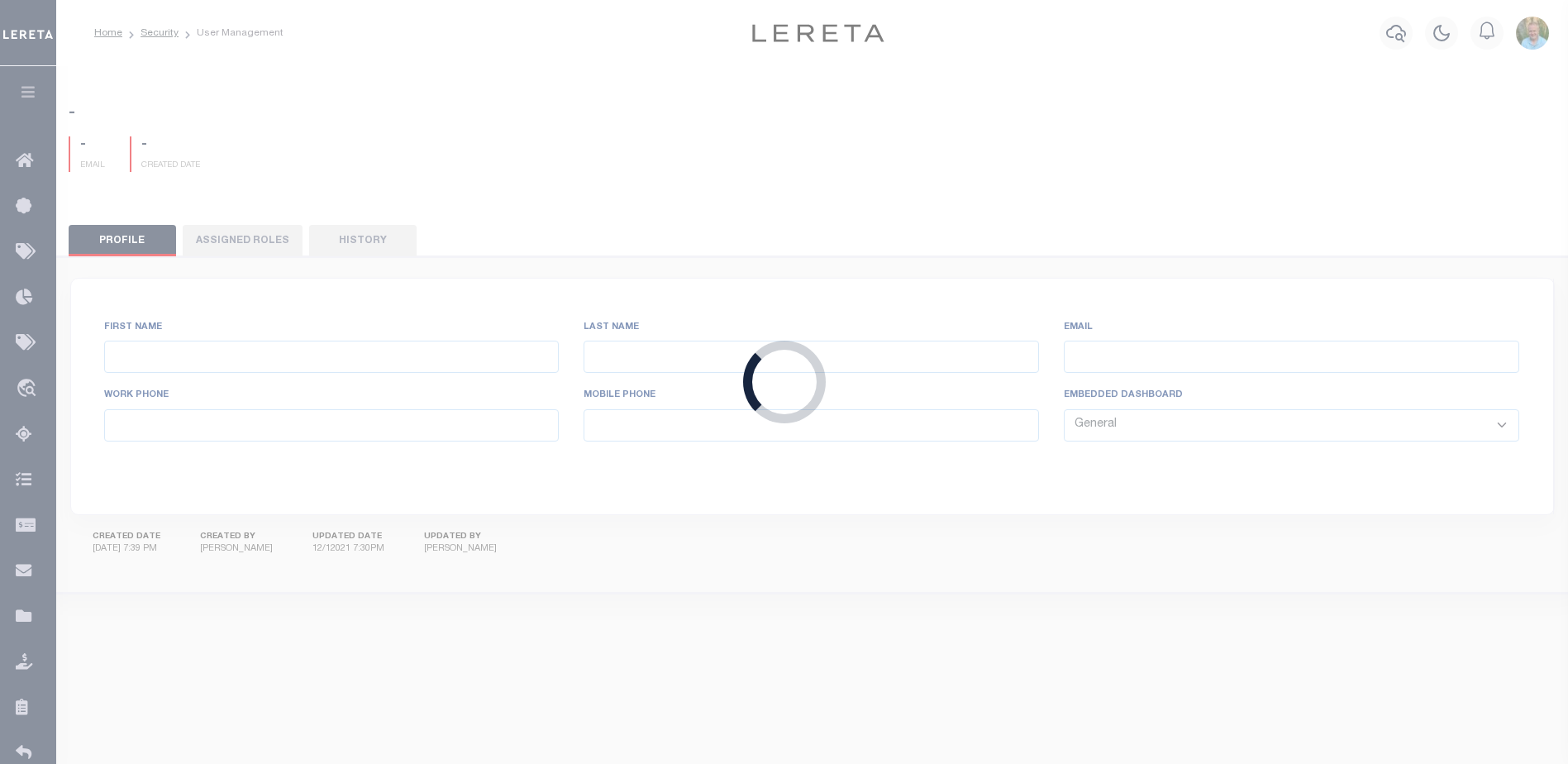
type input "[PERSON_NAME],"
type input "Mark"
type input "[PERSON_NAME][EMAIL_ADDRESS][DOMAIN_NAME]"
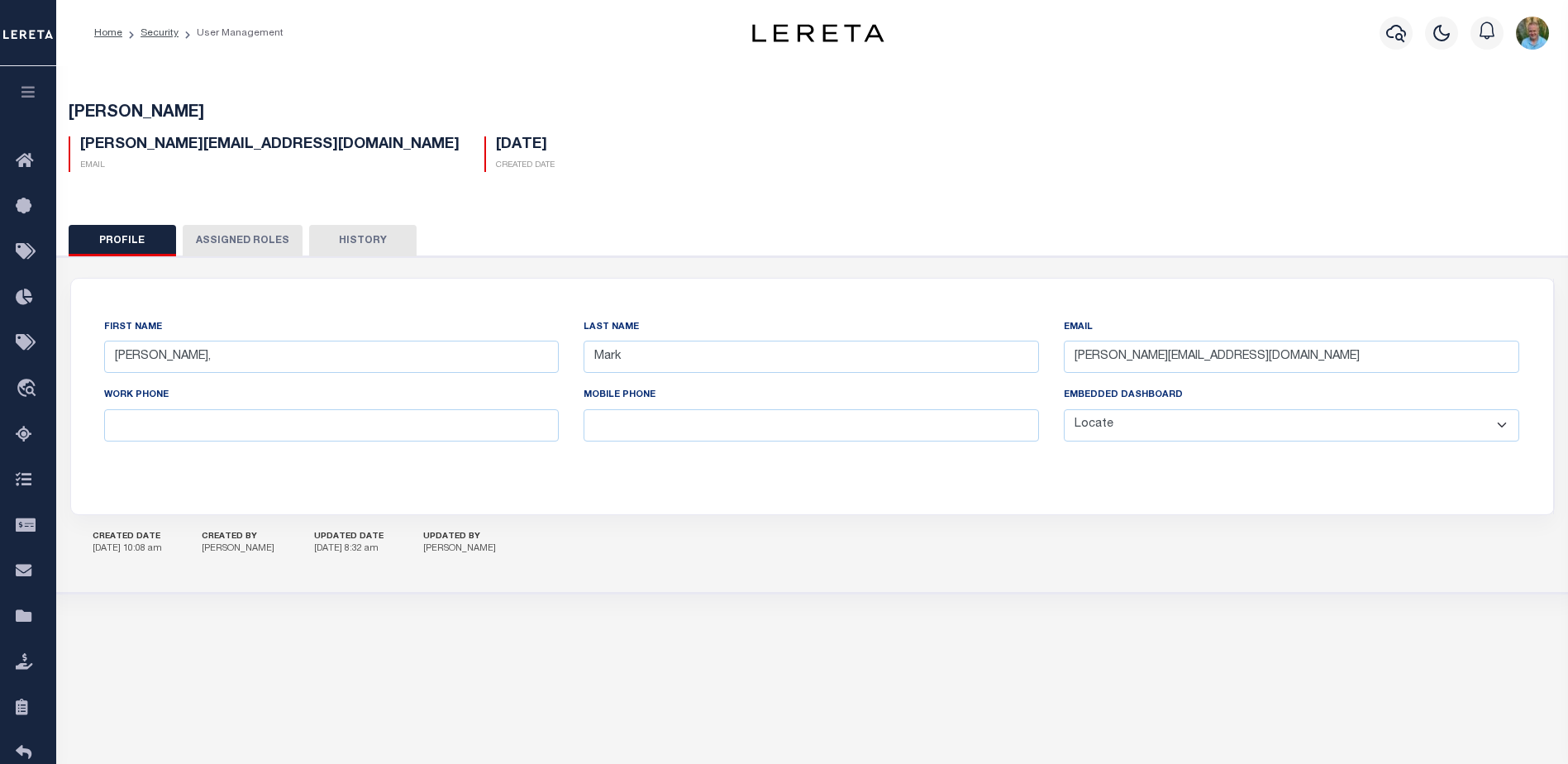
click at [1200, 418] on select "General Locate Escrow Services AI Payment Verification Customer Service" at bounding box center [1291, 426] width 456 height 32
select select "GEN"
click at [1064, 410] on select "General Locate Escrow Services AI Payment Verification Customer Service" at bounding box center [1291, 426] width 456 height 32
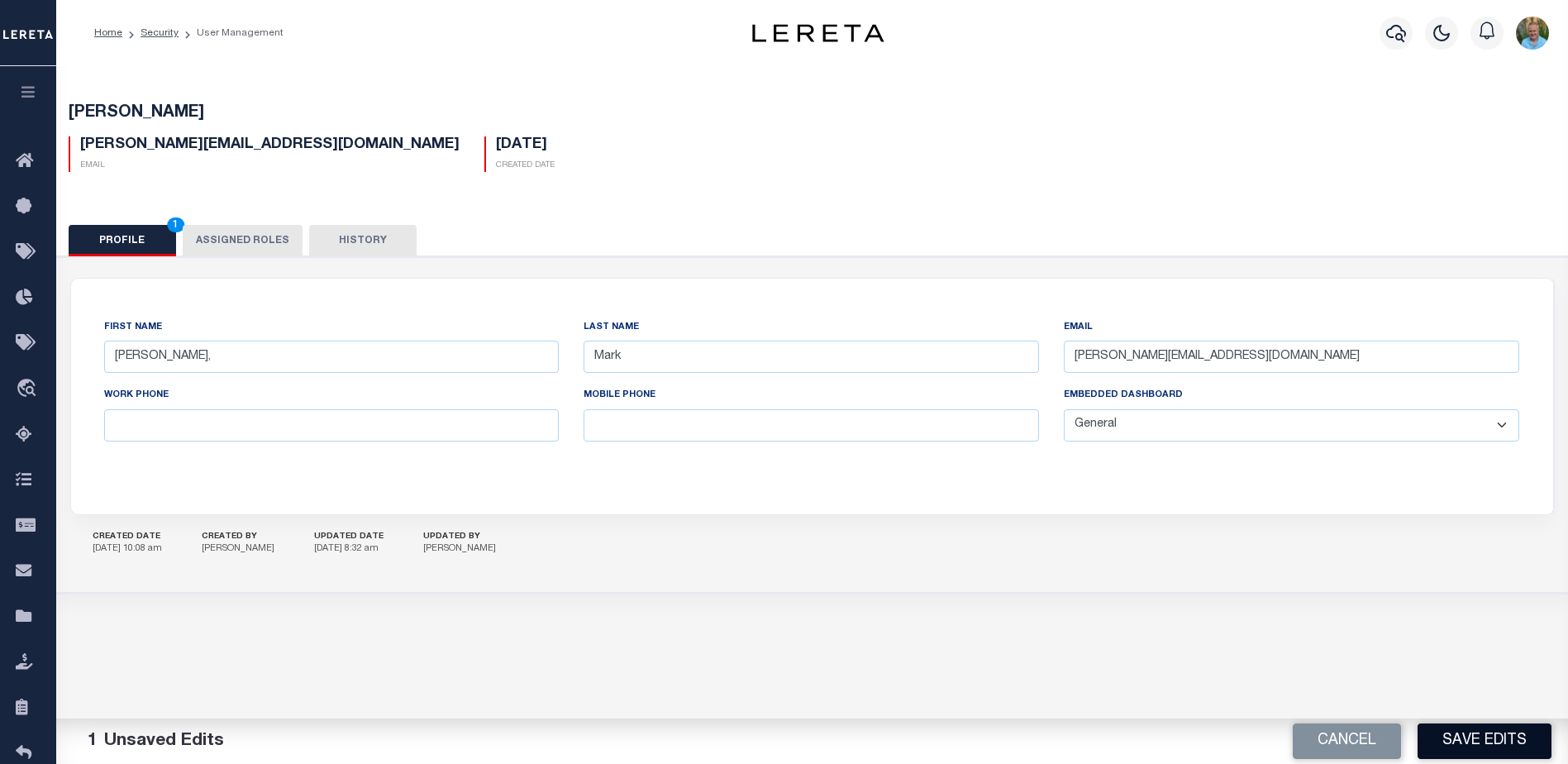
click at [1502, 753] on button "Save Edits" at bounding box center [1485, 740] width 134 height 35
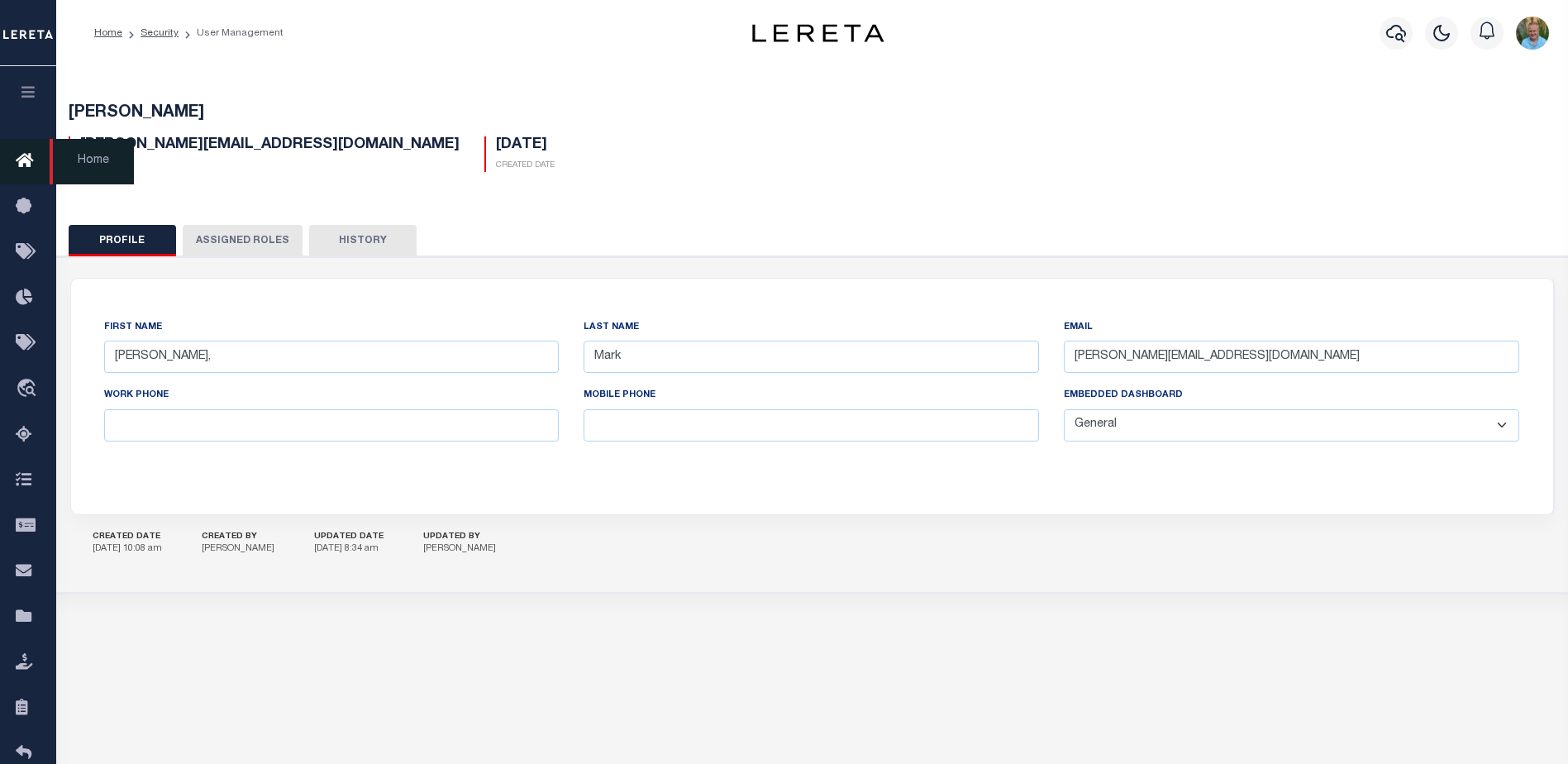
click at [85, 157] on span "Home" at bounding box center [92, 161] width 84 height 46
